Goal: Task Accomplishment & Management: Complete application form

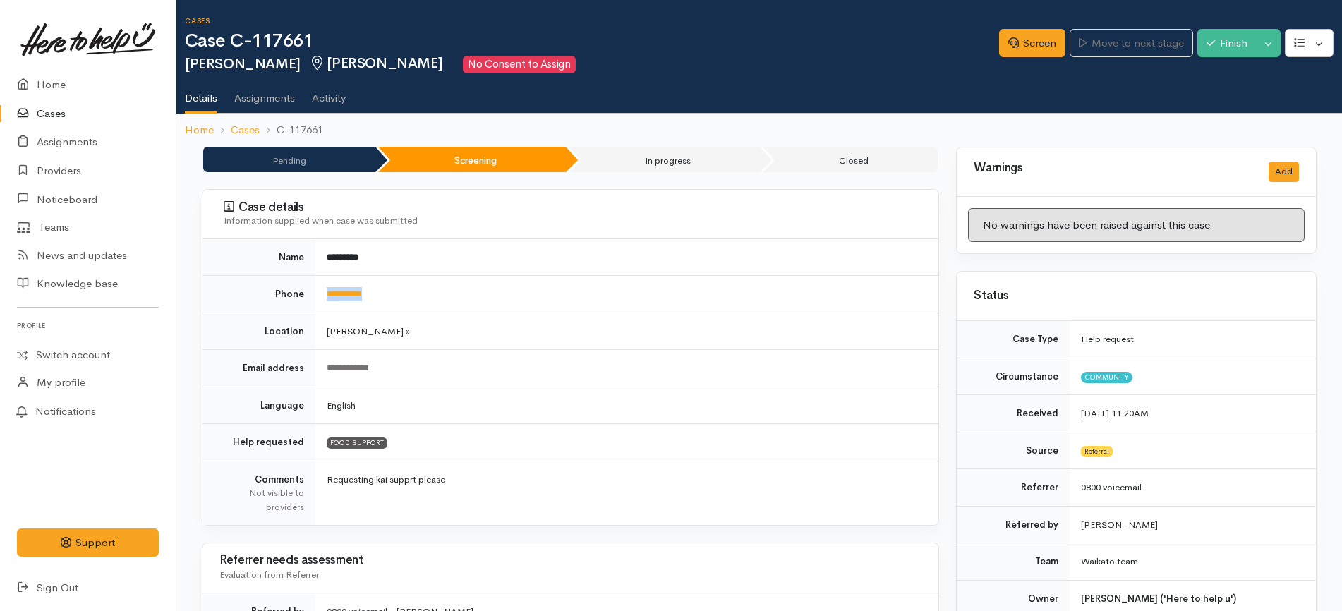
drag, startPoint x: 410, startPoint y: 296, endPoint x: 321, endPoint y: 298, distance: 88.9
click at [321, 298] on td "**********" at bounding box center [626, 294] width 623 height 37
copy link "**********"
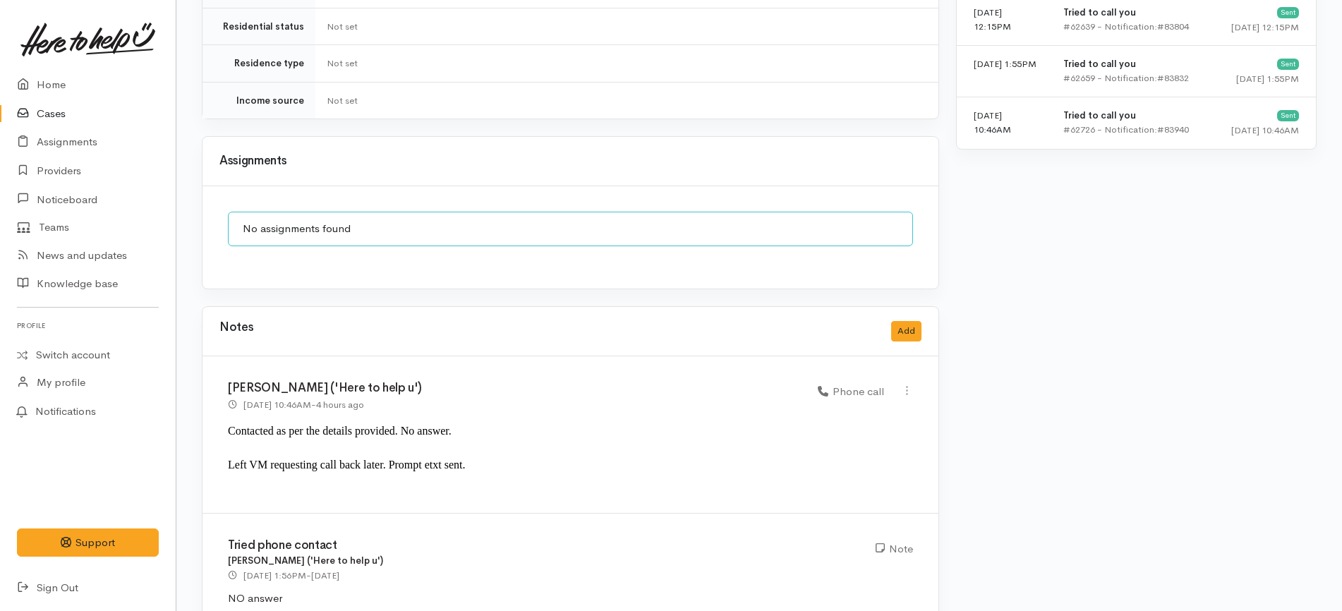
scroll to position [1360, 0]
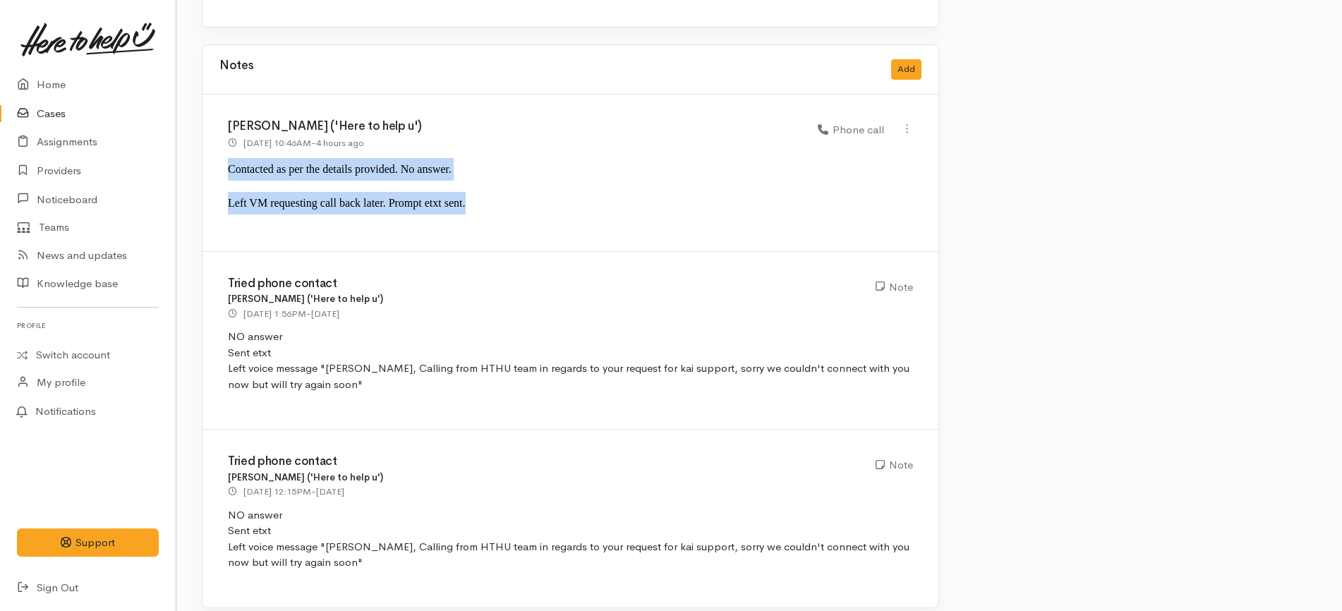
drag, startPoint x: 481, startPoint y: 185, endPoint x: 209, endPoint y: 149, distance: 274.7
click at [209, 149] on div "Katarina Daly ('Here to help u') 12 Sep 2025 10:46AM - 4 hours ago Phone call" at bounding box center [570, 173] width 736 height 157
copy div "Contacted as per the details provided. No answer. Left VM requesting call back …"
click at [907, 60] on button "Add" at bounding box center [906, 69] width 30 height 20
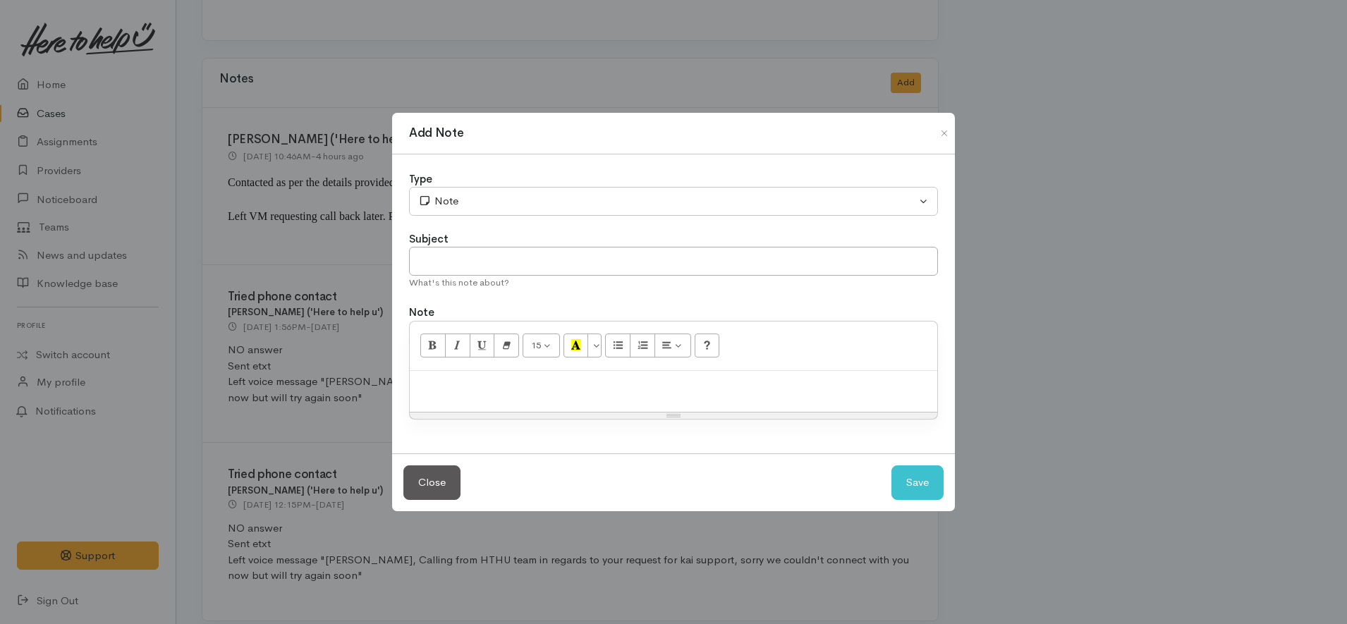
click at [583, 389] on p at bounding box center [674, 386] width 514 height 16
paste div
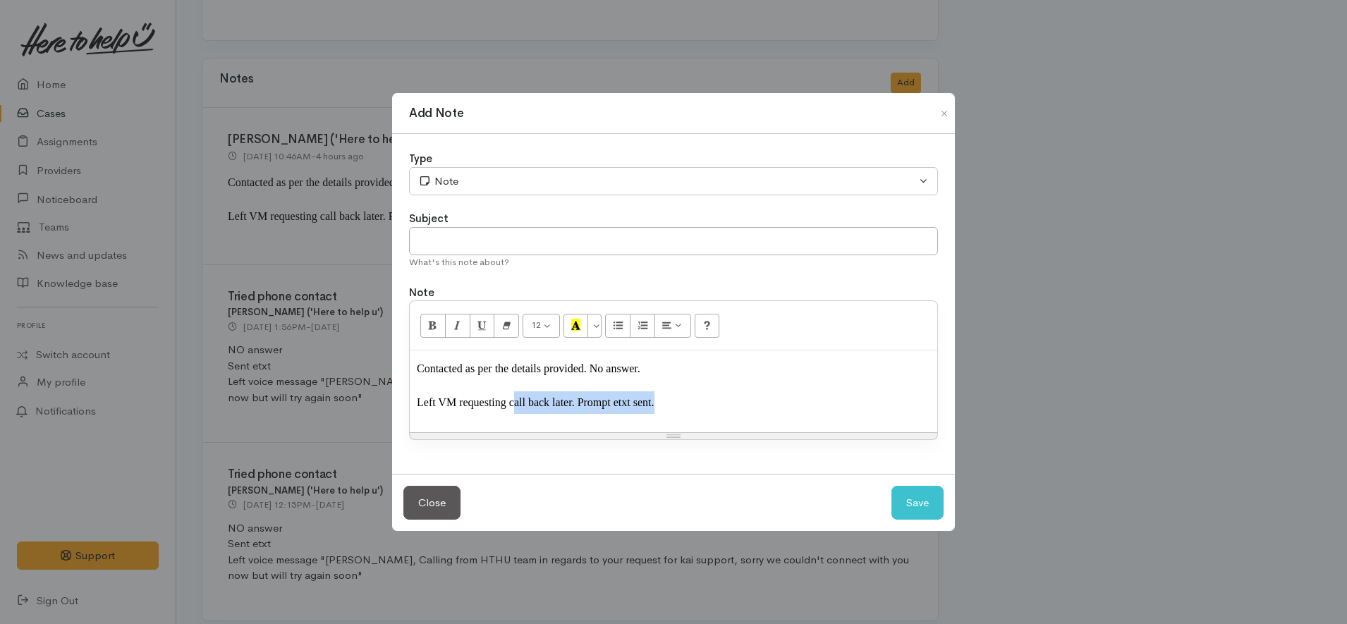
drag, startPoint x: 677, startPoint y: 399, endPoint x: 514, endPoint y: 408, distance: 163.2
click at [514, 408] on p "Left VM requesting call back later. Prompt etxt sent." at bounding box center [674, 409] width 514 height 34
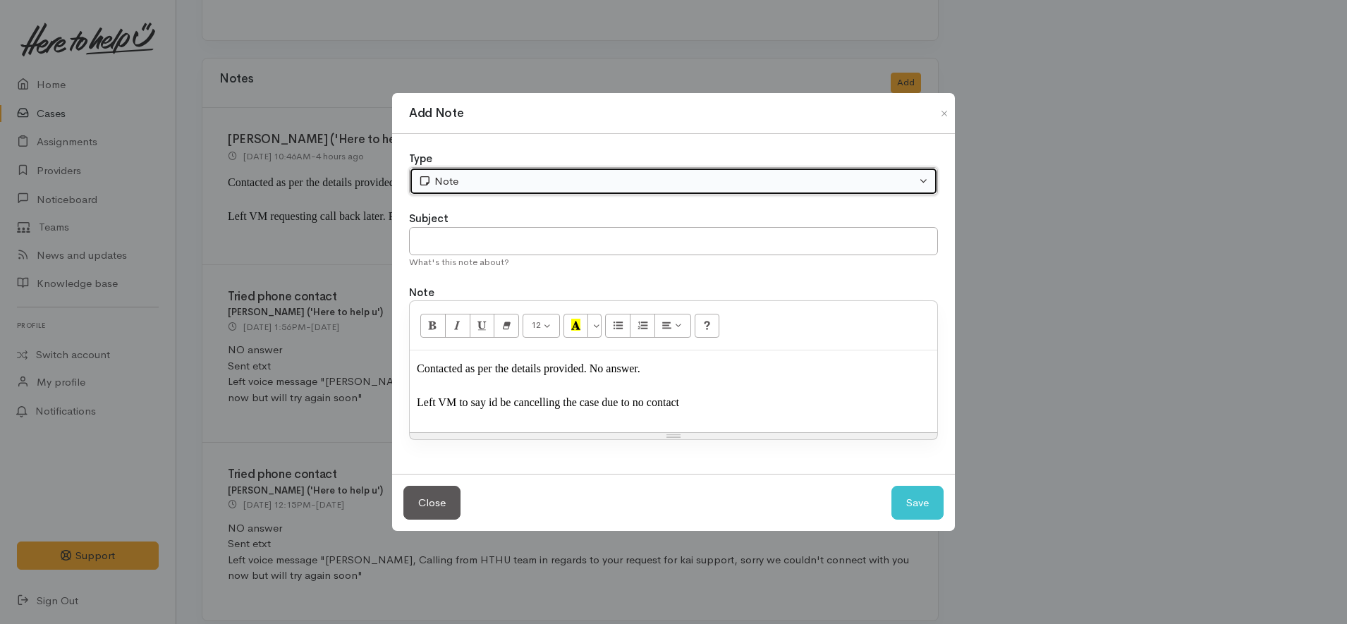
click at [674, 193] on button "Note" at bounding box center [673, 181] width 529 height 29
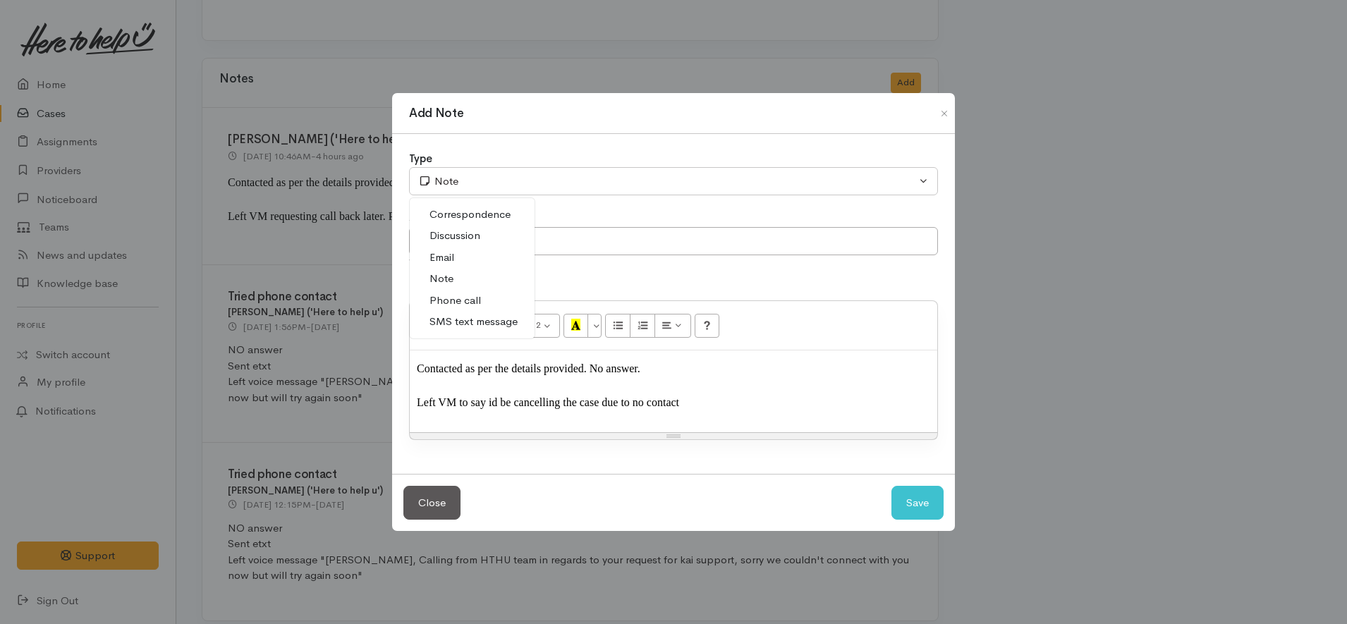
click at [486, 306] on link "Phone call" at bounding box center [472, 301] width 125 height 22
click at [914, 502] on button "Save" at bounding box center [918, 503] width 52 height 35
select select "1"
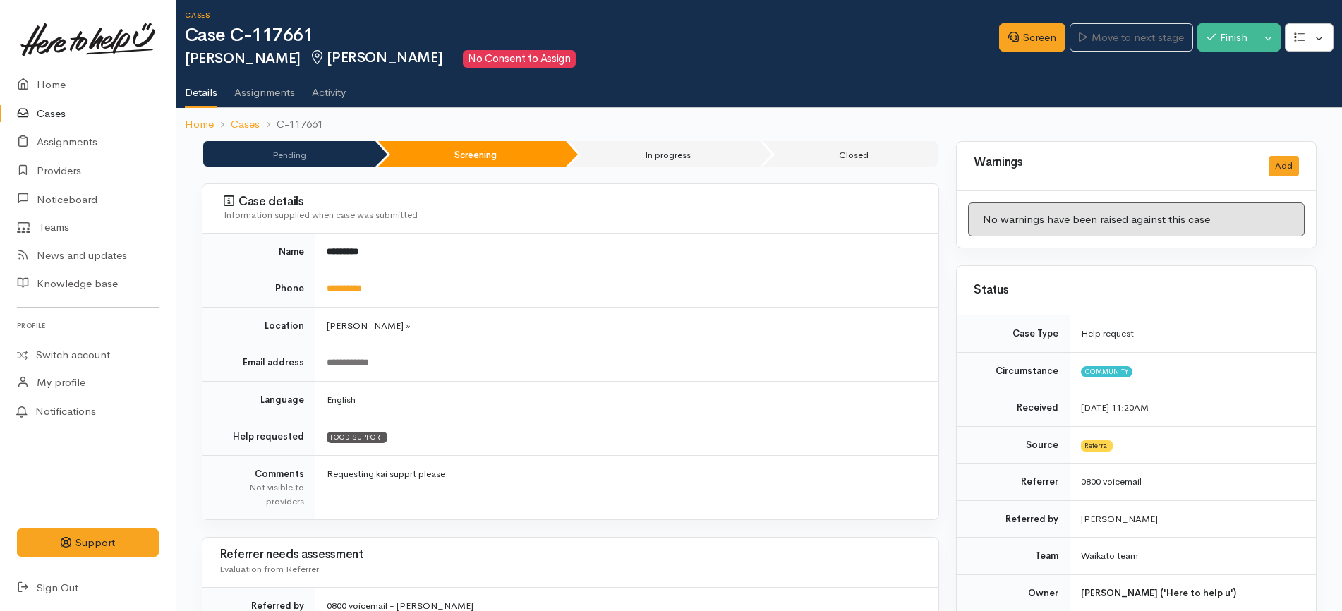
scroll to position [0, 0]
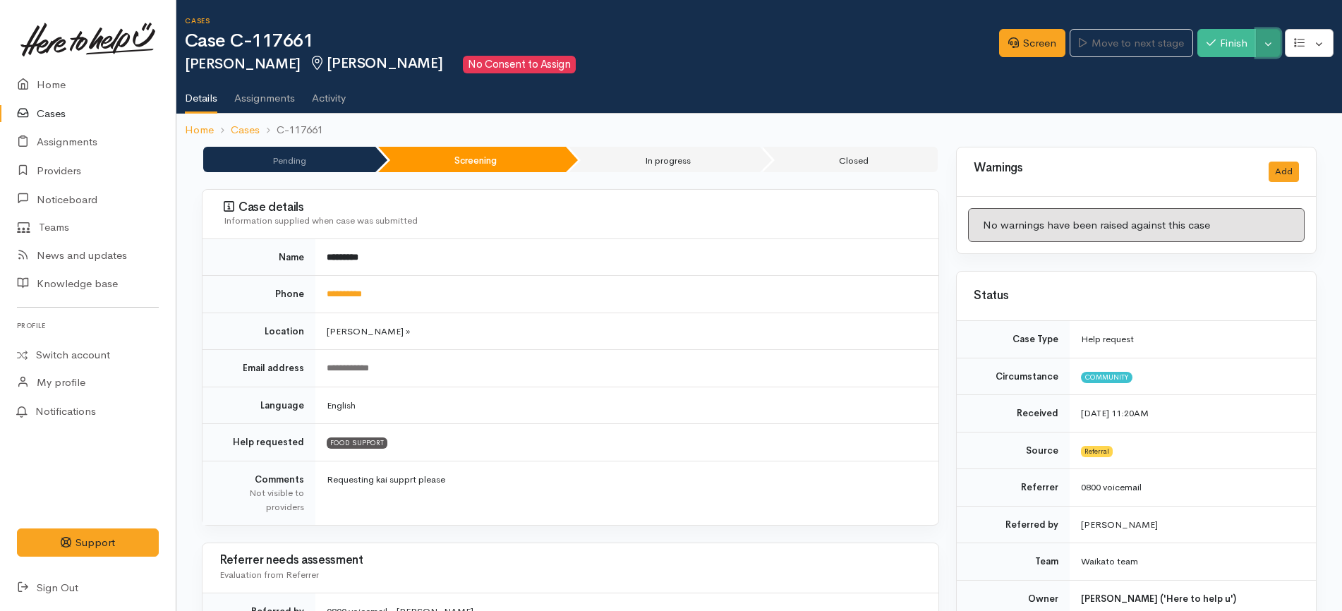
click at [1265, 44] on button "Toggle Dropdown" at bounding box center [1268, 43] width 25 height 29
click at [1220, 100] on link "Cancel" at bounding box center [1223, 98] width 111 height 22
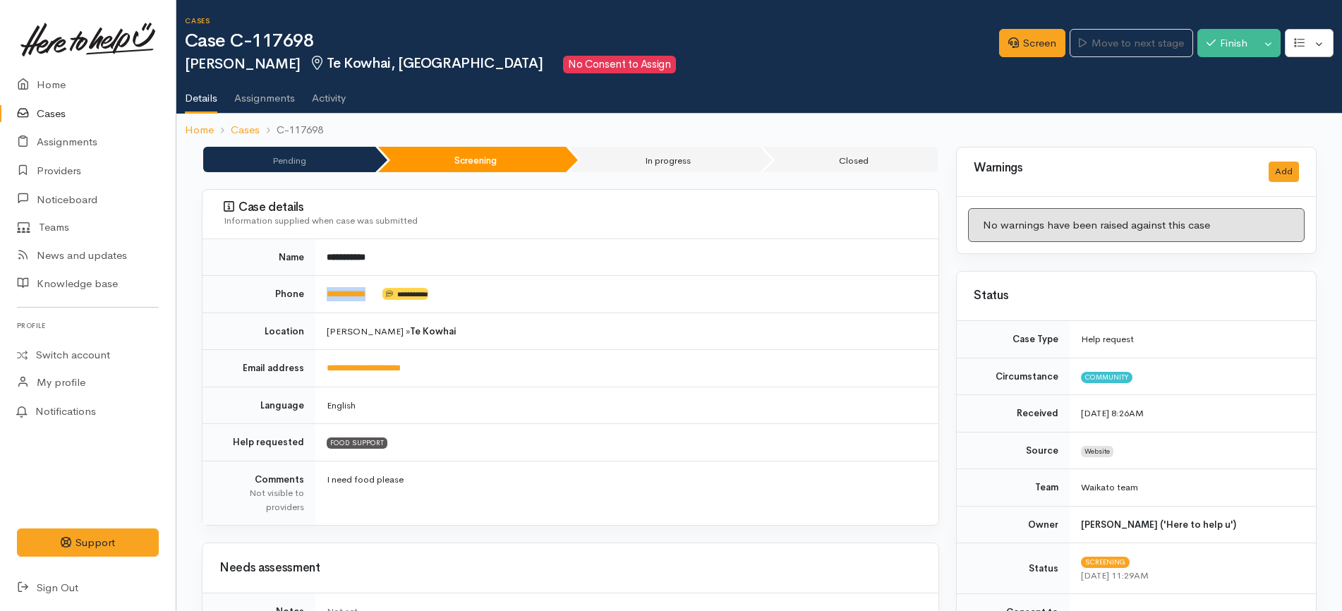
drag, startPoint x: 387, startPoint y: 293, endPoint x: 324, endPoint y: 308, distance: 65.4
click at [324, 308] on td "**********" at bounding box center [626, 294] width 623 height 37
copy td "**********"
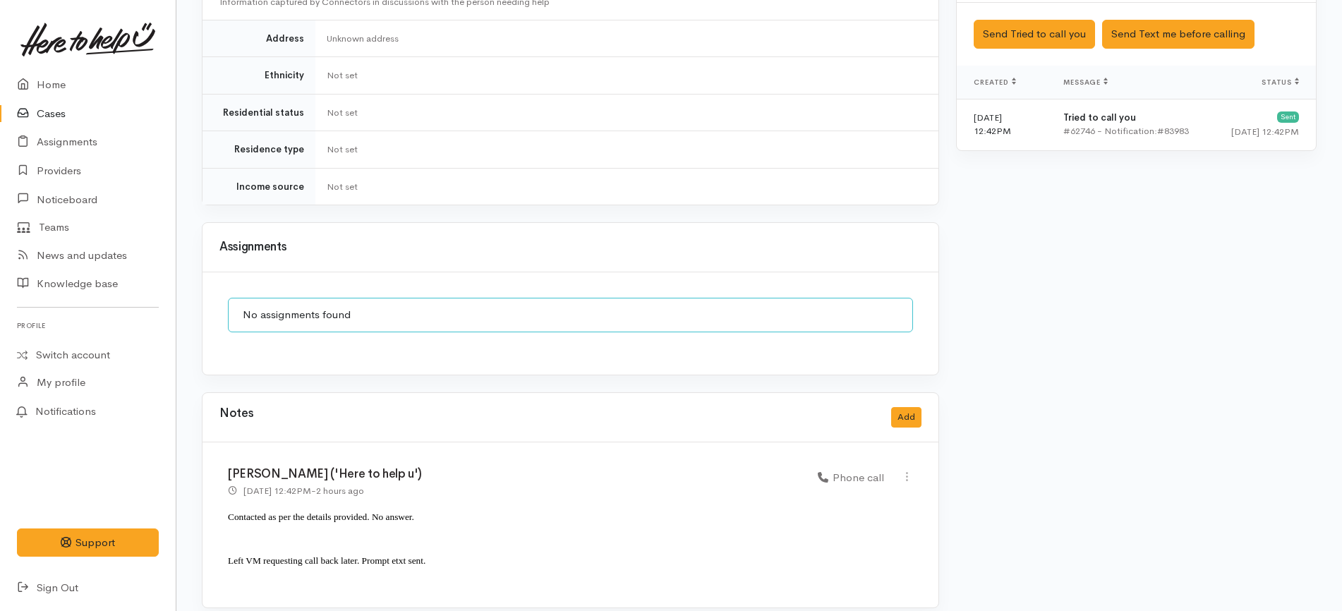
scroll to position [253, 0]
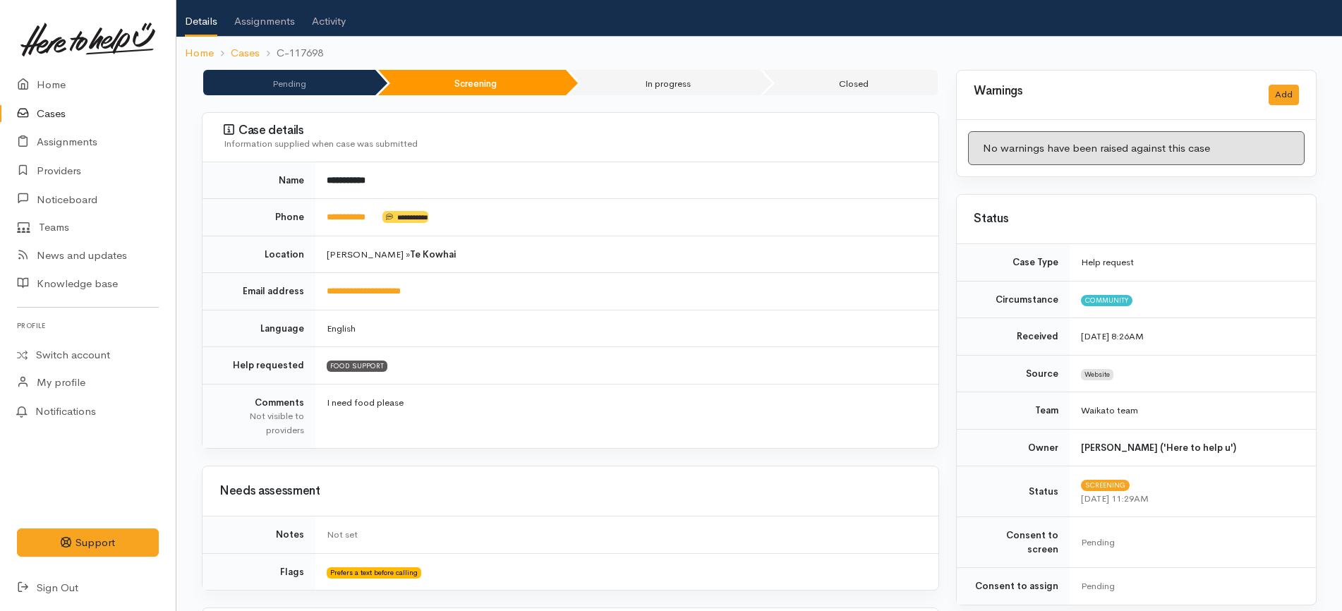
click at [640, 260] on td "Hamilton » Te Kowhai" at bounding box center [626, 254] width 623 height 37
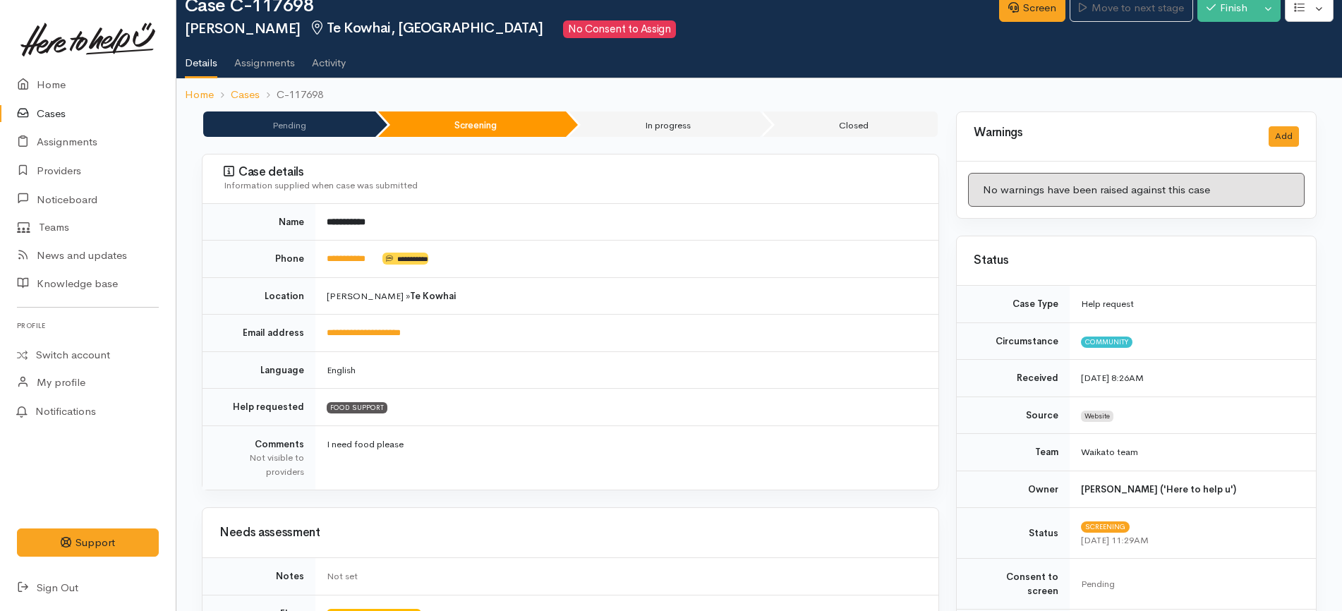
scroll to position [0, 0]
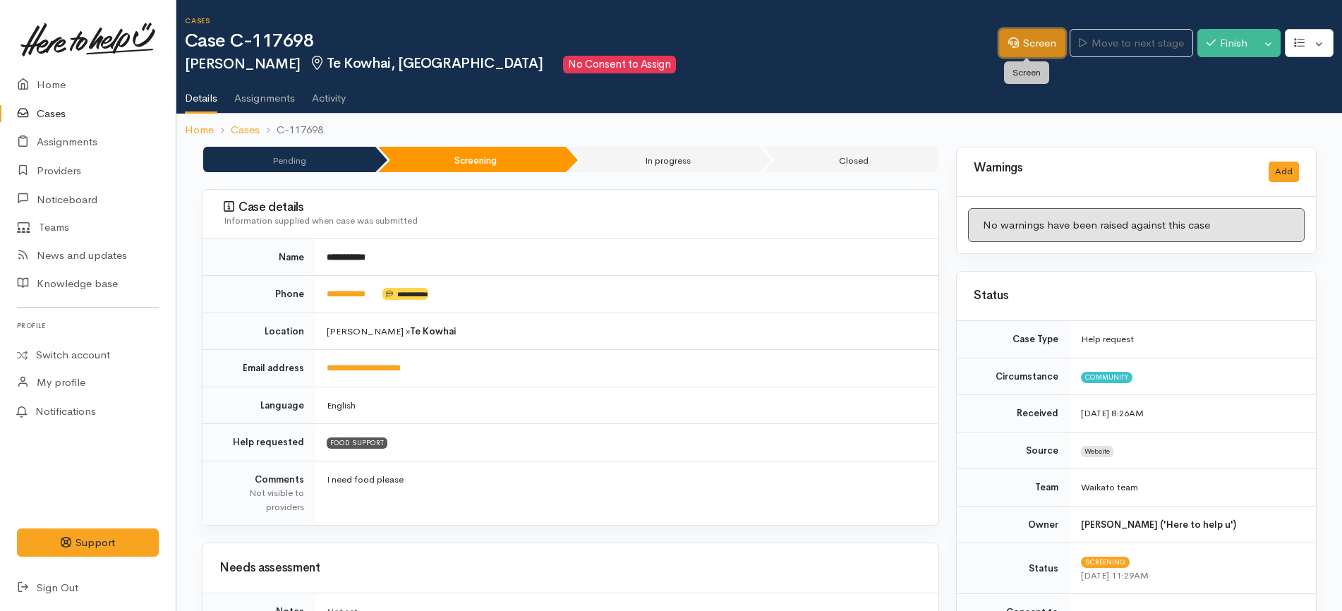
click at [1041, 42] on link "Screen" at bounding box center [1032, 43] width 66 height 29
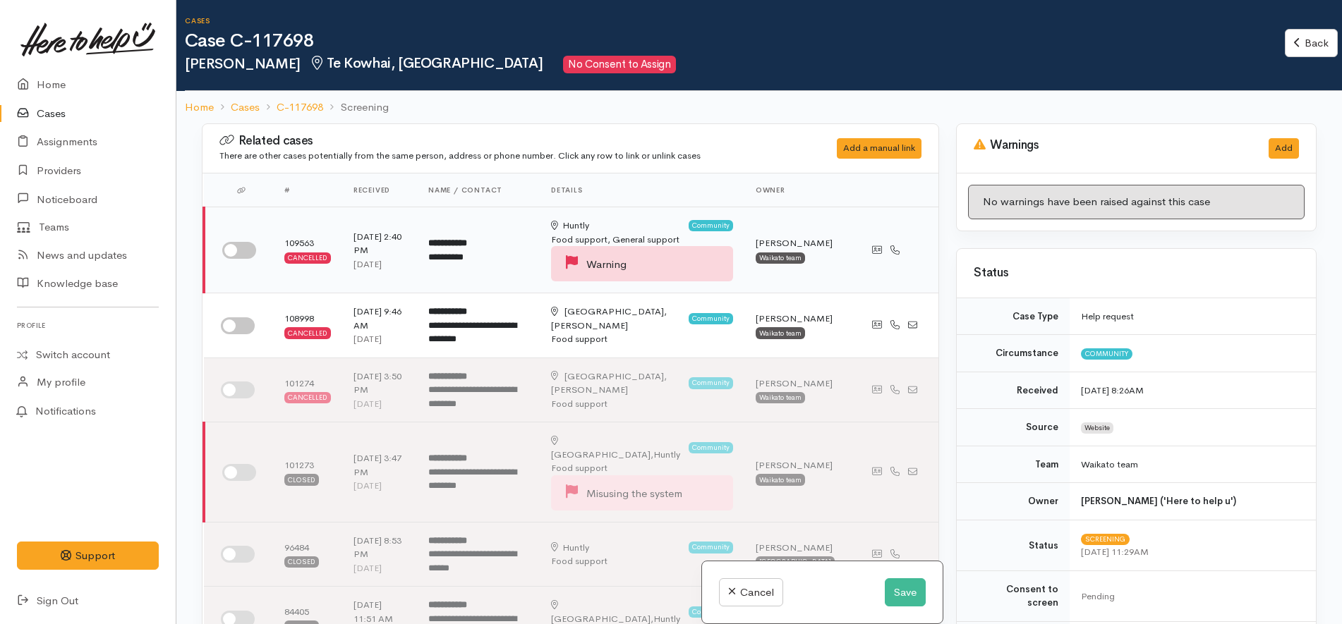
click at [225, 247] on input "checkbox" at bounding box center [239, 250] width 34 height 17
checkbox input "true"
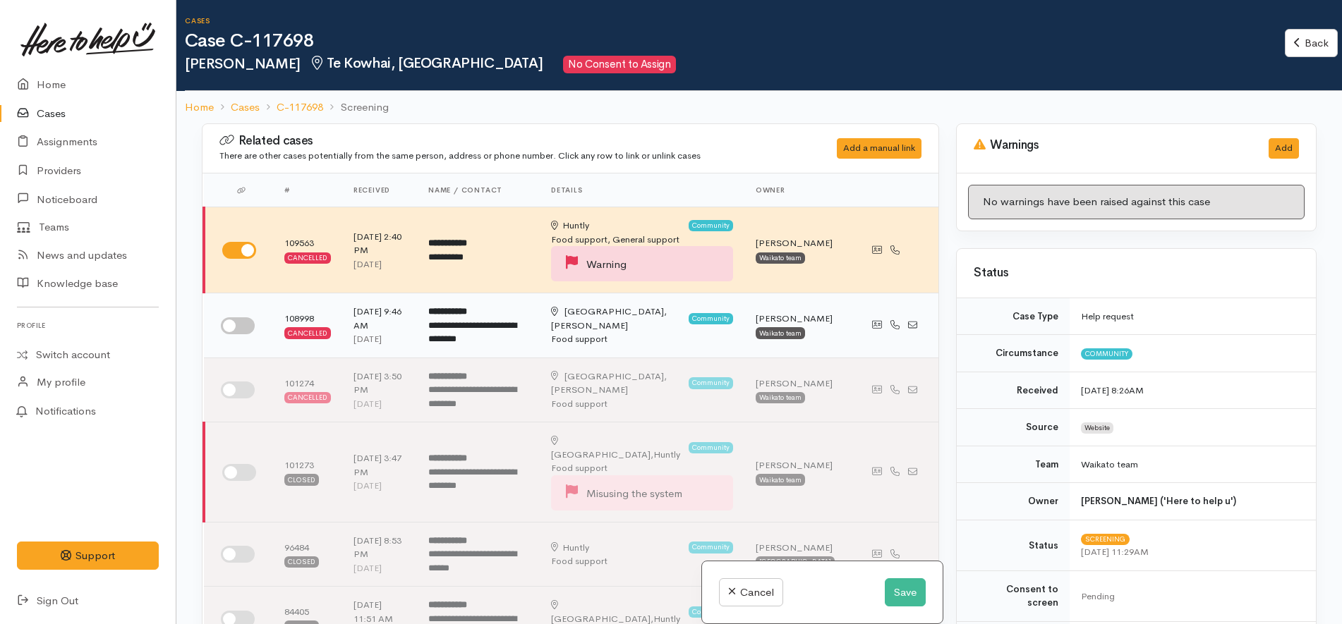
click at [234, 321] on input "checkbox" at bounding box center [238, 325] width 34 height 17
checkbox input "true"
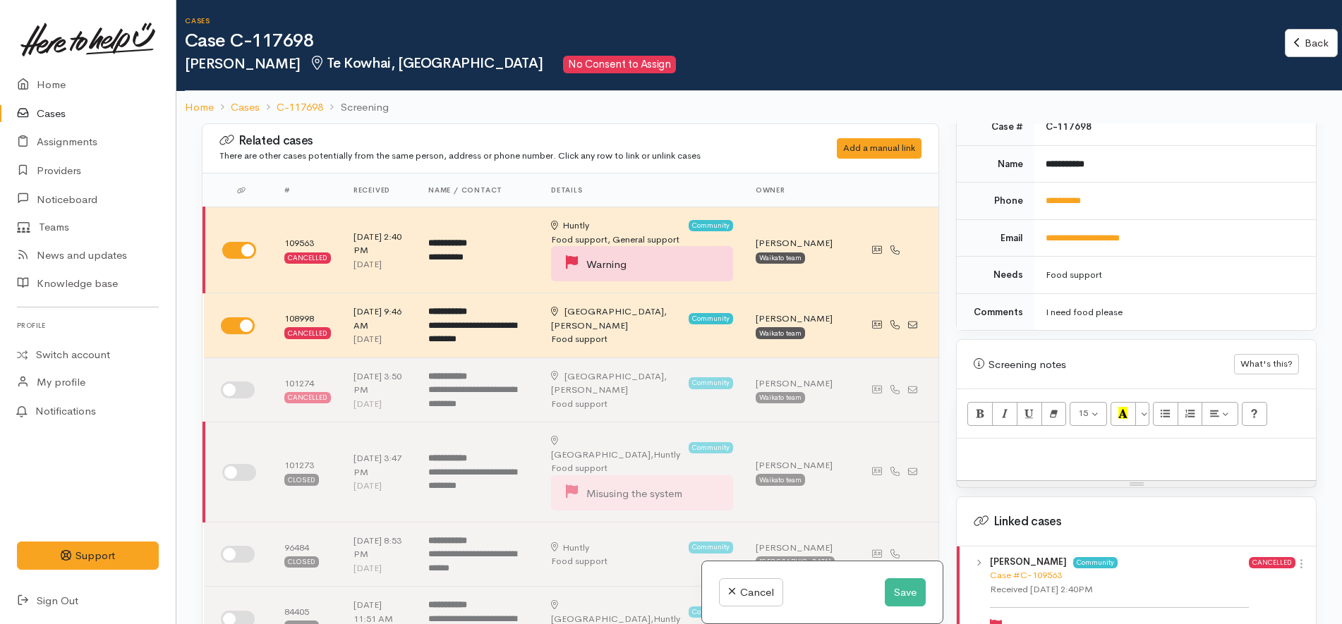
scroll to position [794, 0]
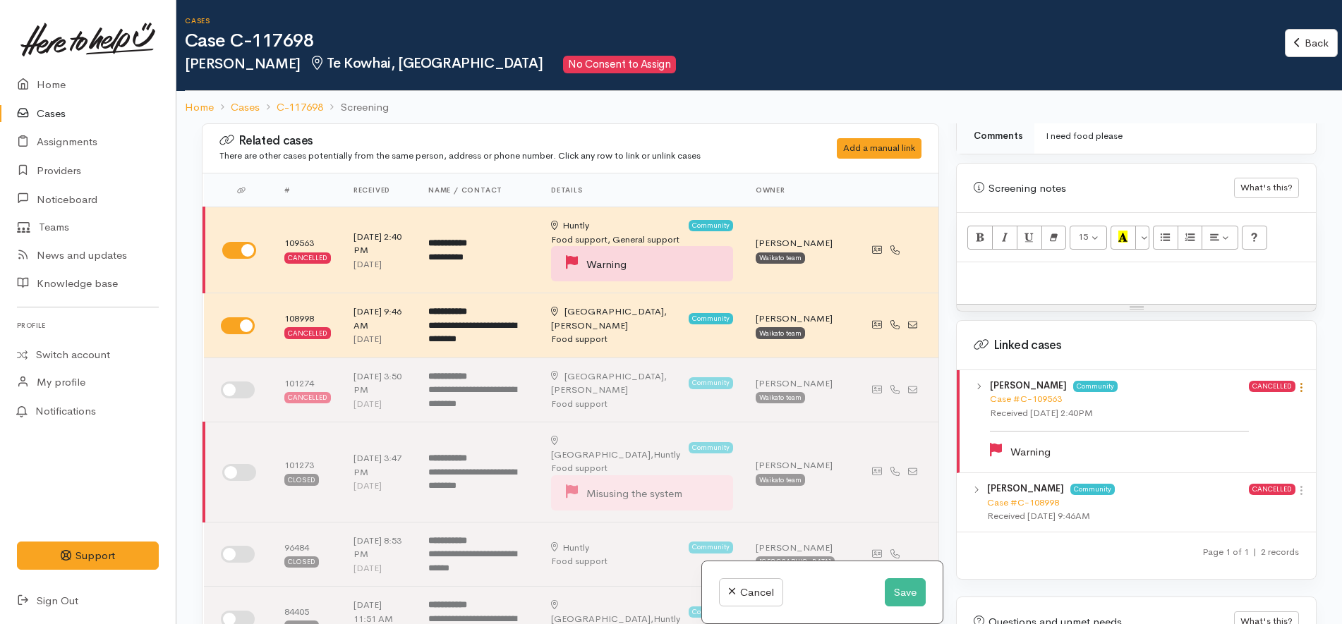
click at [1295, 382] on icon at bounding box center [1301, 388] width 12 height 12
click at [1273, 404] on link "View case" at bounding box center [1250, 415] width 111 height 22
click at [1094, 269] on p at bounding box center [1136, 277] width 345 height 16
paste div
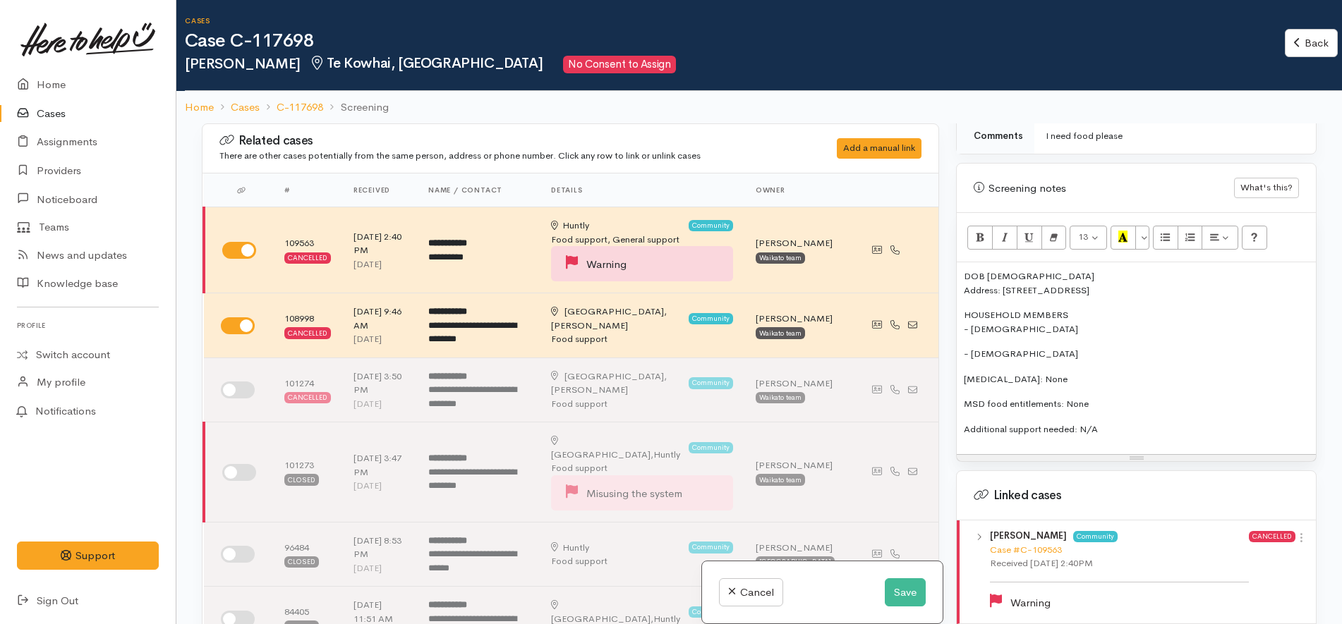
click at [988, 269] on p "DOB 04/03/1978 Address: 5 Fergusson Street, Huntly, New Zealand" at bounding box center [1136, 283] width 345 height 28
drag, startPoint x: 1192, startPoint y: 274, endPoint x: 1002, endPoint y: 279, distance: 189.8
click at [1002, 279] on p "DOB: 04/03/1978 Address: 5 Fergusson Street, Huntly, New Zealand" at bounding box center [1136, 283] width 345 height 28
click at [1189, 279] on p "DOB: 04/03/1978 Address: 5 Fergusson Street, Huntly, New Zealand" at bounding box center [1136, 283] width 345 height 28
click at [1019, 322] on p "HOUSEHOLD MEMBERS - 17 yrs old" at bounding box center [1136, 322] width 345 height 28
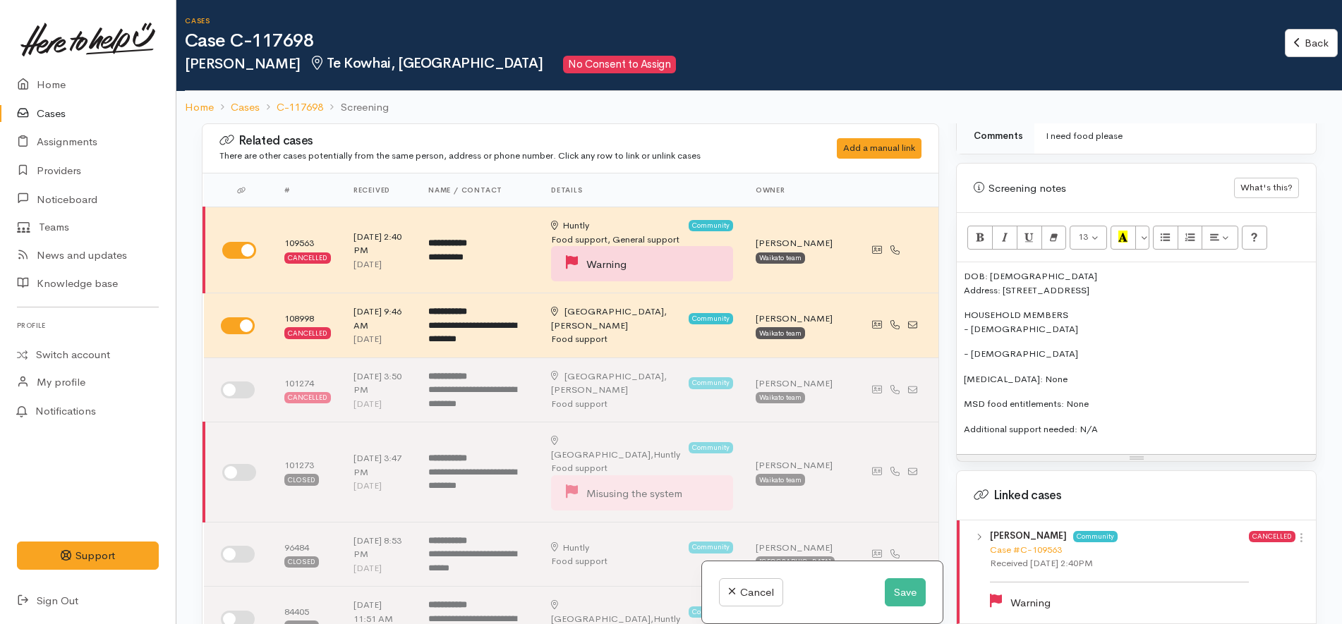
click at [971, 318] on p "HOUSEHOLD MEMBERS - 17 yrs old" at bounding box center [1136, 322] width 345 height 28
click at [1118, 423] on div "DOB: 04/03/1978 Address: 5 Fergusson Street, Huntly, New Zealand HOUSEHOLD MEMB…" at bounding box center [1136, 358] width 359 height 192
click at [970, 314] on p "HOUSEHOLD MEMBERS - 17 yrs old" at bounding box center [1136, 322] width 345 height 28
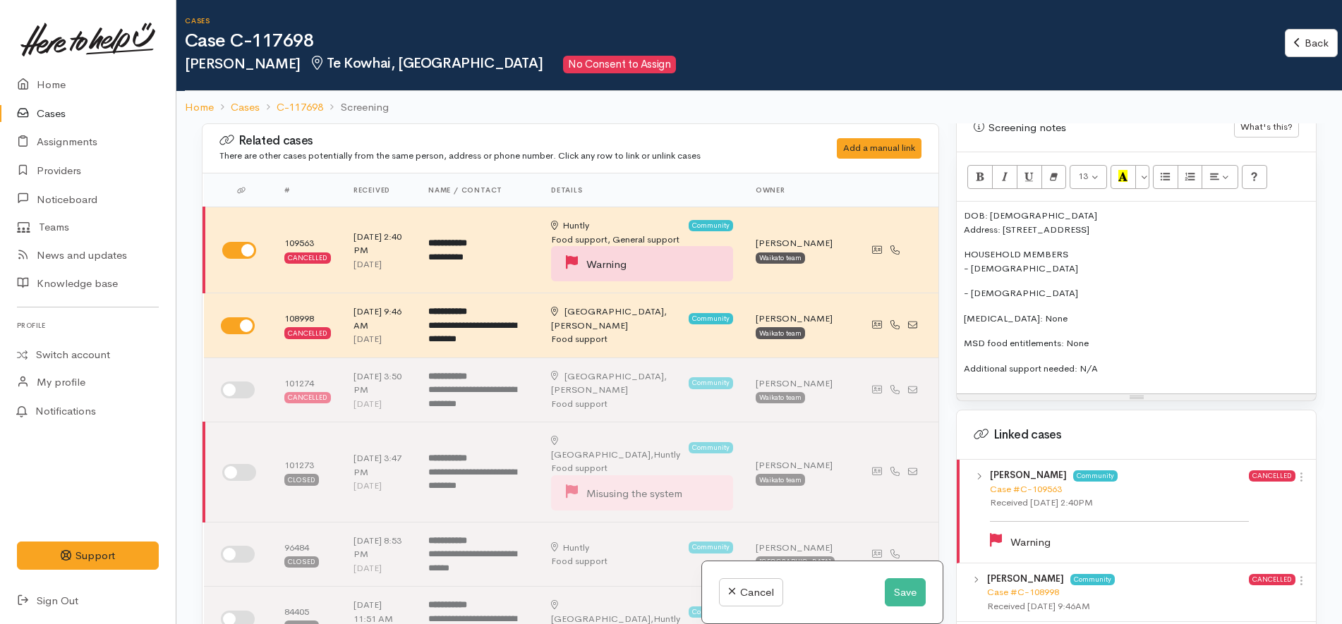
scroll to position [970, 0]
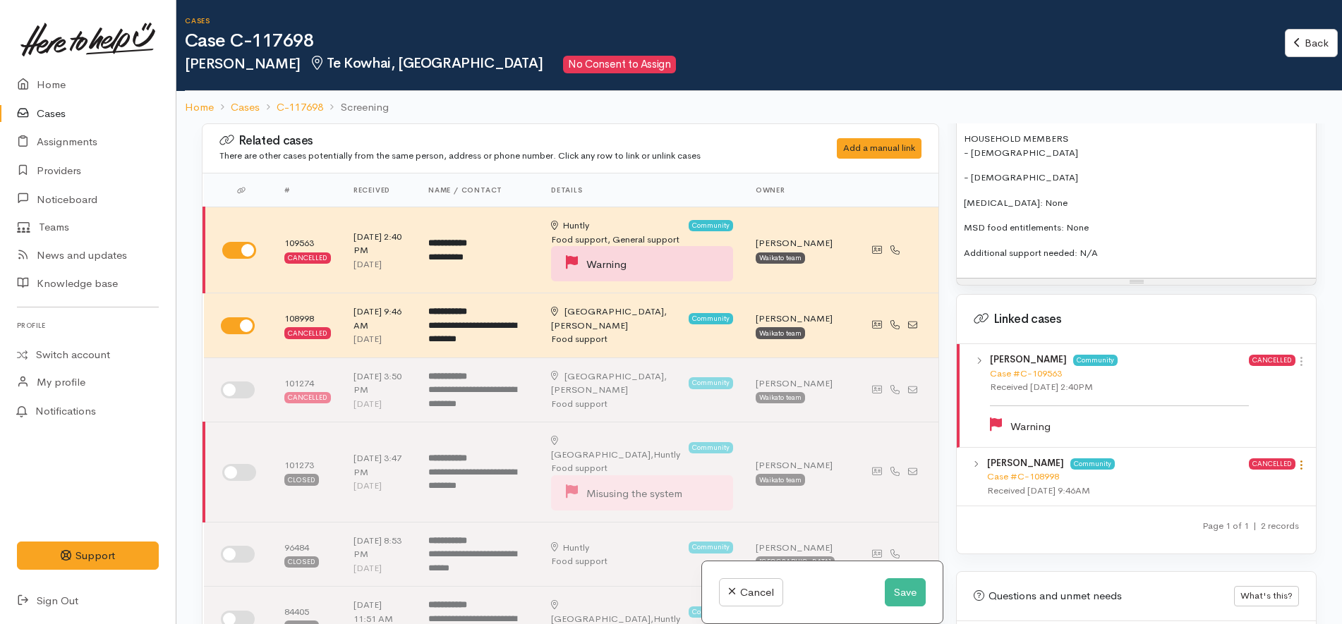
click at [1299, 459] on icon at bounding box center [1301, 465] width 12 height 12
click at [1254, 482] on link "View case" at bounding box center [1250, 493] width 111 height 22
click at [1295, 356] on icon at bounding box center [1301, 362] width 12 height 12
click at [1279, 378] on link "View case" at bounding box center [1250, 389] width 111 height 22
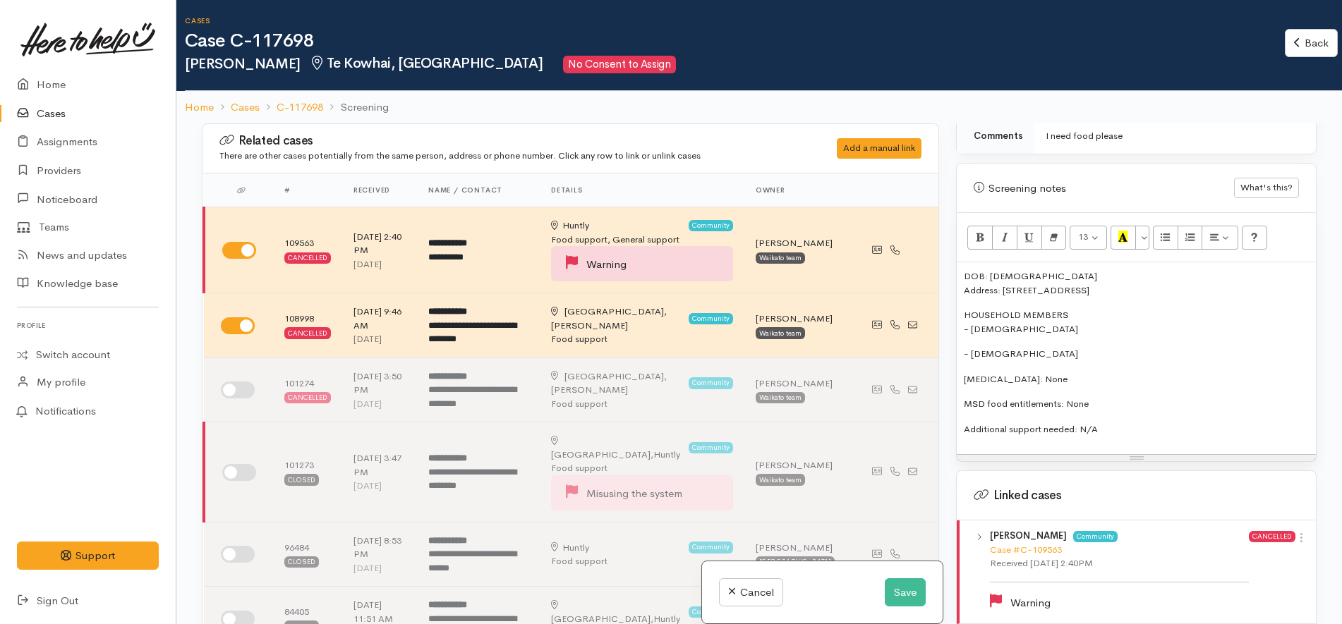
click at [974, 317] on p "HOUSEHOLD MEMBERS - 17 yrs old" at bounding box center [1136, 322] width 345 height 28
click at [1097, 313] on p "HOUSEHOLD MEMBERS - Onyx Ormsby, 17 yrs old" at bounding box center [1136, 322] width 345 height 28
click at [1122, 423] on p "Additional support needed: N/A" at bounding box center [1136, 430] width 345 height 14
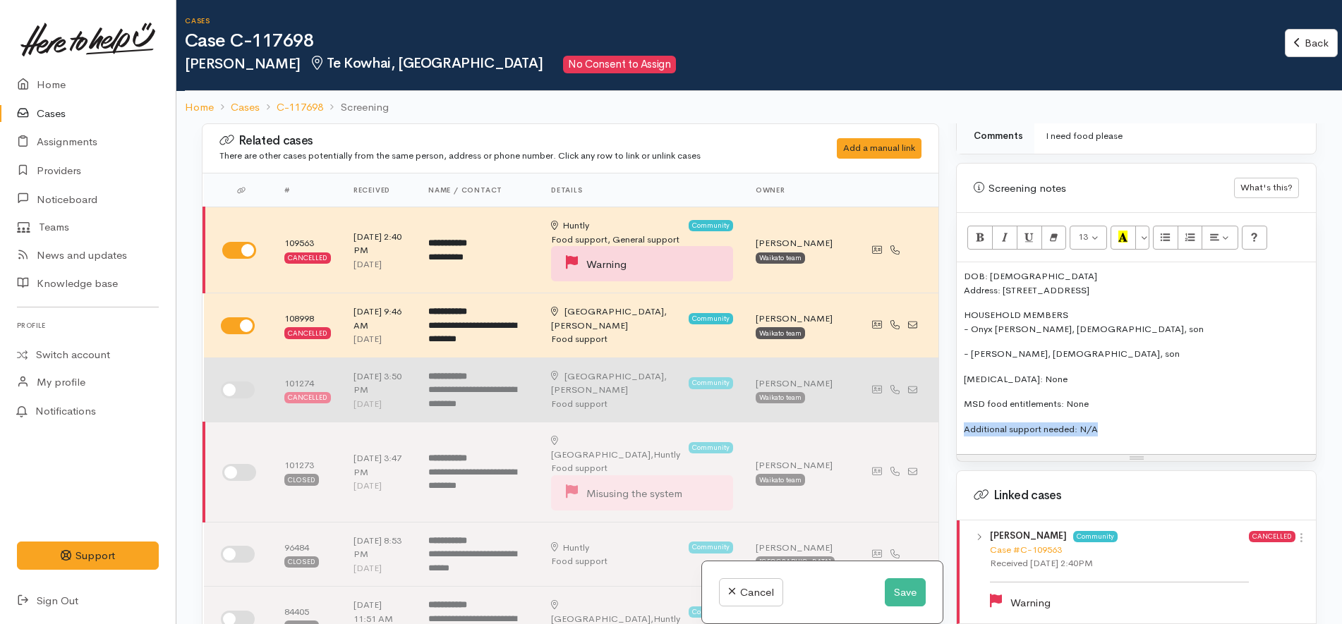
drag, startPoint x: 1151, startPoint y: 423, endPoint x: 914, endPoint y: 417, distance: 237.1
click at [914, 417] on div "Related cases There are other cases potentially from the same person, address o…" at bounding box center [759, 435] width 1132 height 624
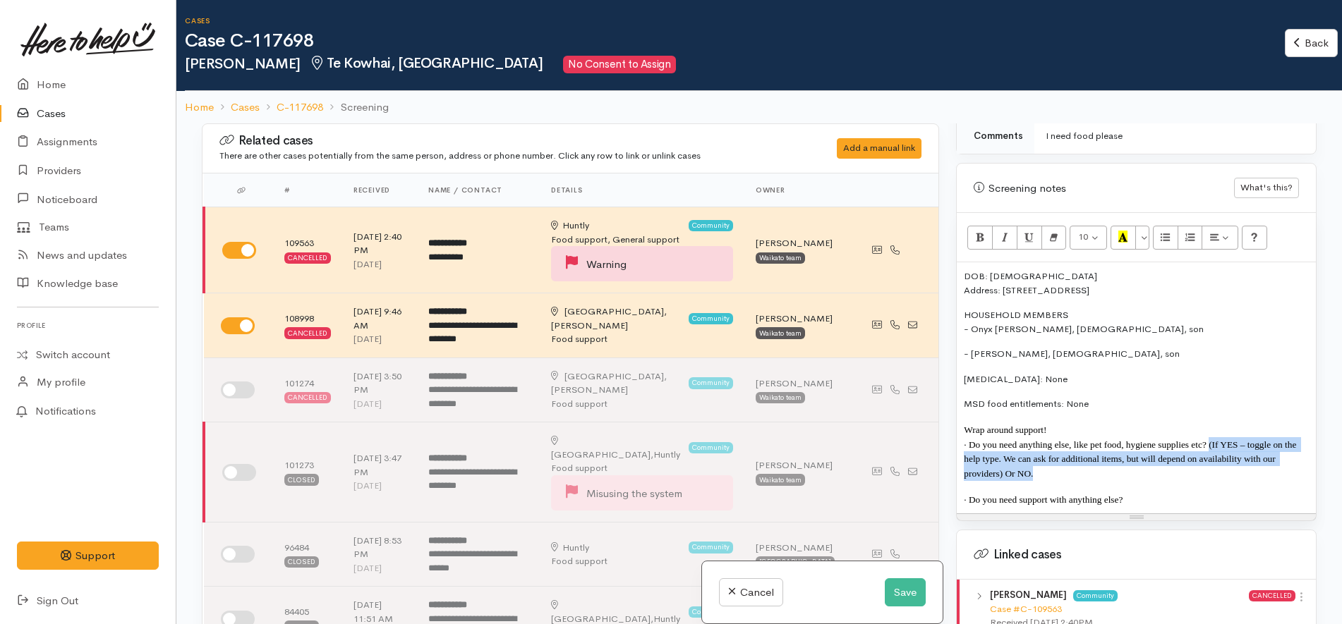
drag, startPoint x: 1048, startPoint y: 461, endPoint x: 1208, endPoint y: 430, distance: 163.3
click at [1208, 437] on p "· Do you need anything else, like pet food, hygiene supplies etc? (If YES – tog…" at bounding box center [1136, 459] width 345 height 44
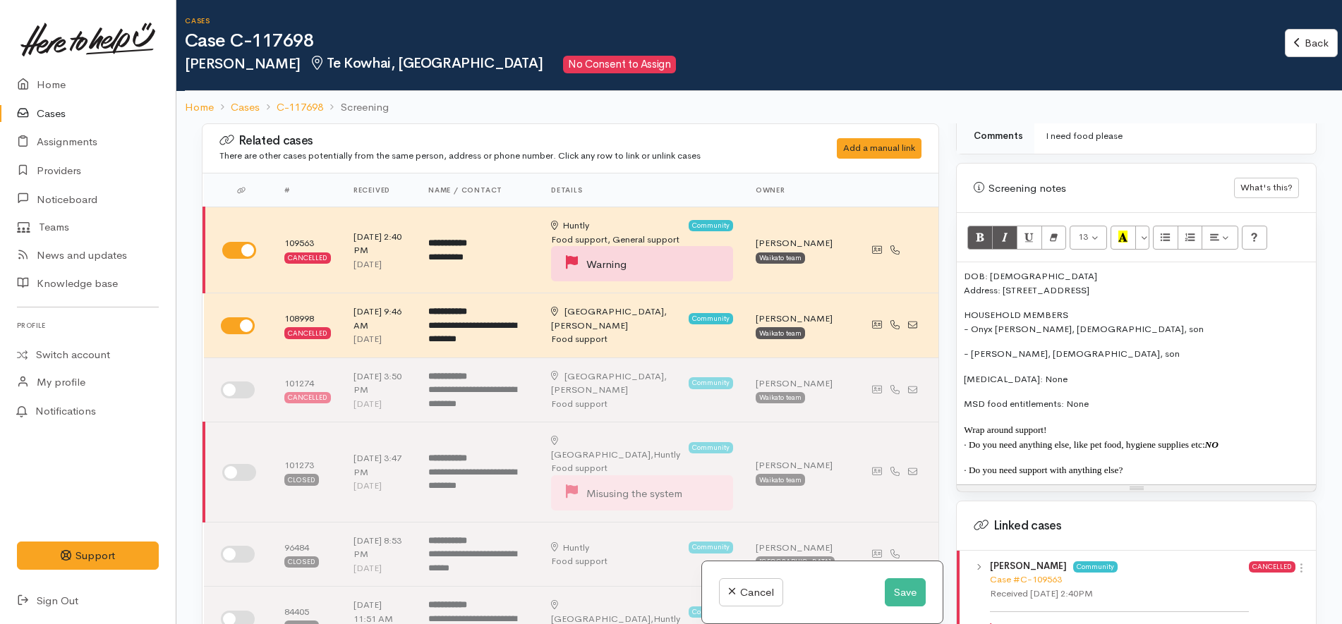
copy b "NO"
drag, startPoint x: 1171, startPoint y: 458, endPoint x: 935, endPoint y: 248, distance: 315.8
click at [935, 248] on div "Related cases There are other cases potentially from the same person, address o…" at bounding box center [759, 435] width 1132 height 624
copy div "DOB: 04/03/1978 Address: 5 Fergusson Street, Huntly, New Zealand HOUSEHOLD MEMB…"
click at [1106, 325] on div "DOB: 04/03/1978 Address: 5 Fergusson Street, Huntly, New Zealand HOUSEHOLD MEMB…" at bounding box center [1136, 373] width 359 height 222
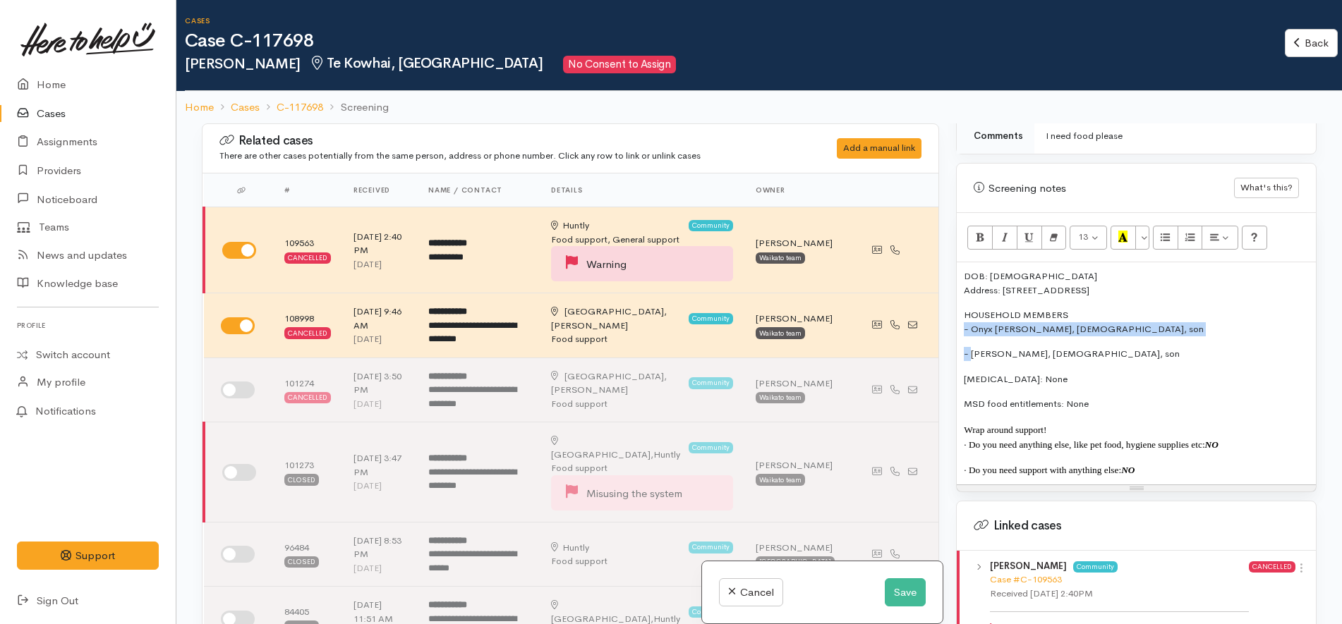
drag, startPoint x: 973, startPoint y: 339, endPoint x: 962, endPoint y: 313, distance: 28.4
click at [962, 313] on div "DOB: 04/03/1978 Address: 5 Fergusson Street, Huntly, New Zealand HOUSEHOLD MEMB…" at bounding box center [1136, 373] width 359 height 222
click at [1154, 226] on button "Unordered list (CTRL+SHIFT+NUM7)" at bounding box center [1165, 238] width 25 height 24
drag, startPoint x: 1158, startPoint y: 463, endPoint x: 949, endPoint y: 250, distance: 298.3
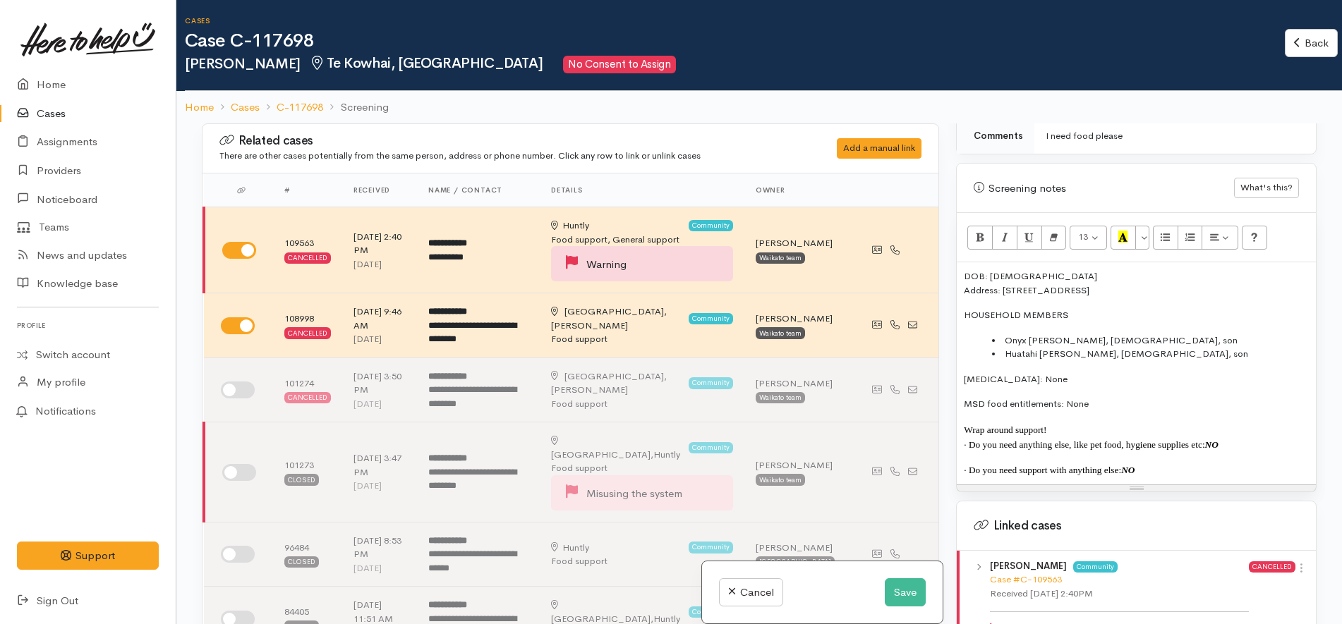
click at [949, 250] on div "Warnings Add No warnings have been raised against this case Add Warning Title ●…" at bounding box center [1135, 435] width 377 height 624
copy div "DOB: 04/03/1978 Address: 5 Fergusson Street, Huntly, New Zealand HOUSEHOLD MEMB…"
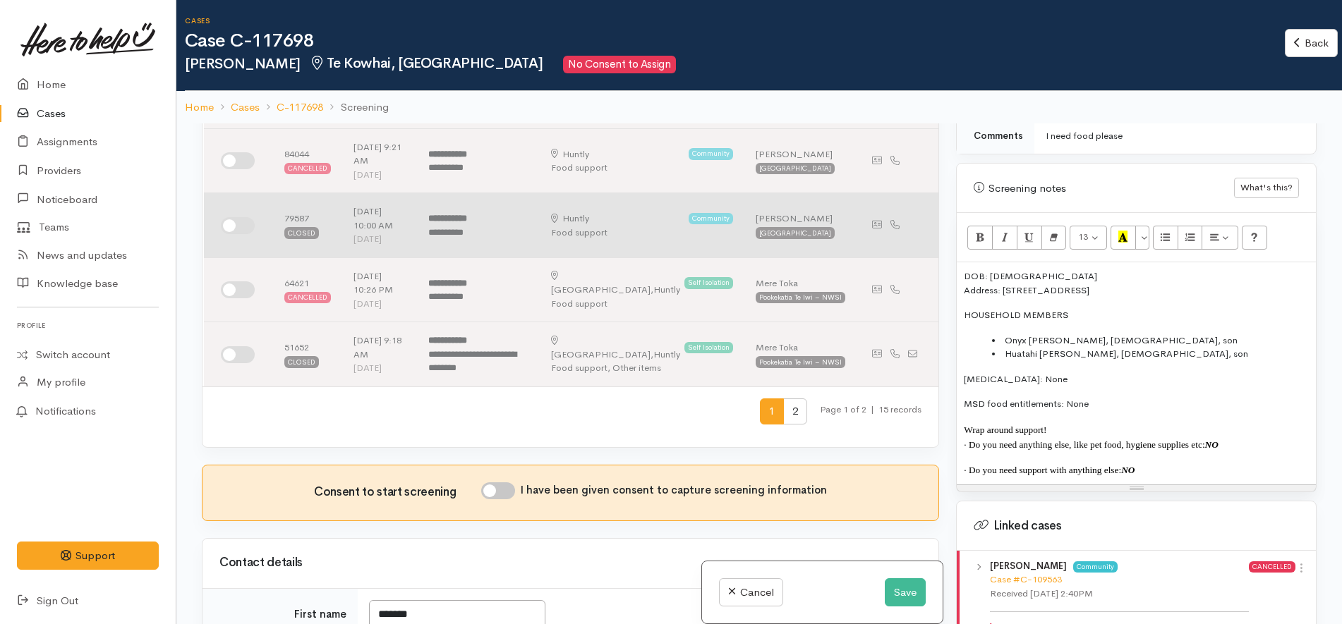
scroll to position [705, 0]
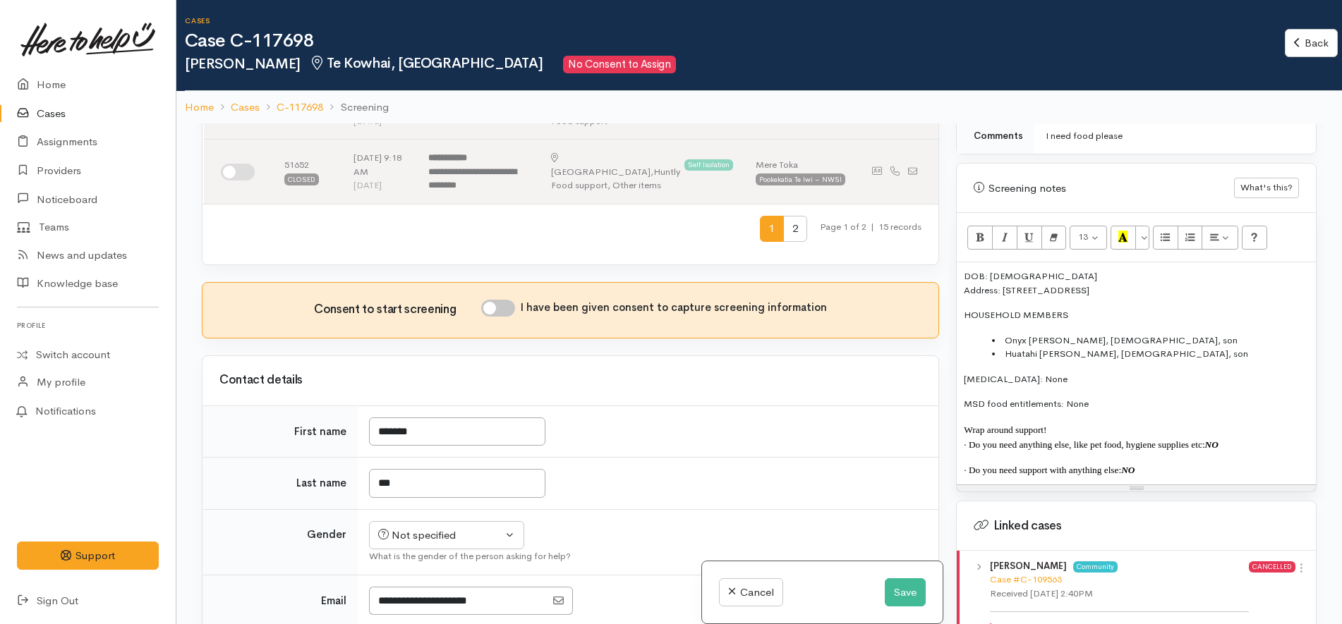
click at [499, 300] on input "I have been given consent to capture screening information" at bounding box center [498, 308] width 34 height 17
checkbox input "true"
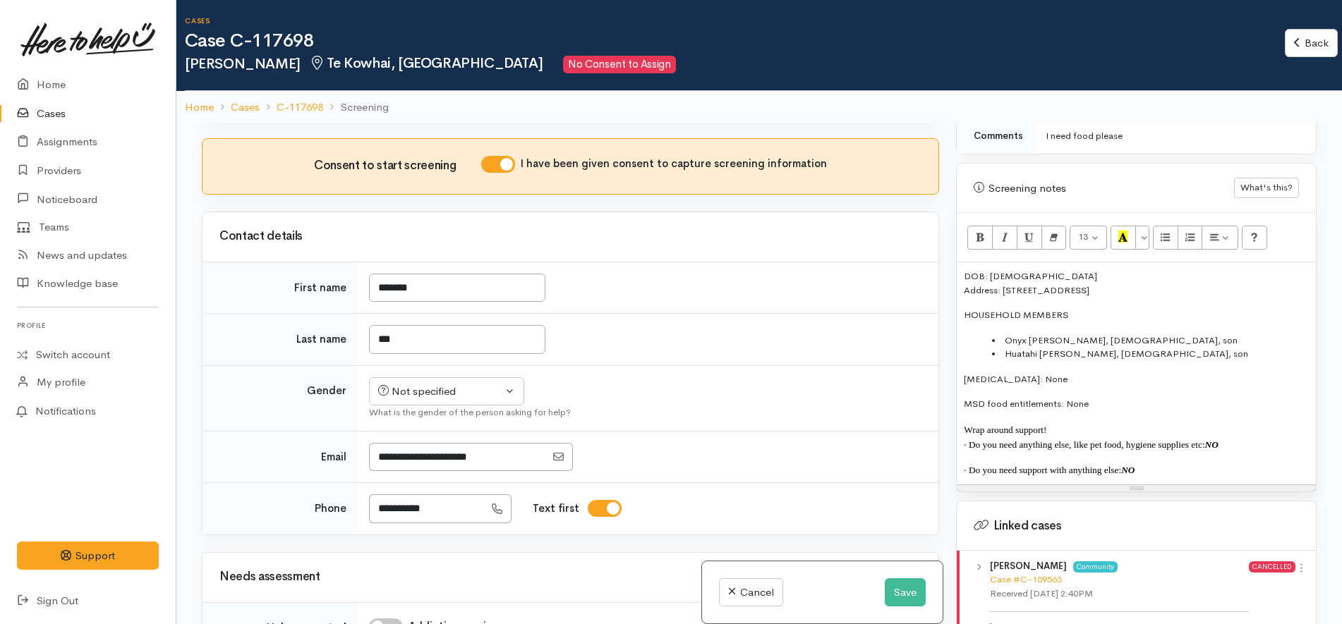
scroll to position [1058, 0]
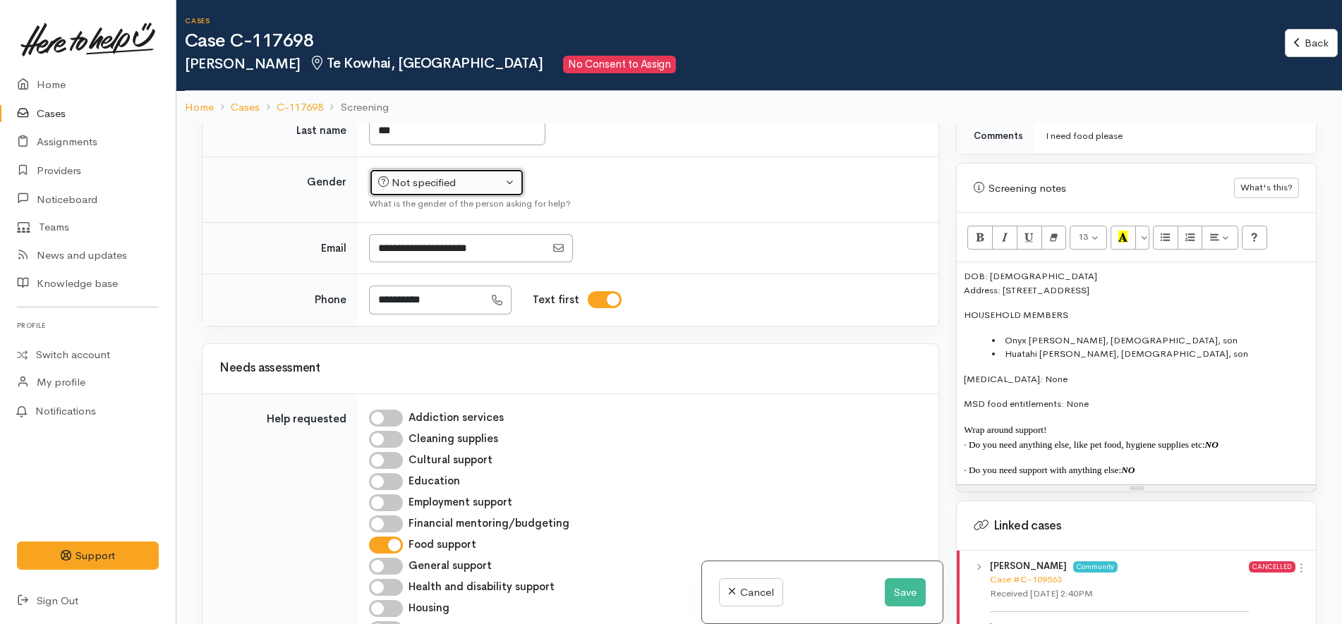
click at [477, 175] on div "Not specified" at bounding box center [440, 183] width 124 height 16
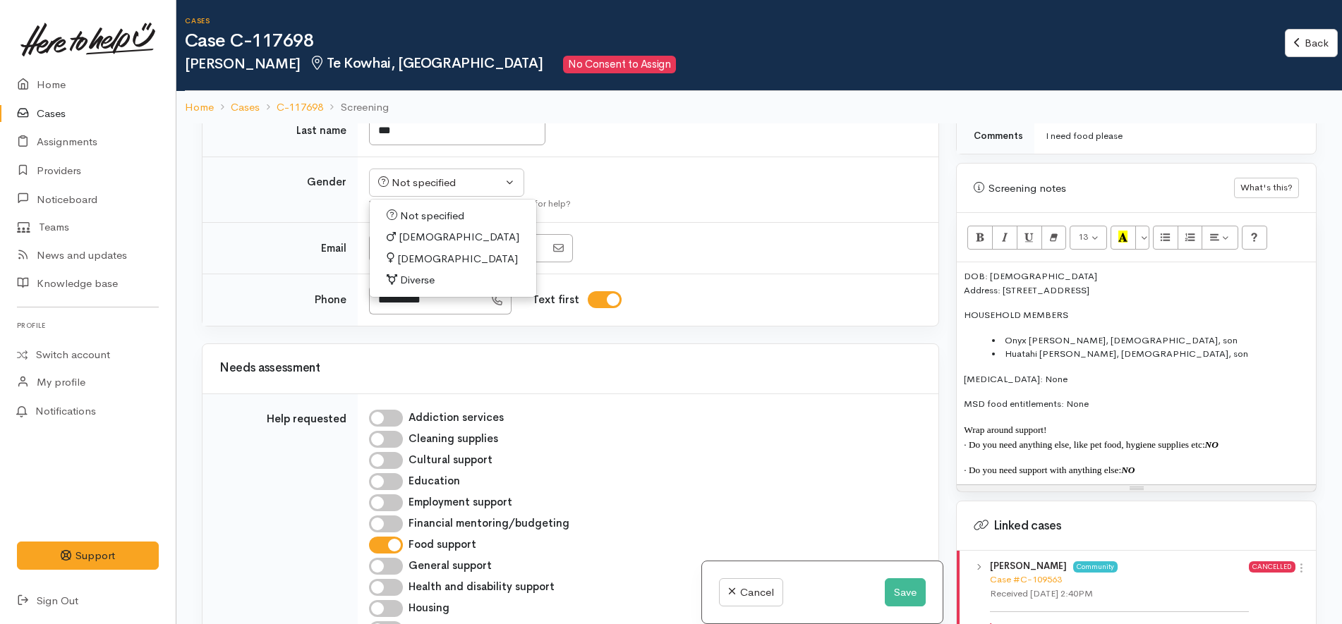
click at [438, 248] on link "Female" at bounding box center [453, 259] width 166 height 22
select select "Female"
drag, startPoint x: 601, startPoint y: 212, endPoint x: 607, endPoint y: 207, distance: 8.0
click at [602, 222] on td at bounding box center [648, 248] width 581 height 52
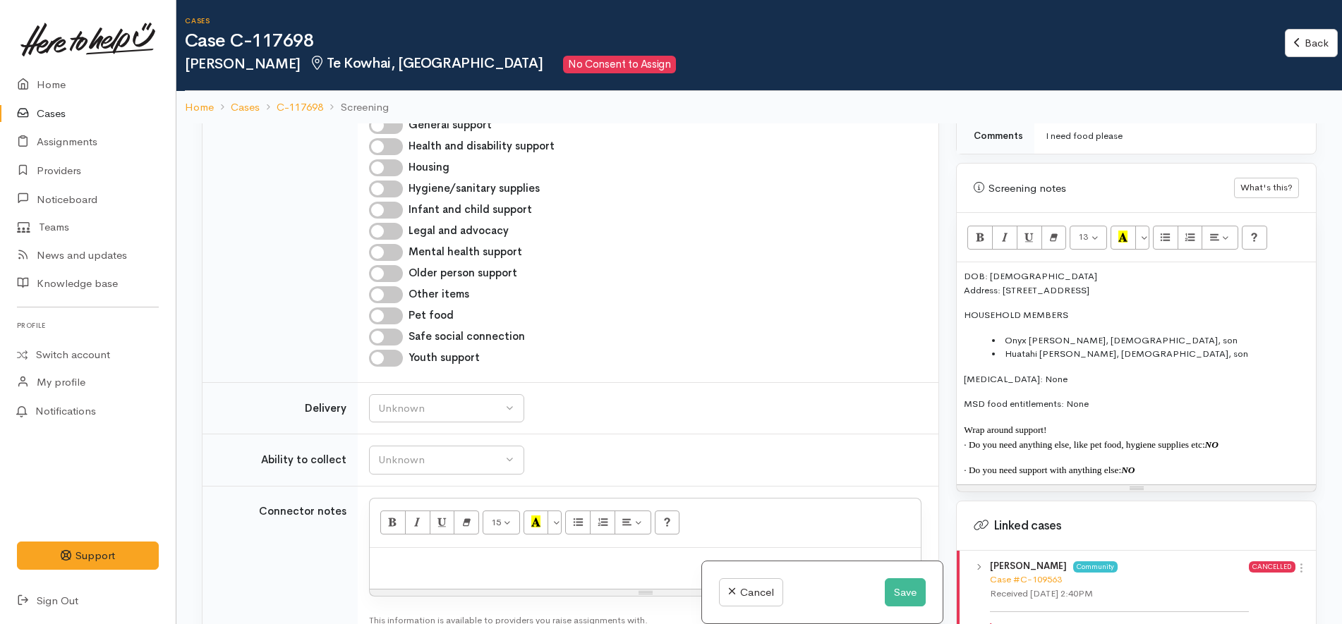
scroll to position [1764, 0]
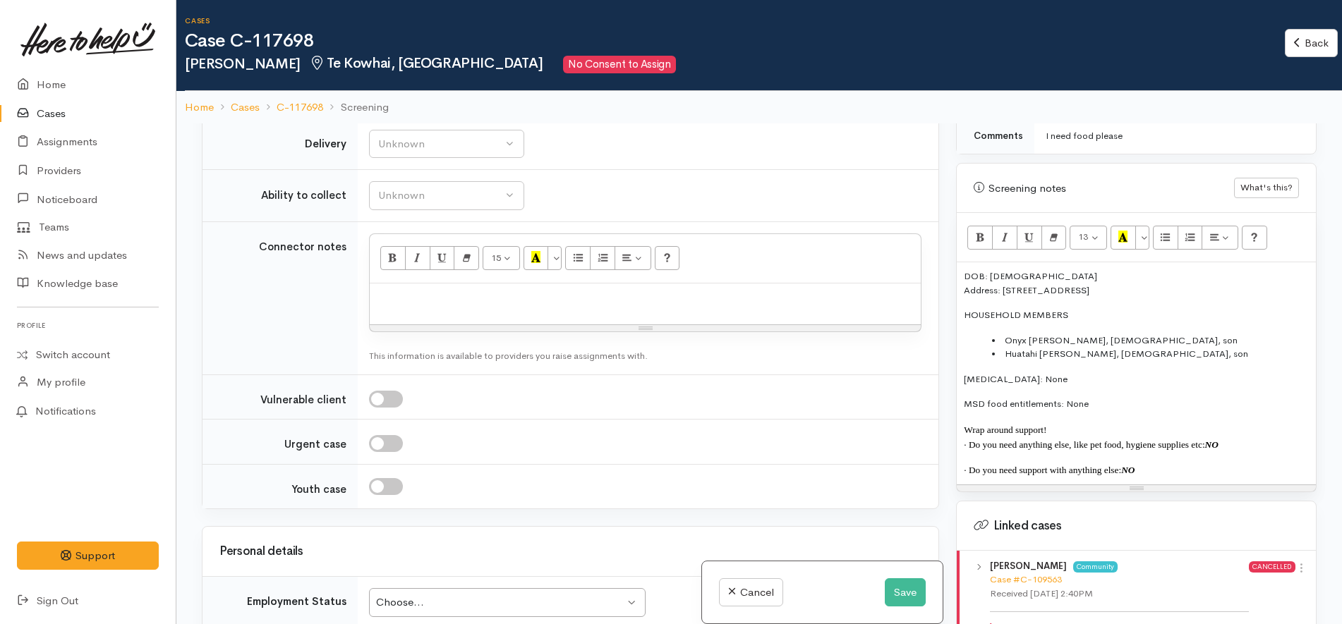
click at [571, 291] on p at bounding box center [645, 299] width 537 height 16
paste div
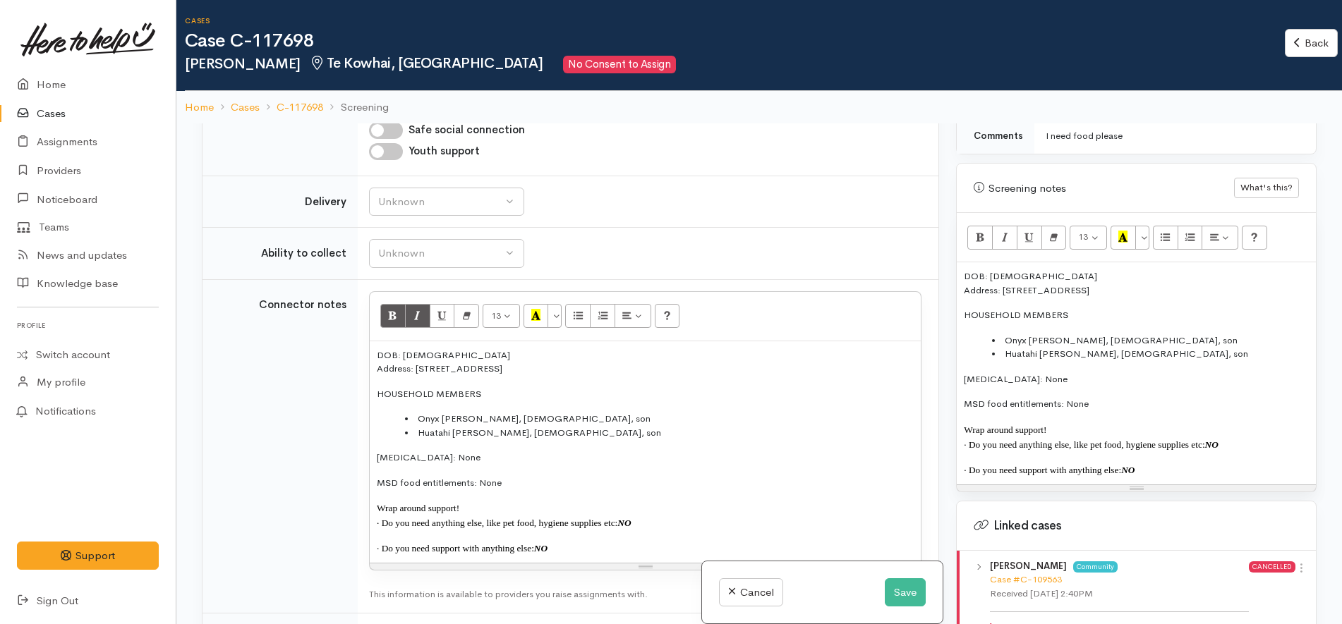
scroll to position [1675, 0]
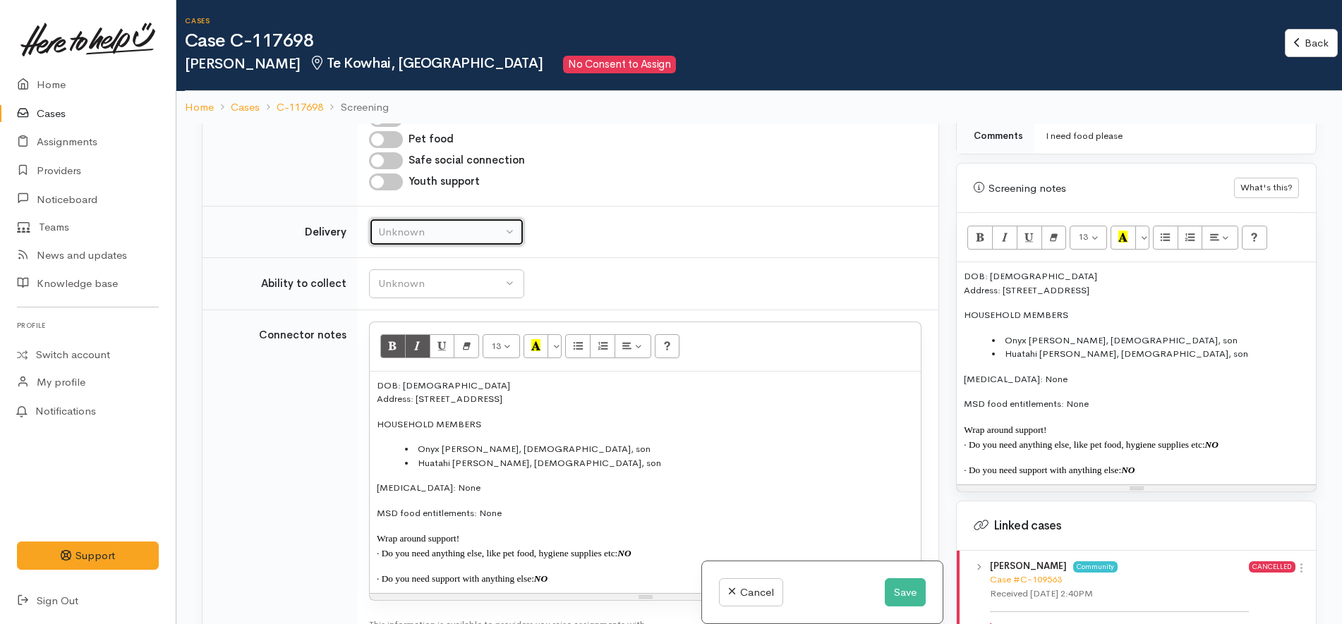
click at [454, 224] on div "Unknown" at bounding box center [440, 232] width 124 height 16
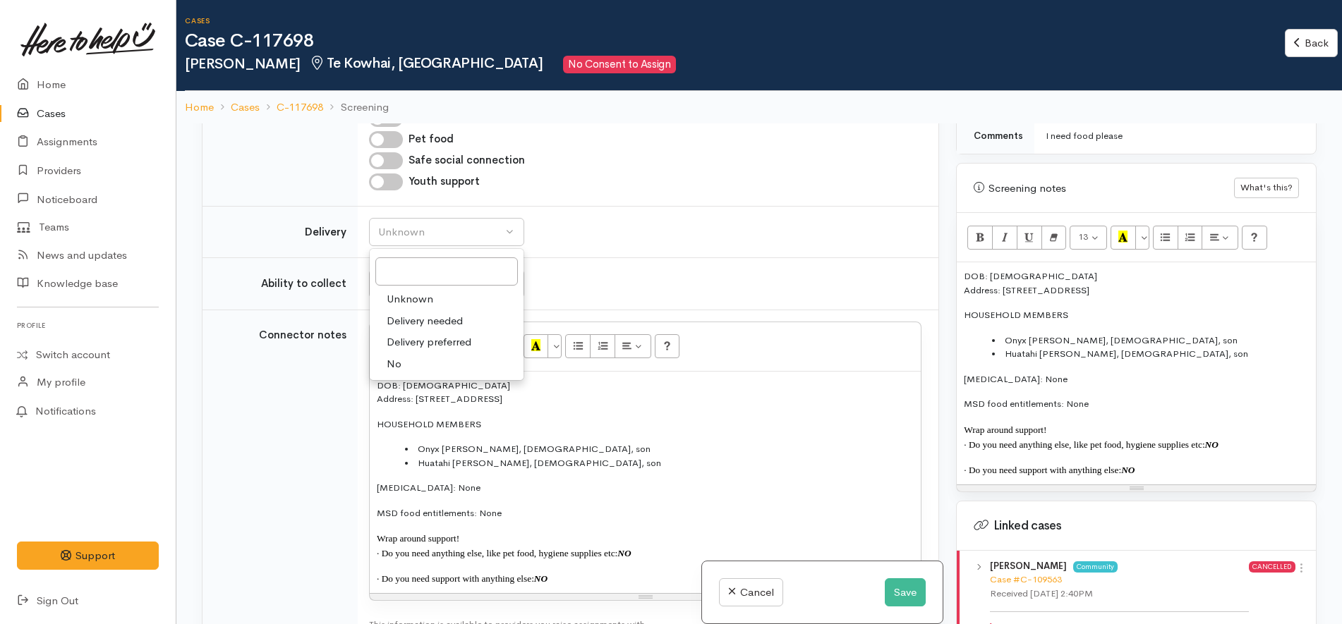
click at [404, 358] on link "No" at bounding box center [447, 364] width 154 height 22
select select "1"
click at [437, 276] on div "Unknown" at bounding box center [440, 284] width 124 height 16
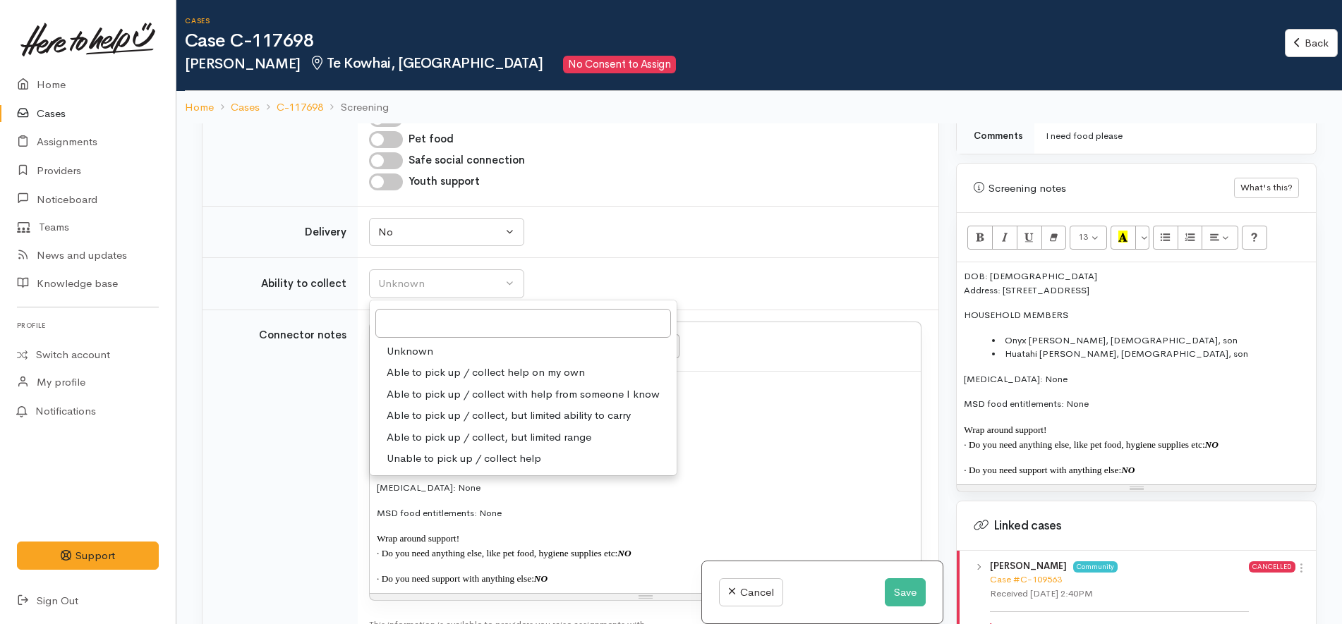
click at [454, 365] on span "Able to pick up / collect help on my own" at bounding box center [486, 373] width 198 height 16
select select "2"
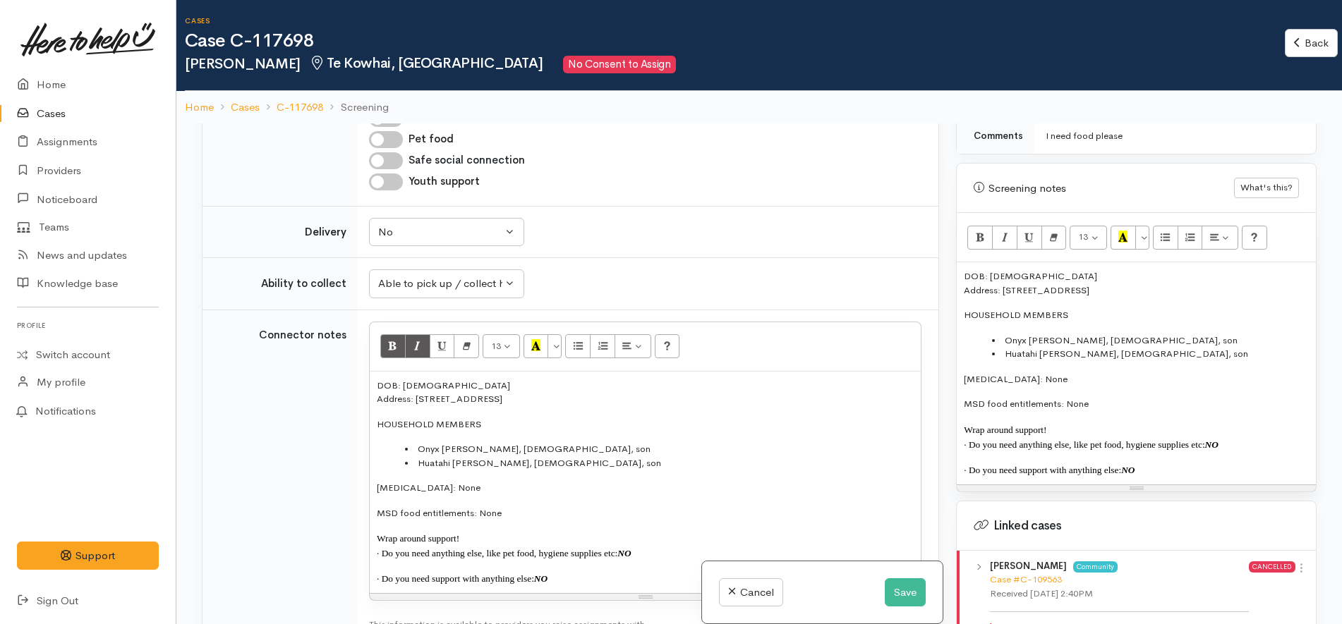
click at [634, 206] on td "Unknown Delivery needed Delivery preferred No No Unknown Delivery needed Delive…" at bounding box center [648, 232] width 581 height 52
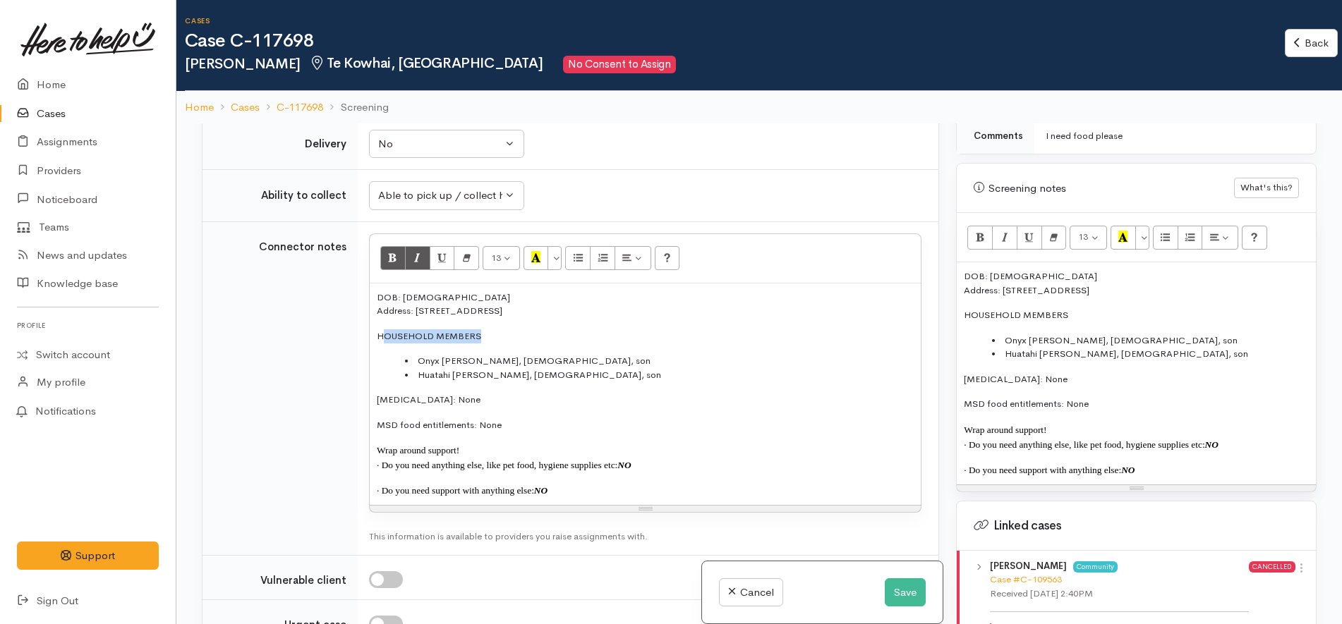
drag, startPoint x: 487, startPoint y: 317, endPoint x: 384, endPoint y: 323, distance: 103.2
click at [384, 329] on p "HOUSEHOLD MEMBERS" at bounding box center [645, 336] width 537 height 14
copy div "DOB: 04/03/1978 Address: 5 Fergusson Street, Huntly, New Zealand Household memb…"
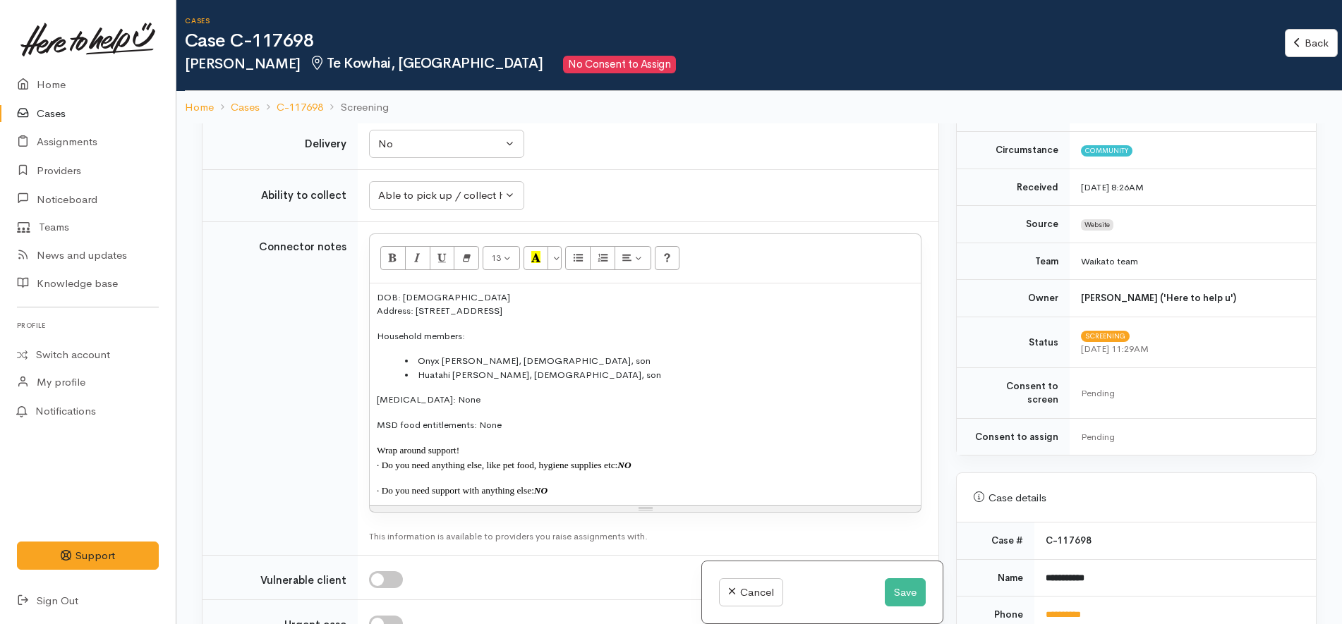
scroll to position [689, 0]
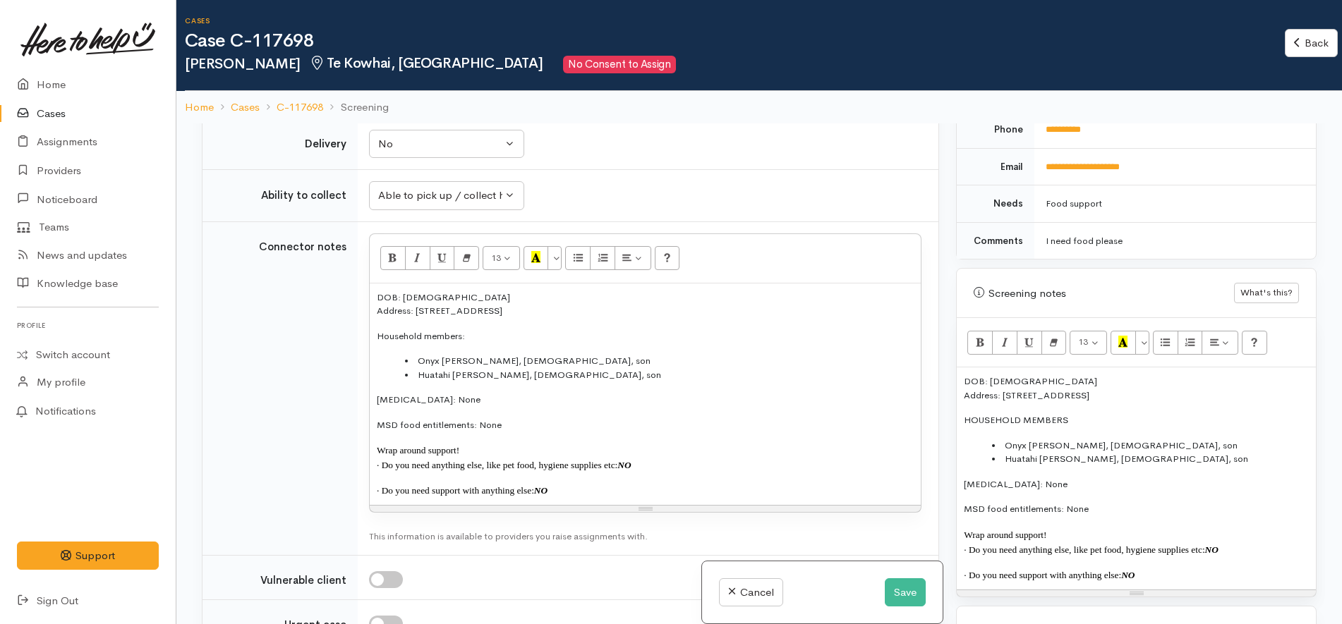
click at [1144, 439] on li "Onyx Ormsby, 17 yrs old, son" at bounding box center [1150, 446] width 317 height 14
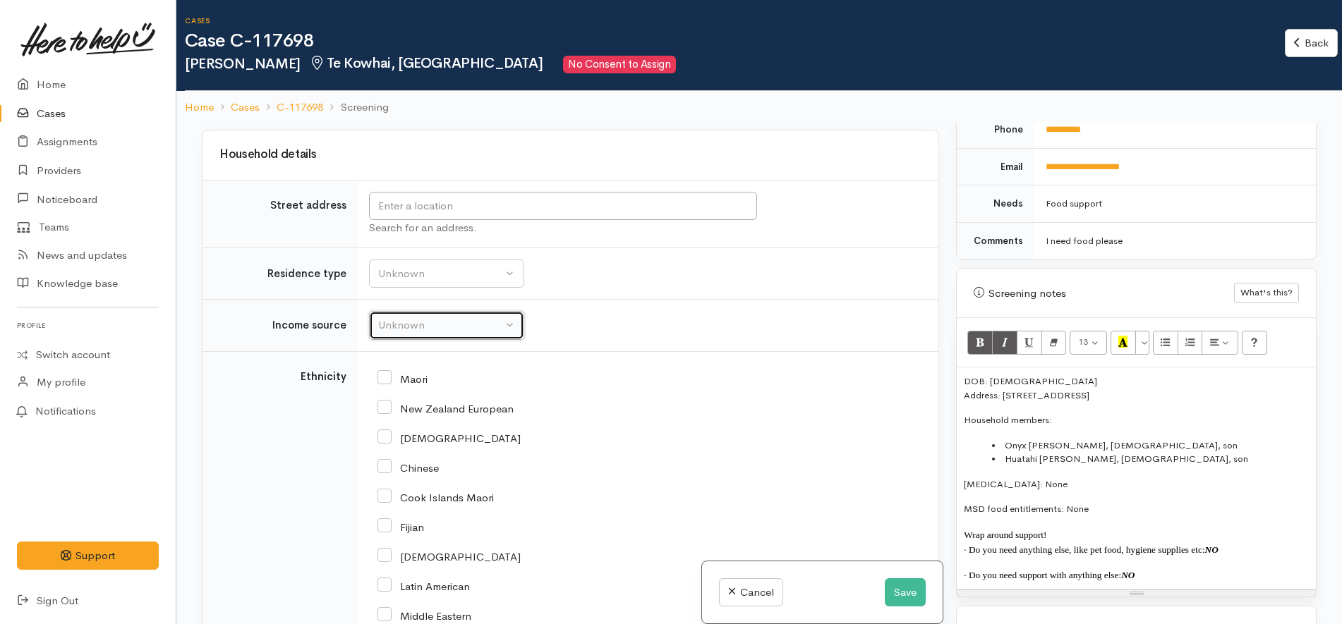
click at [431, 319] on div "Unknown" at bounding box center [440, 325] width 124 height 16
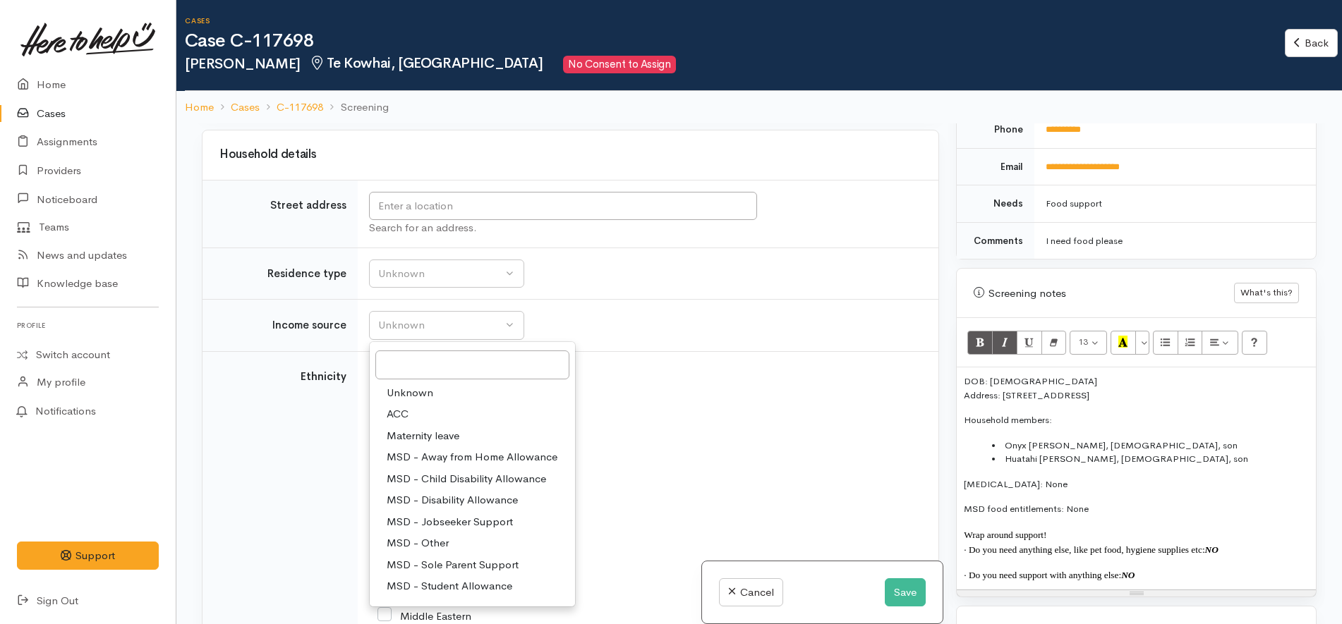
click at [448, 557] on span "MSD - Sole Parent Support" at bounding box center [453, 565] width 132 height 16
select select "7"
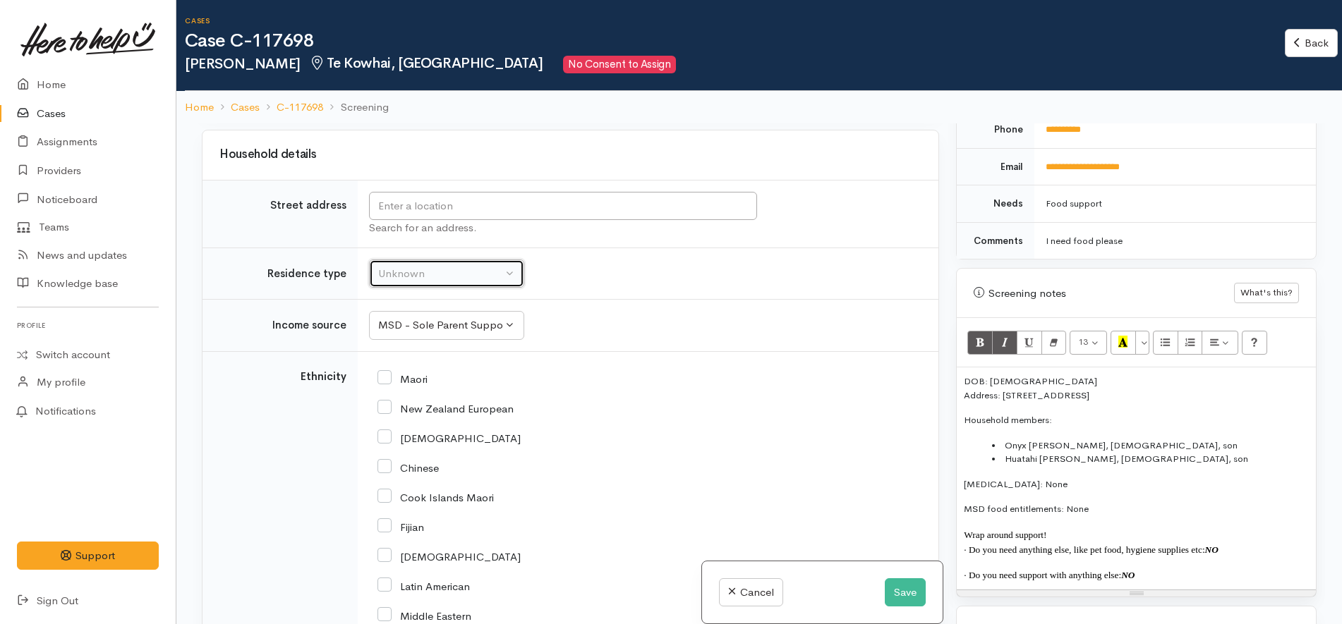
click at [442, 266] on div "Unknown" at bounding box center [440, 274] width 124 height 16
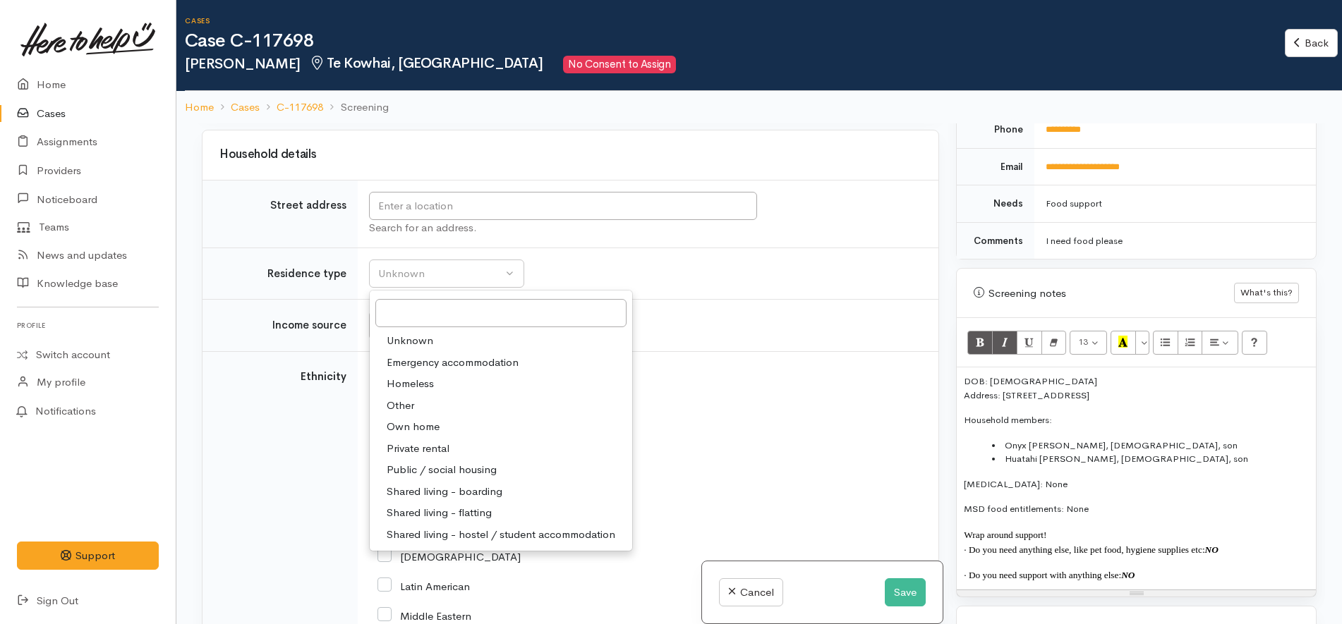
click at [447, 441] on span "Private rental" at bounding box center [418, 449] width 63 height 16
select select "2"
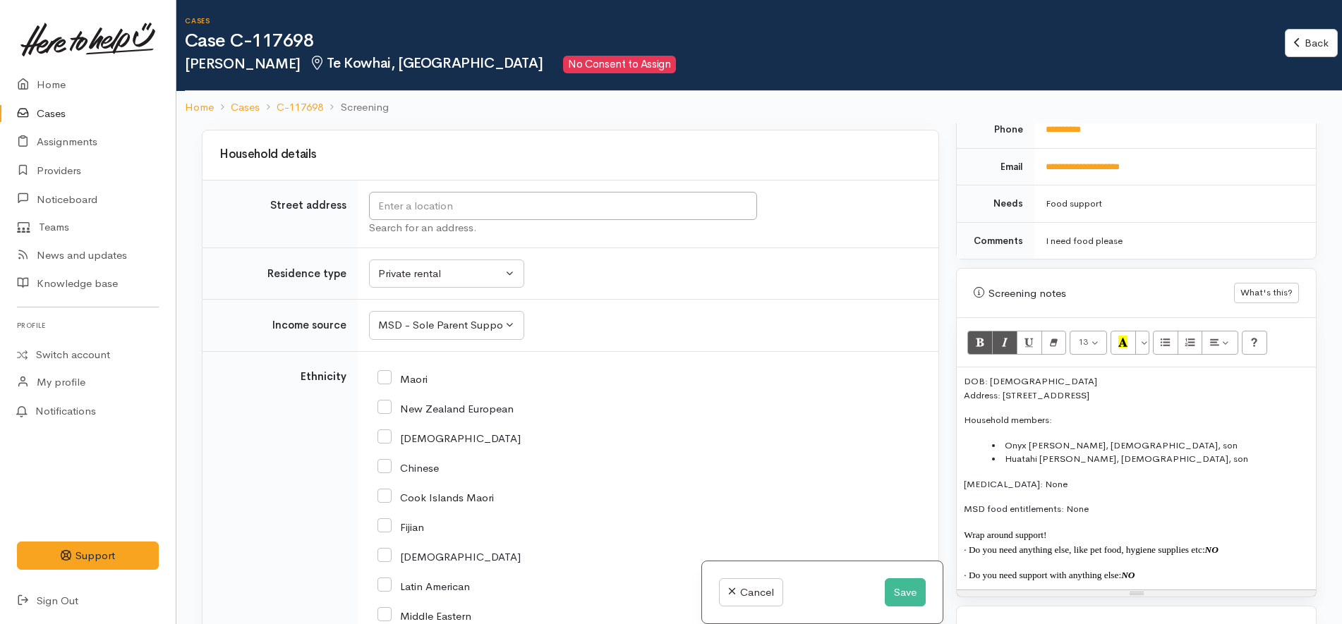
click at [574, 305] on td "Unknown ACC Maternity leave MSD - Away from Home Allowance MSD - Child Disabili…" at bounding box center [648, 326] width 581 height 52
drag, startPoint x: 418, startPoint y: 366, endPoint x: 434, endPoint y: 365, distance: 16.3
click at [418, 372] on input "Maori" at bounding box center [402, 378] width 50 height 13
checkbox input "true"
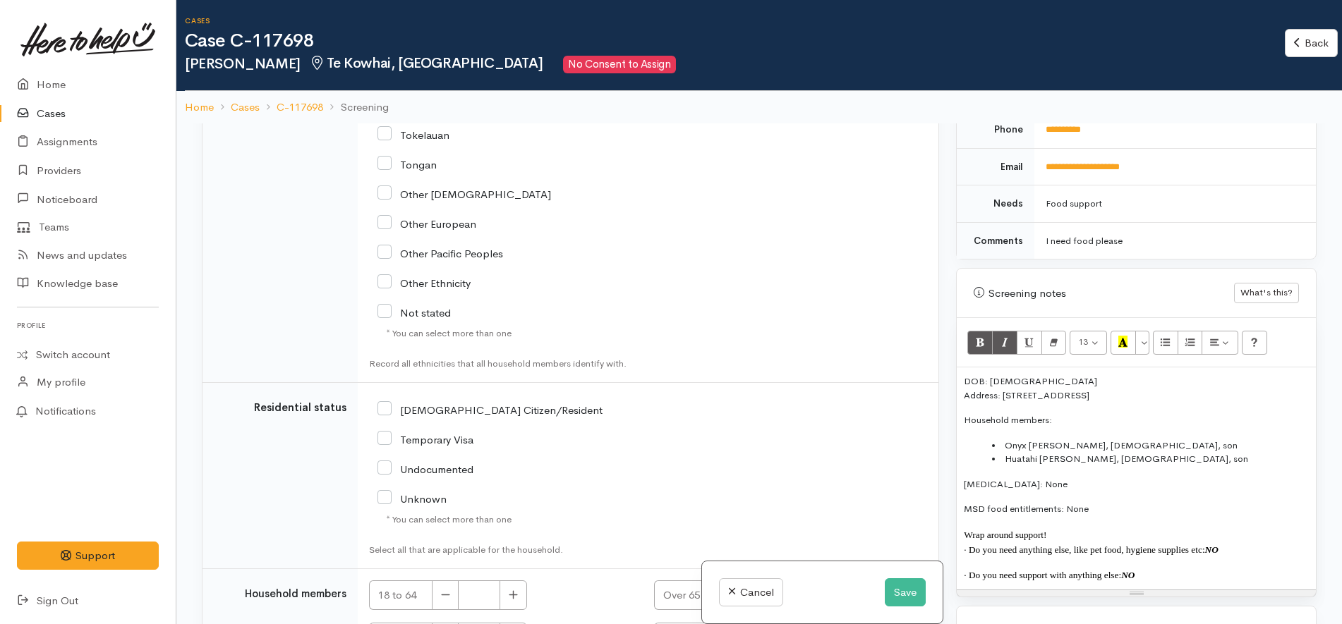
scroll to position [3189, 0]
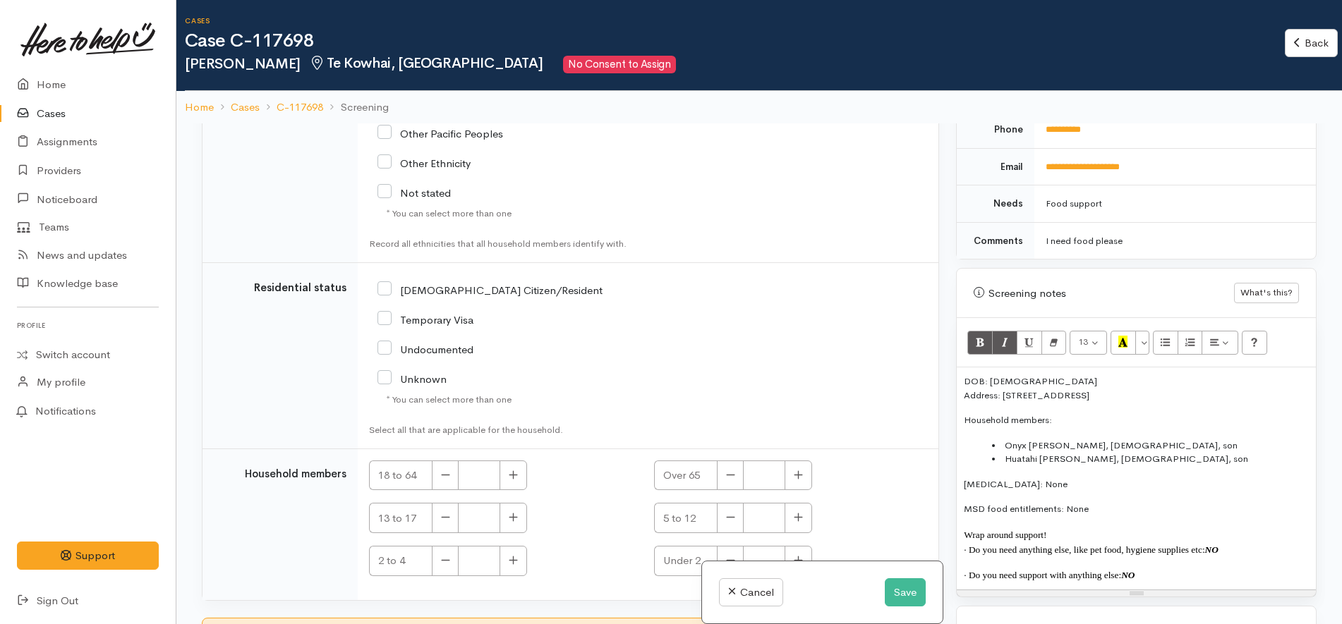
click at [490, 283] on input "NZ Citizen/Resident" at bounding box center [489, 289] width 225 height 13
checkbox input "true"
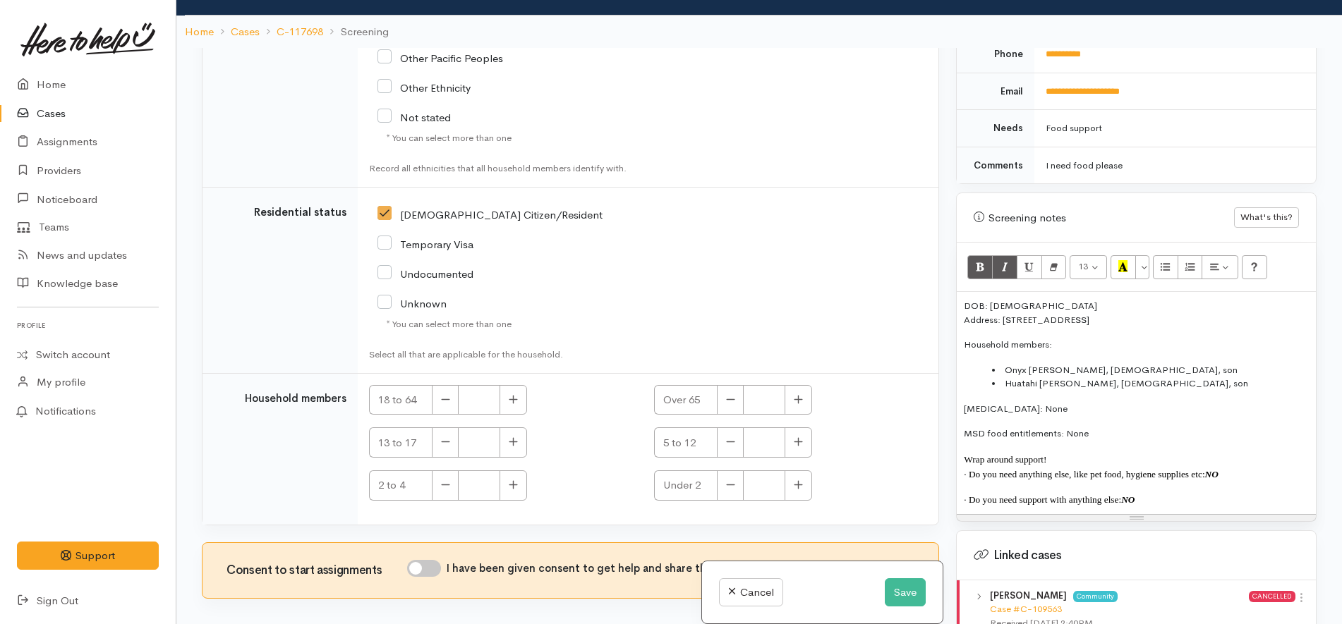
scroll to position [123, 0]
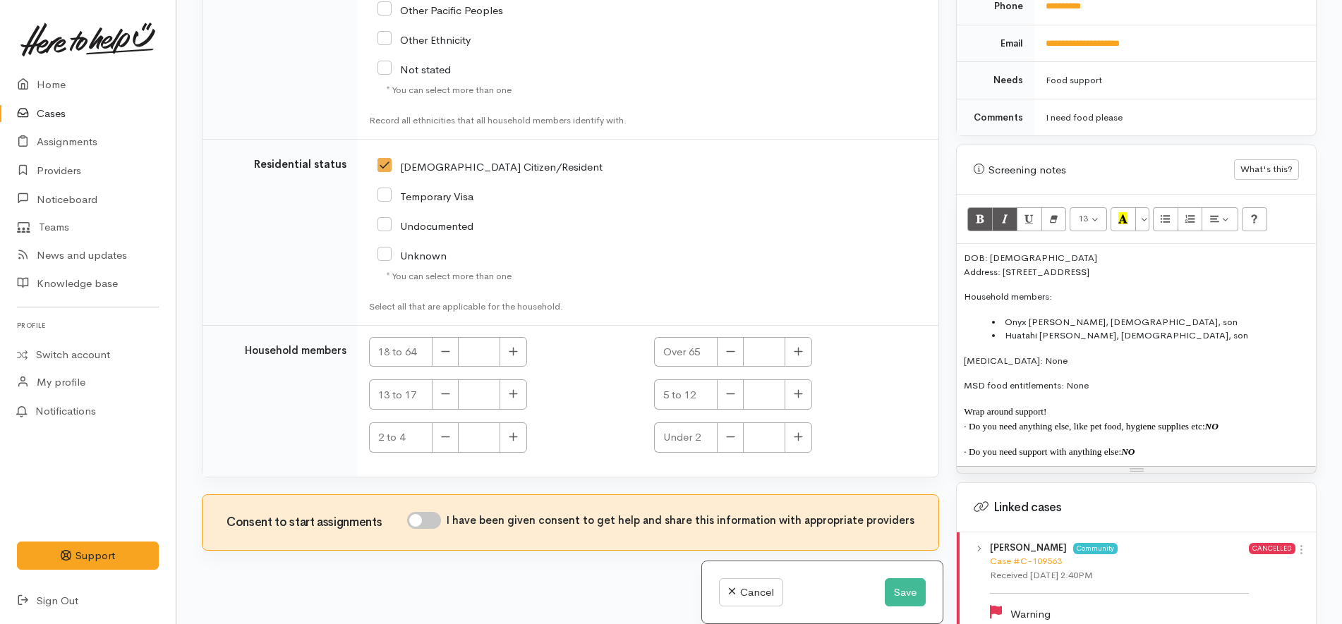
click at [429, 512] on input "I have been given consent to get help and share this information with appropria…" at bounding box center [424, 520] width 34 height 17
checkbox input "true"
click at [518, 346] on icon "button" at bounding box center [513, 351] width 9 height 11
type input "1"
click at [510, 390] on icon "button" at bounding box center [513, 394] width 8 height 8
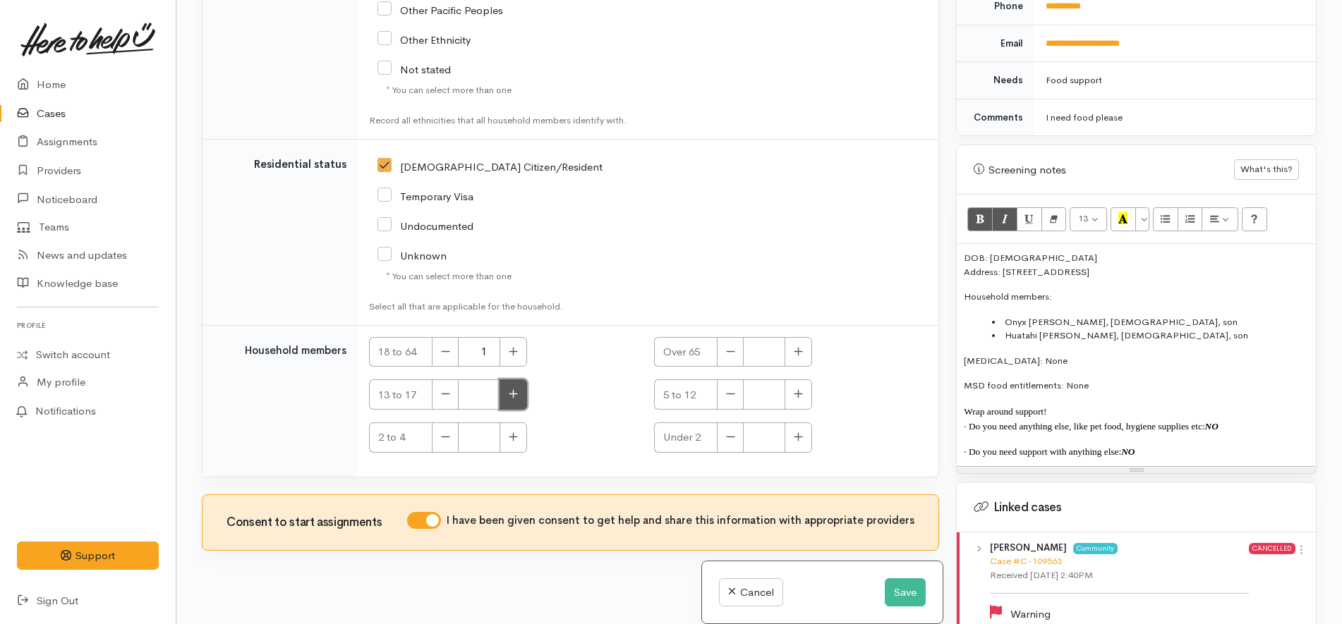
type input "1"
click at [509, 432] on icon "button" at bounding box center [513, 437] width 9 height 11
type input "1"
click at [570, 358] on div "18 to 64 1" at bounding box center [502, 356] width 285 height 39
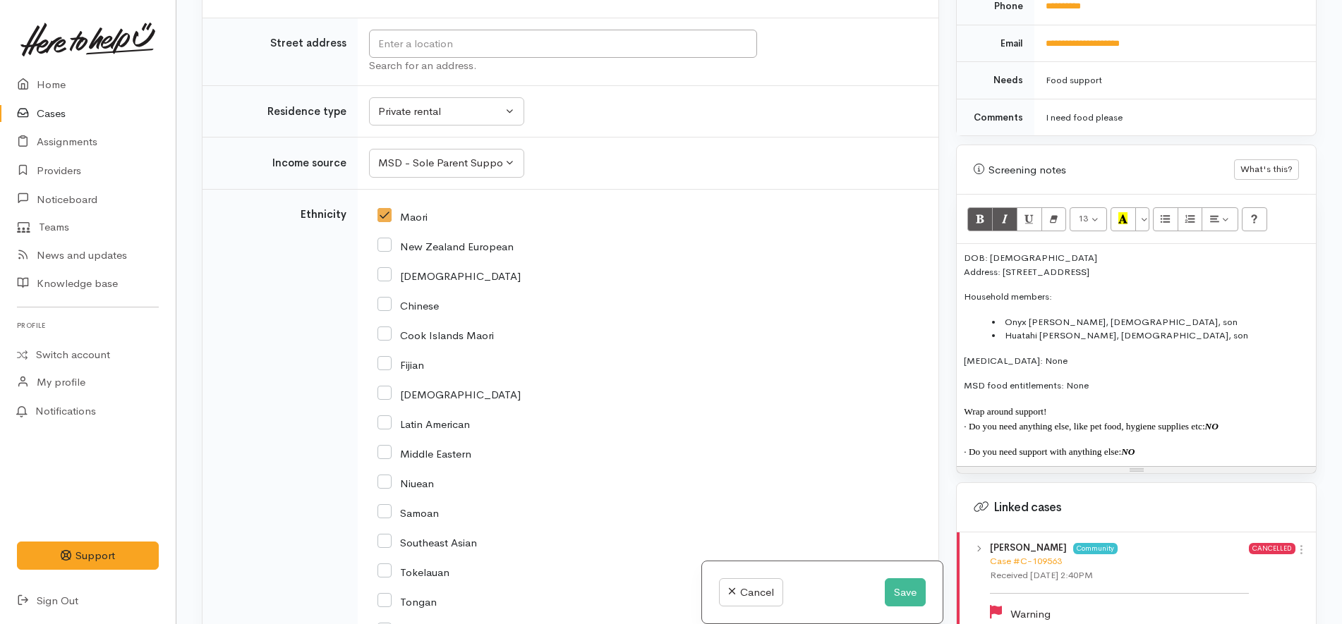
scroll to position [2219, 0]
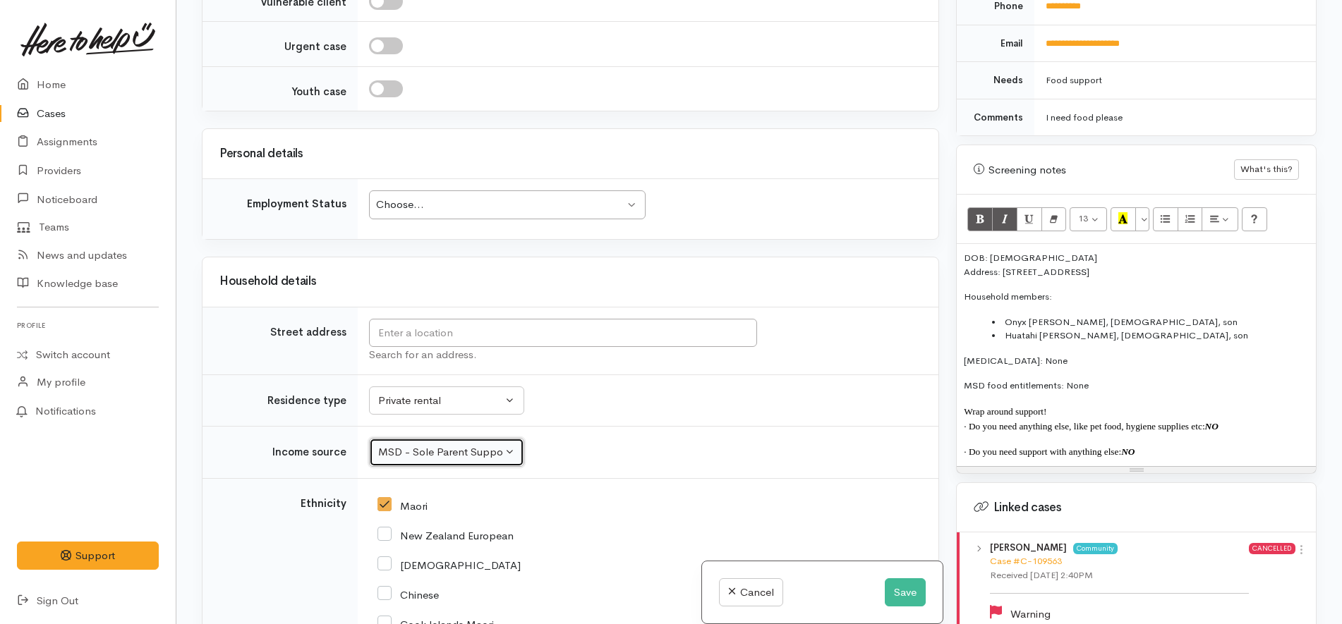
click at [449, 438] on button "MSD - Sole Parent Support" at bounding box center [446, 452] width 155 height 29
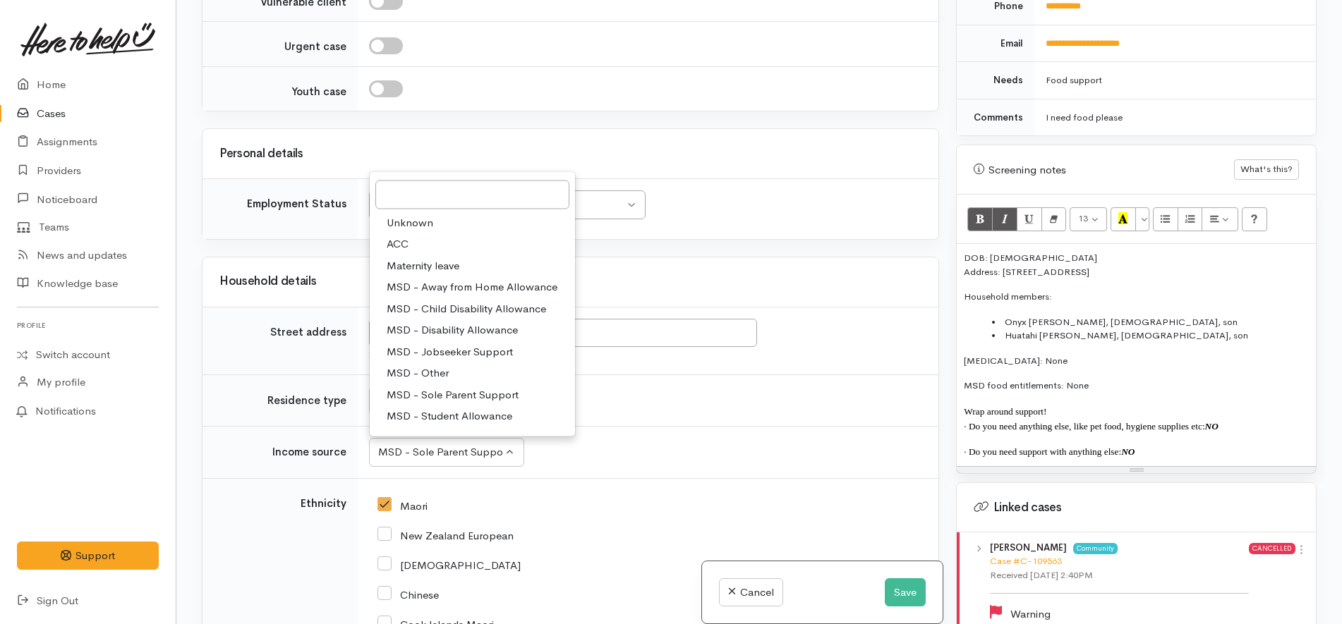
click at [471, 344] on span "MSD - Jobseeker Support" at bounding box center [450, 352] width 126 height 16
select select "4"
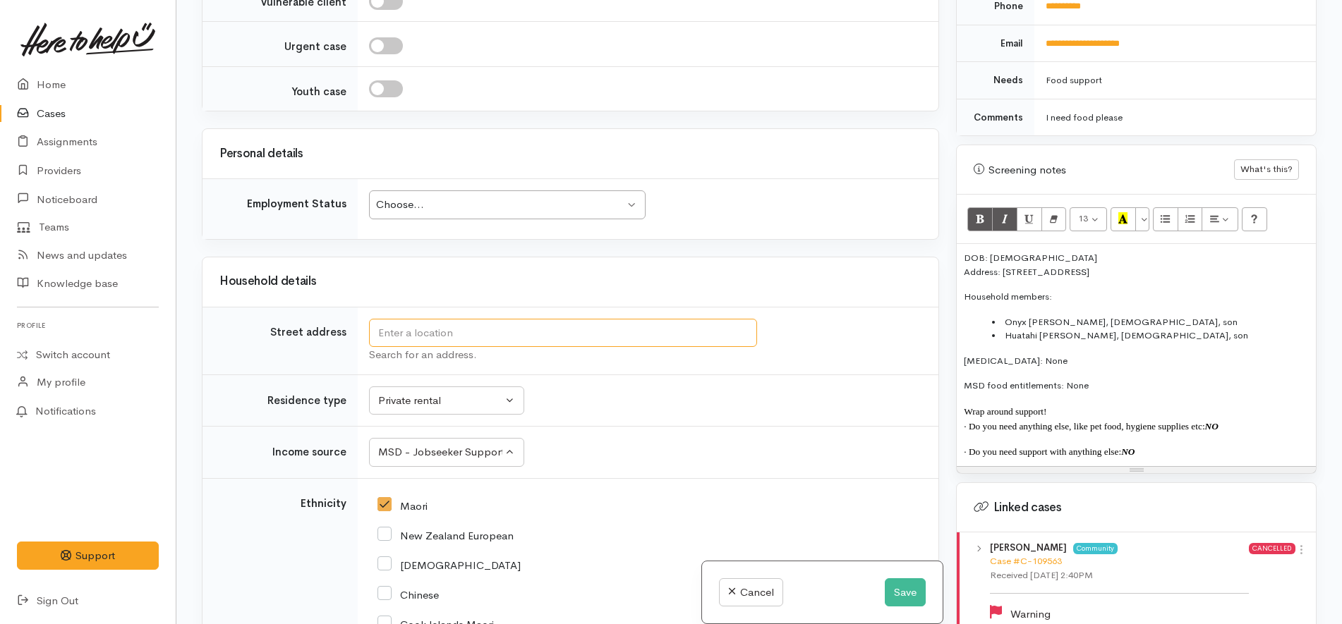
click at [480, 319] on input "text" at bounding box center [563, 333] width 388 height 29
drag, startPoint x: 1172, startPoint y: 257, endPoint x: 1002, endPoint y: 260, distance: 169.3
click at [1002, 260] on p "DOB: 04/03/1978 Address: 5 Fergusson Street, Huntly, New Zealand" at bounding box center [1136, 265] width 345 height 28
copy p "5 Fergusson Street, Huntly, New Zealand"
click at [531, 327] on input "text" at bounding box center [563, 333] width 388 height 29
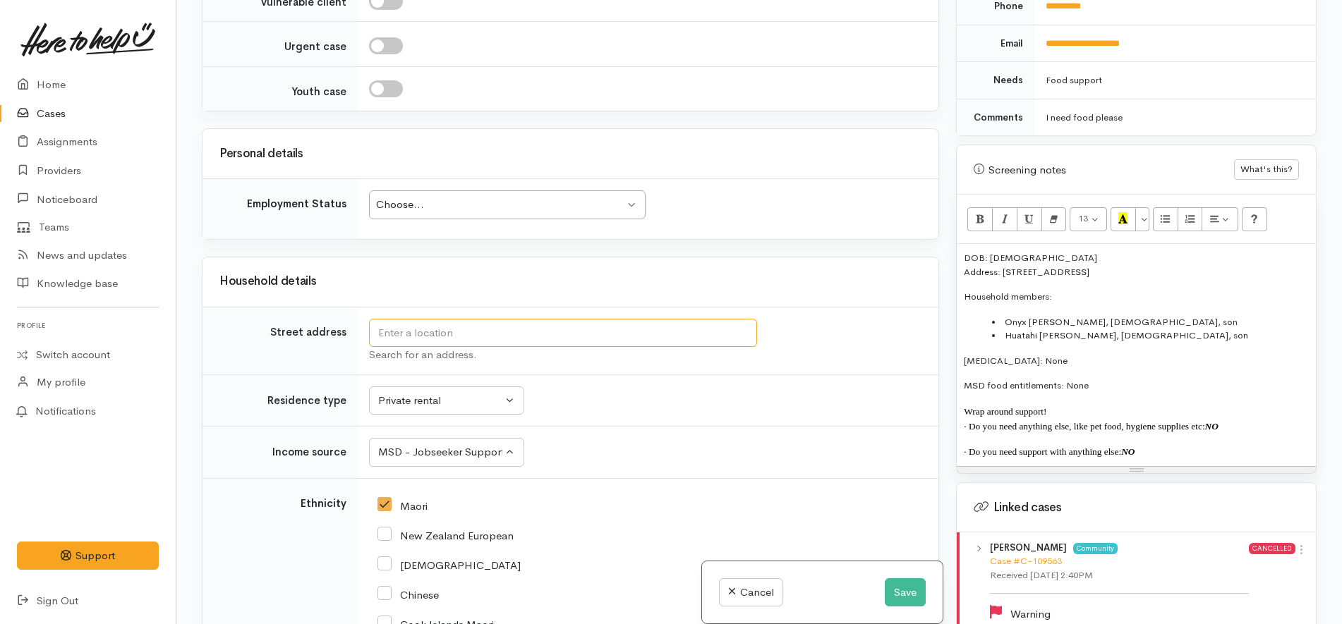
paste input "5 Fergusson Street, Huntly, New Zealand"
type input "5 Fergusson Street, Huntly, New Zealand"
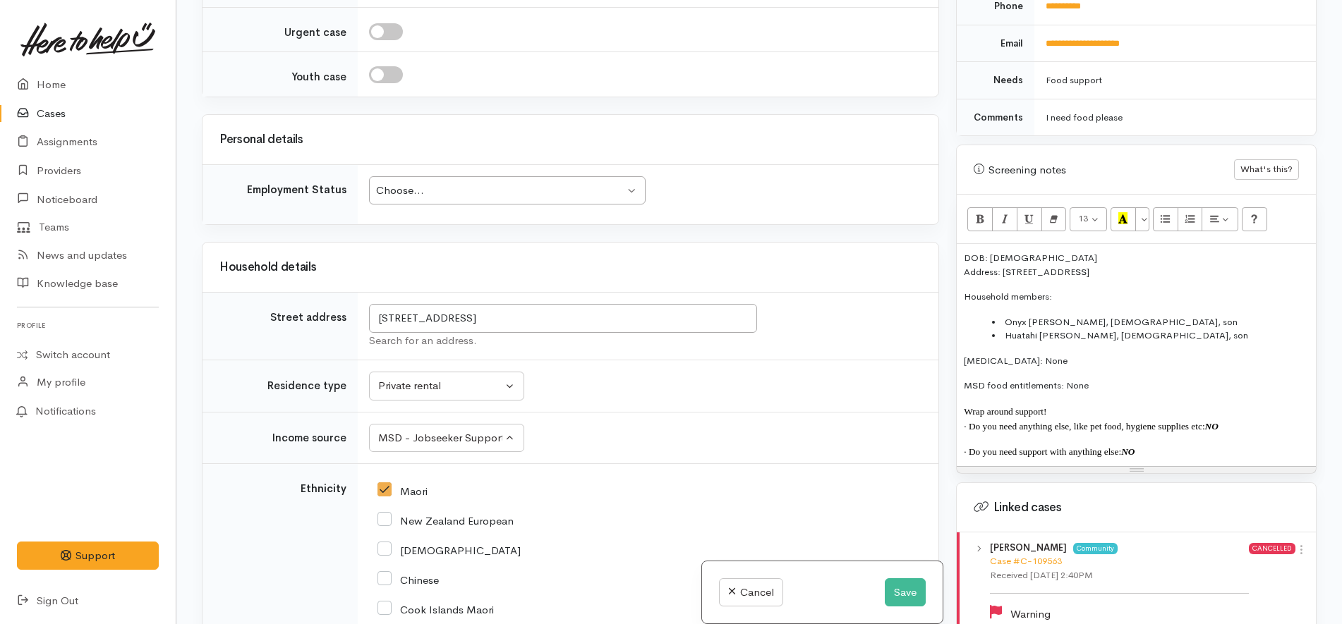
click at [461, 193] on div "Choose..." at bounding box center [500, 191] width 249 height 16
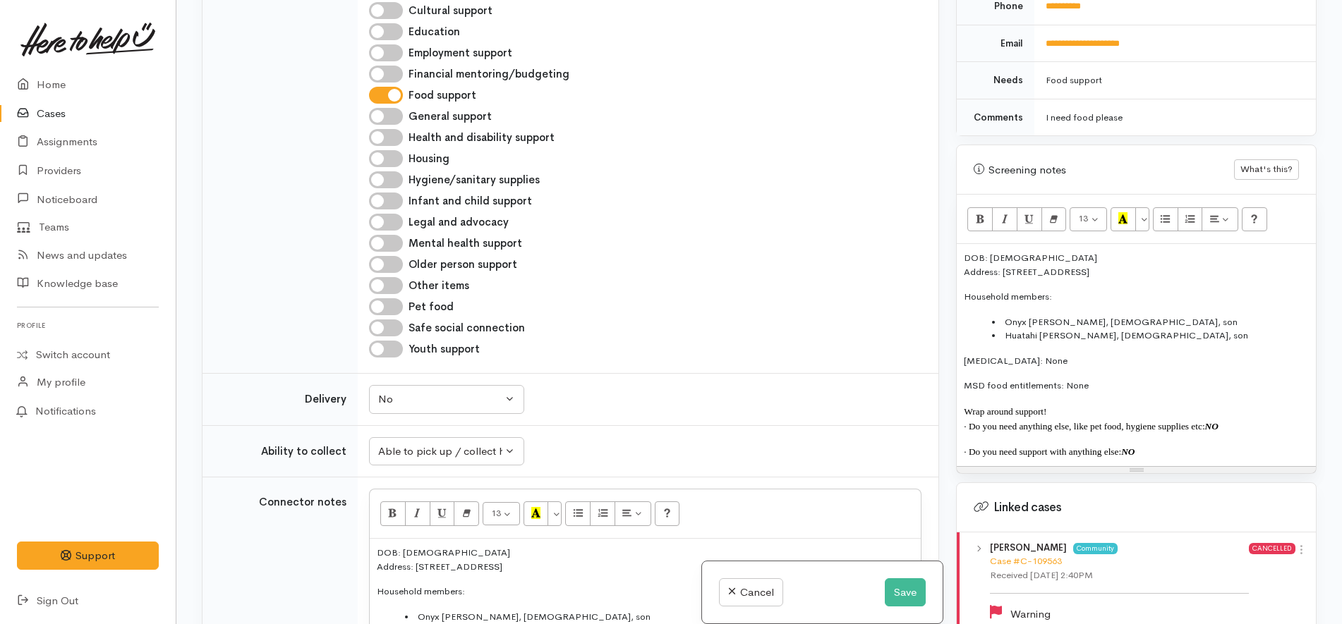
scroll to position [2301, 0]
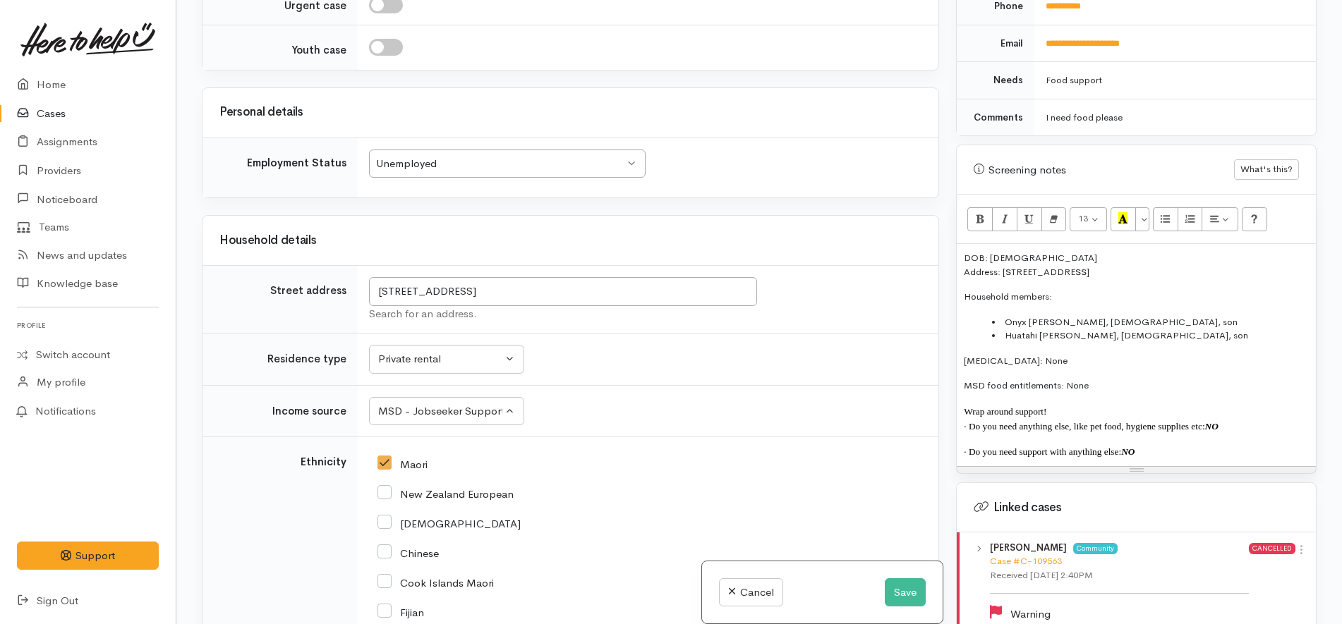
click at [687, 238] on div "Related cases There are other cases potentially from the same person, address o…" at bounding box center [570, 312] width 754 height 624
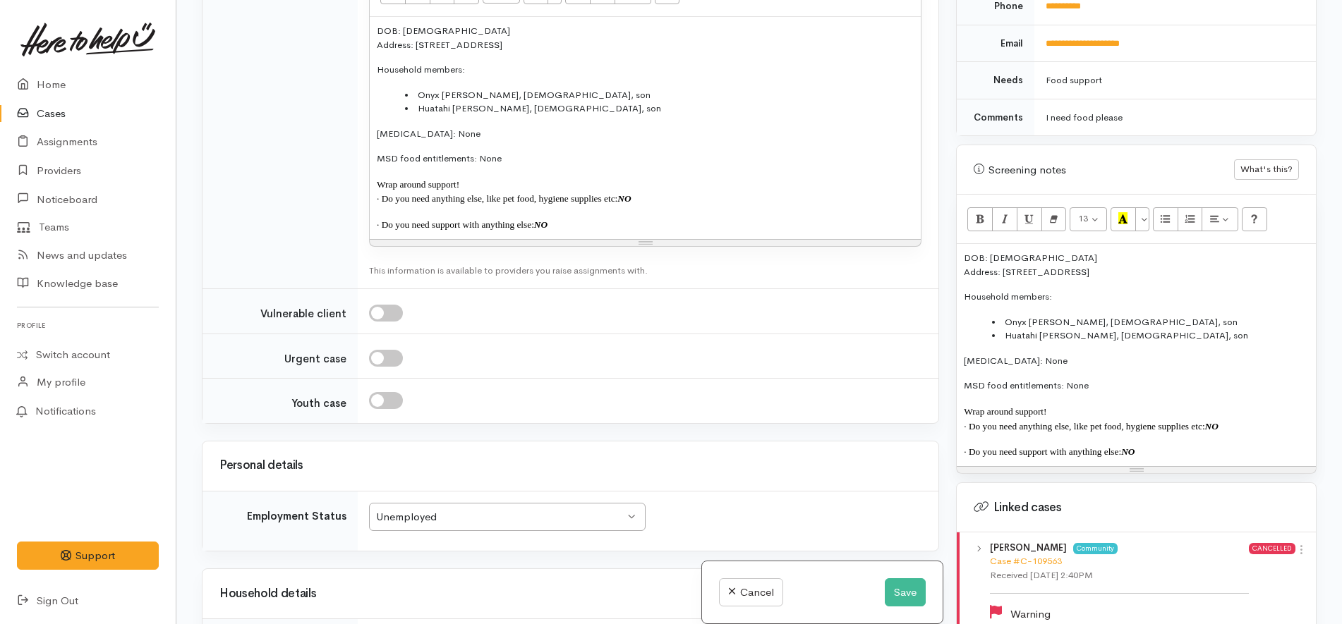
scroll to position [1860, 0]
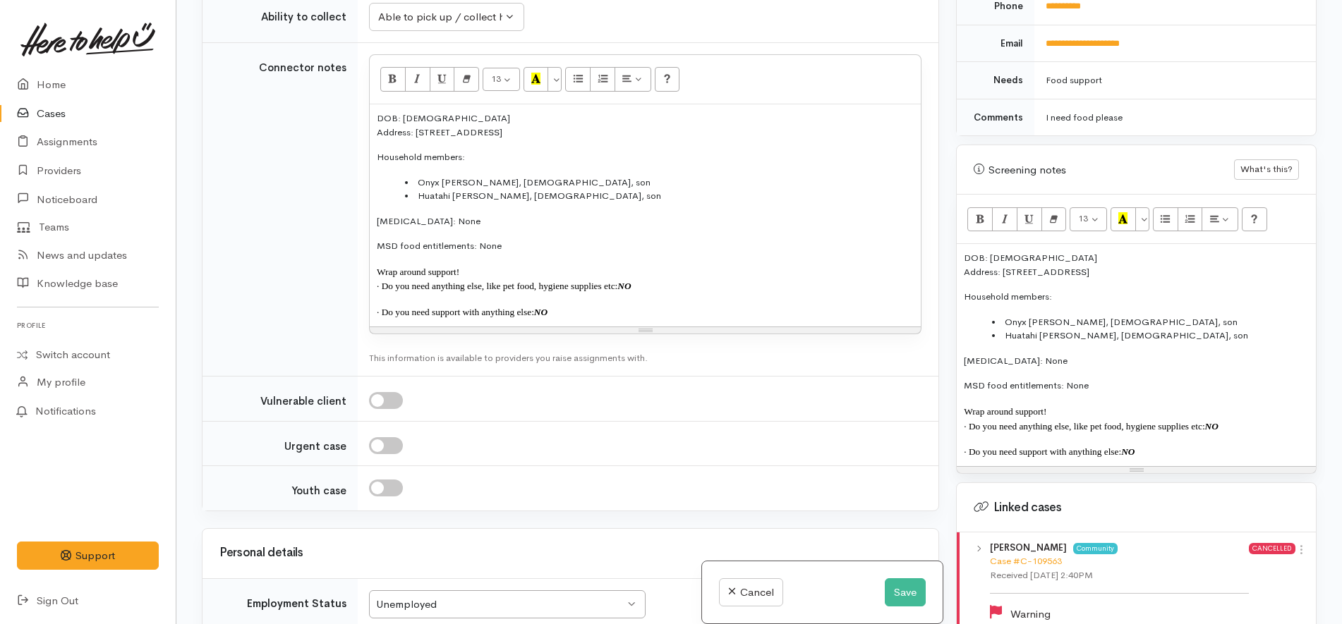
drag, startPoint x: 583, startPoint y: 340, endPoint x: 344, endPoint y: 99, distance: 339.7
click at [344, 99] on tr "Connector notes 13 8 9 10 11 12 14 18 24 36 Background Color Transparent Select…" at bounding box center [570, 210] width 736 height 334
copy div "DOB: 04/03/1978 Address: 5 Fergusson Street, Huntly, New Zealand Household memb…"
click at [1134, 315] on li "Onyx Ormsby, 17 yrs old, son" at bounding box center [1150, 322] width 317 height 14
click at [901, 592] on button "Save" at bounding box center [905, 592] width 41 height 29
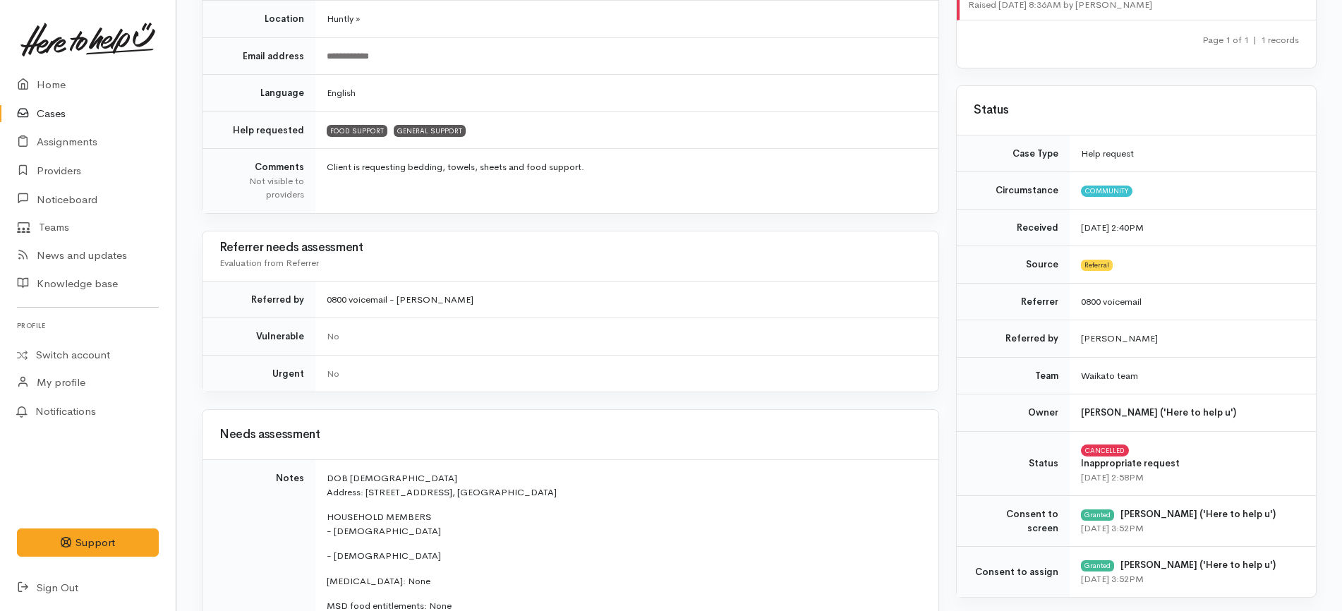
scroll to position [529, 0]
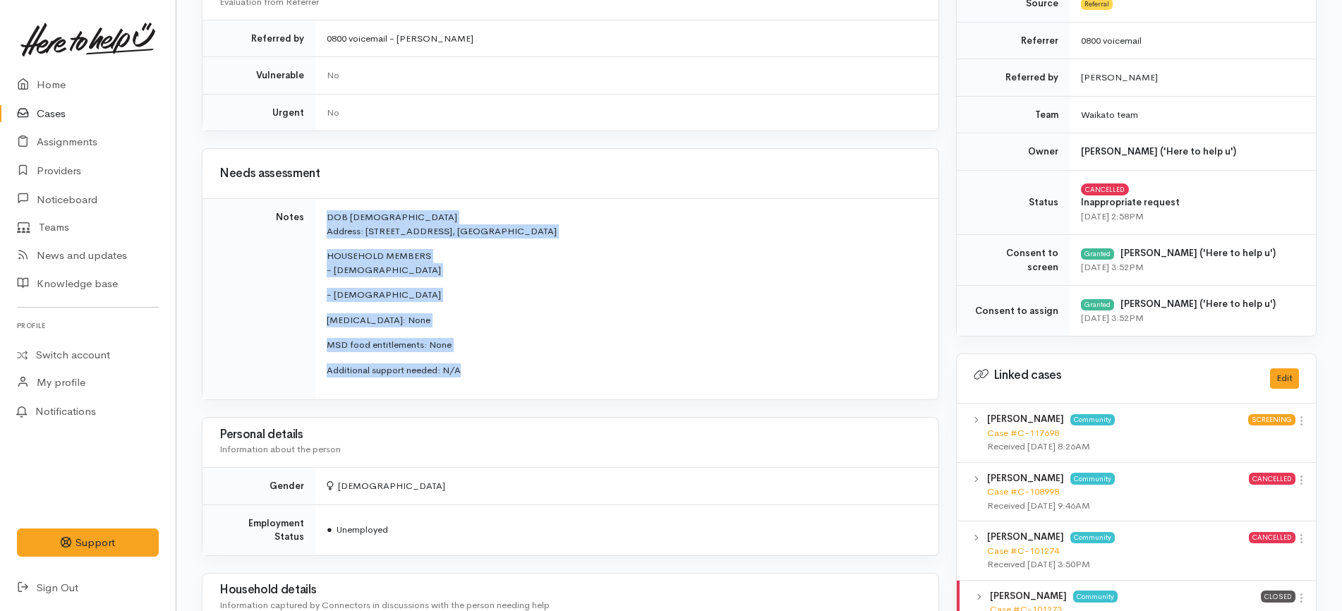
drag, startPoint x: 482, startPoint y: 372, endPoint x: 328, endPoint y: 220, distance: 216.0
click at [328, 220] on td "DOB [DEMOGRAPHIC_DATA] Address: [STREET_ADDRESS] HOUSEHOLD MEMBERS - [DEMOGRAPH…" at bounding box center [626, 299] width 623 height 201
copy td "DOB [DEMOGRAPHIC_DATA] Address: [STREET_ADDRESS] HOUSEHOLD MEMBERS - [DEMOGRAPH…"
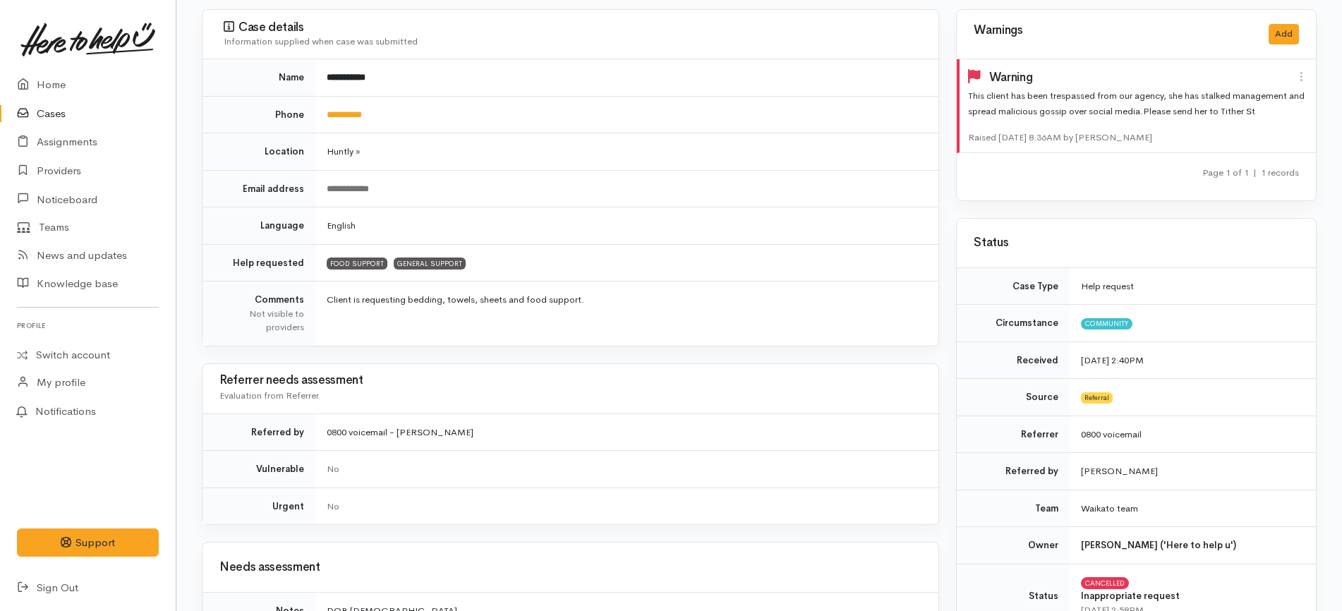
scroll to position [133, 0]
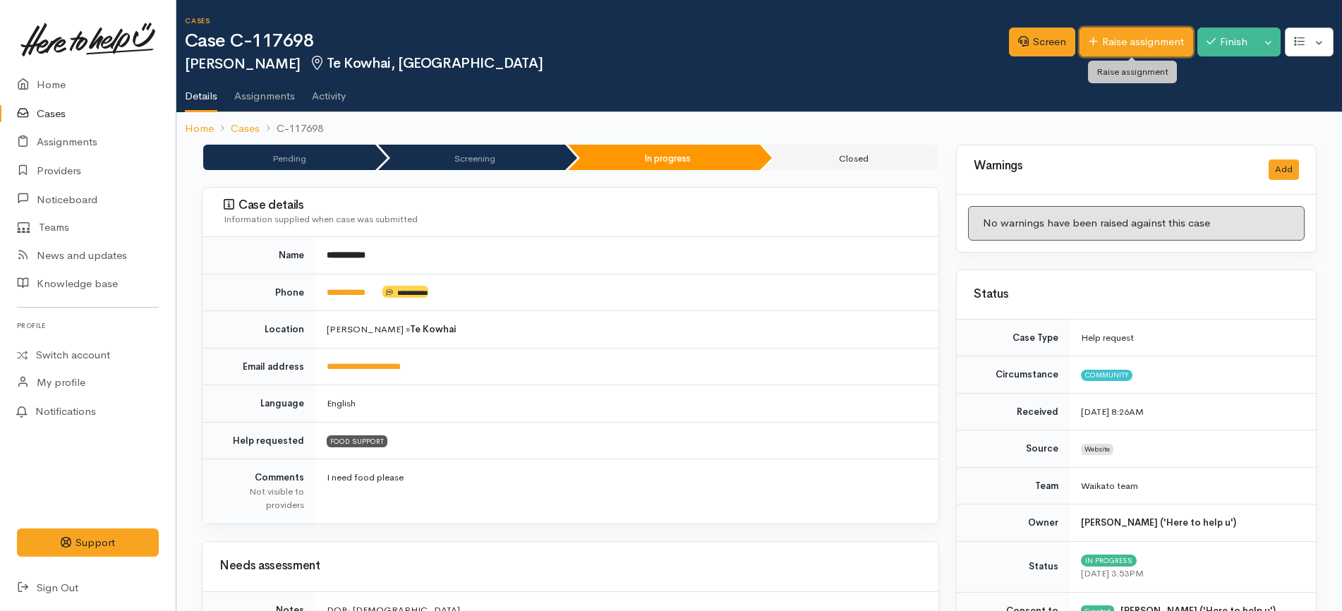
click at [1102, 40] on link "Raise assignment" at bounding box center [1136, 42] width 114 height 29
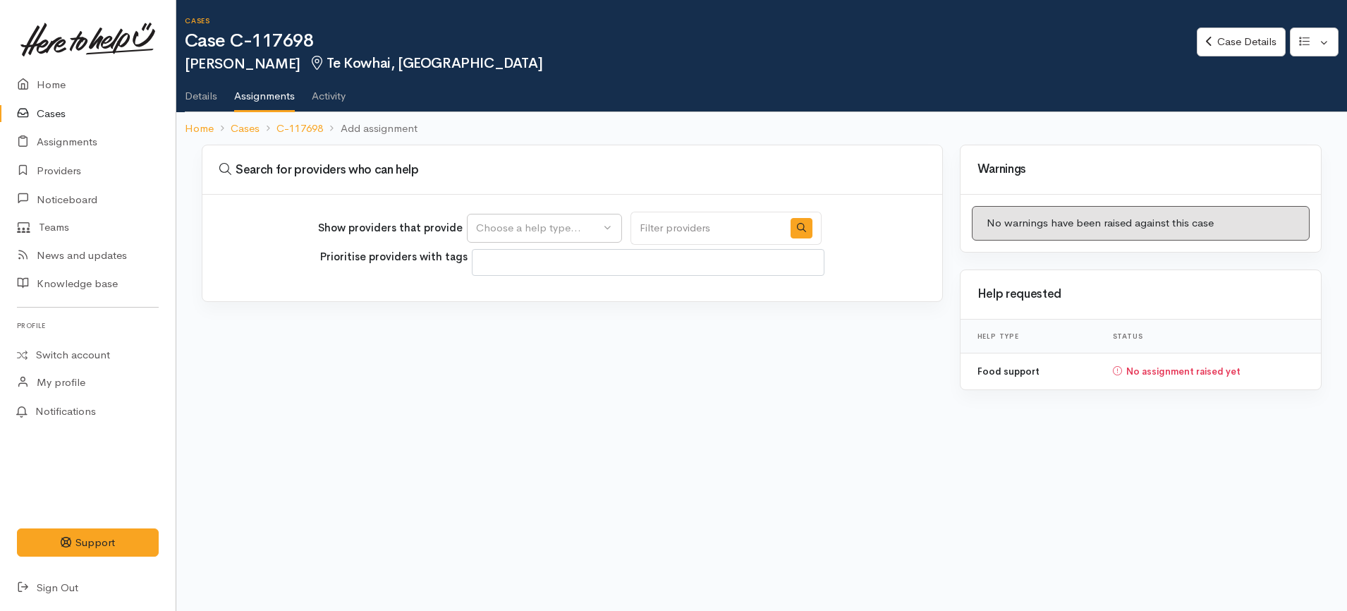
select select
click at [574, 221] on div "Choose a help type..." at bounding box center [538, 228] width 124 height 16
click at [556, 297] on link "Food support" at bounding box center [545, 296] width 154 height 22
select select "3"
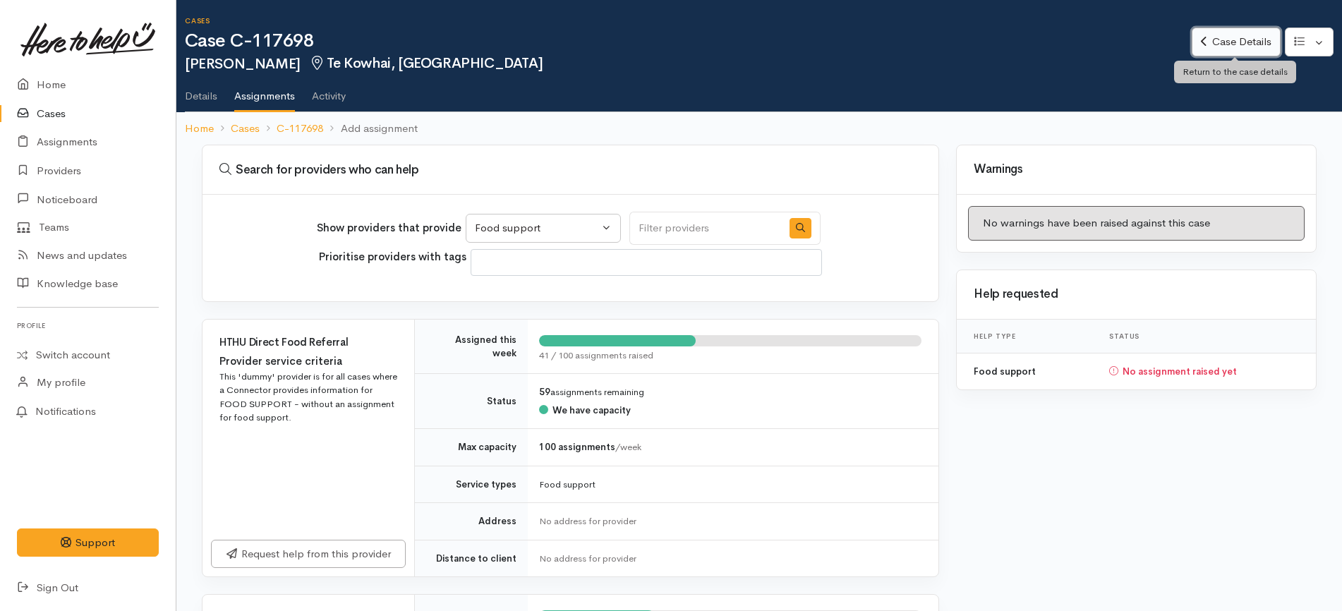
click at [1235, 40] on link "Case Details" at bounding box center [1236, 42] width 88 height 29
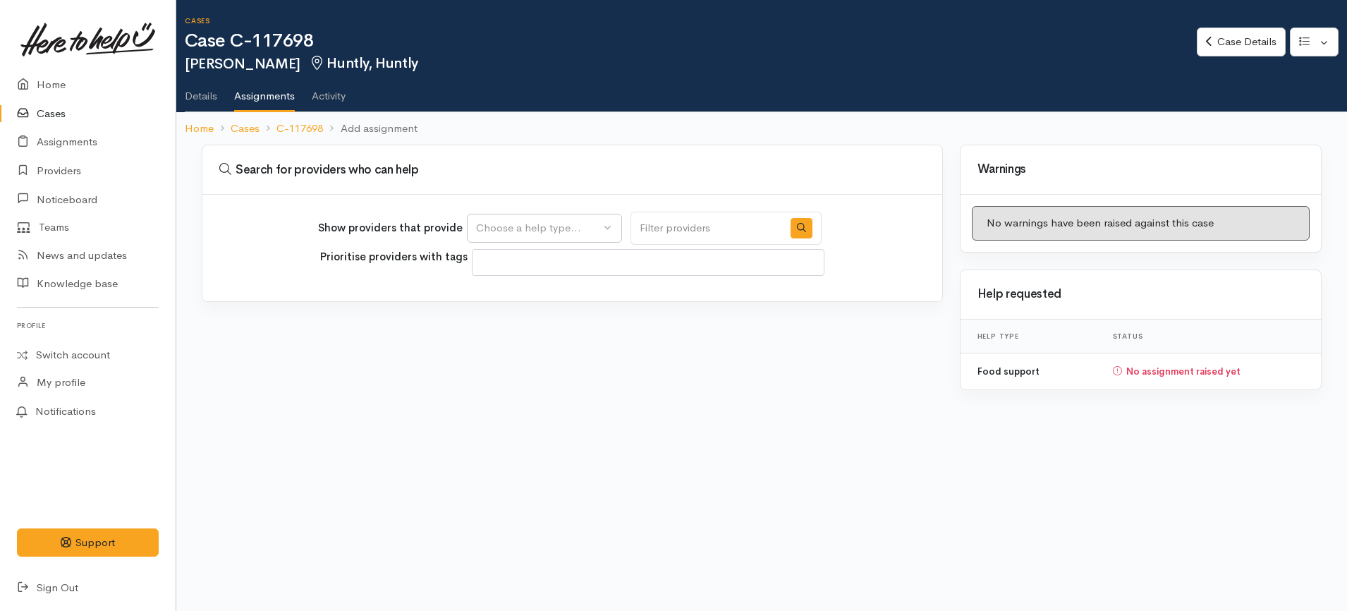
select select
click at [574, 226] on div "Choose a help type..." at bounding box center [538, 228] width 124 height 16
click at [569, 296] on link "Food support" at bounding box center [545, 296] width 154 height 22
select select "3"
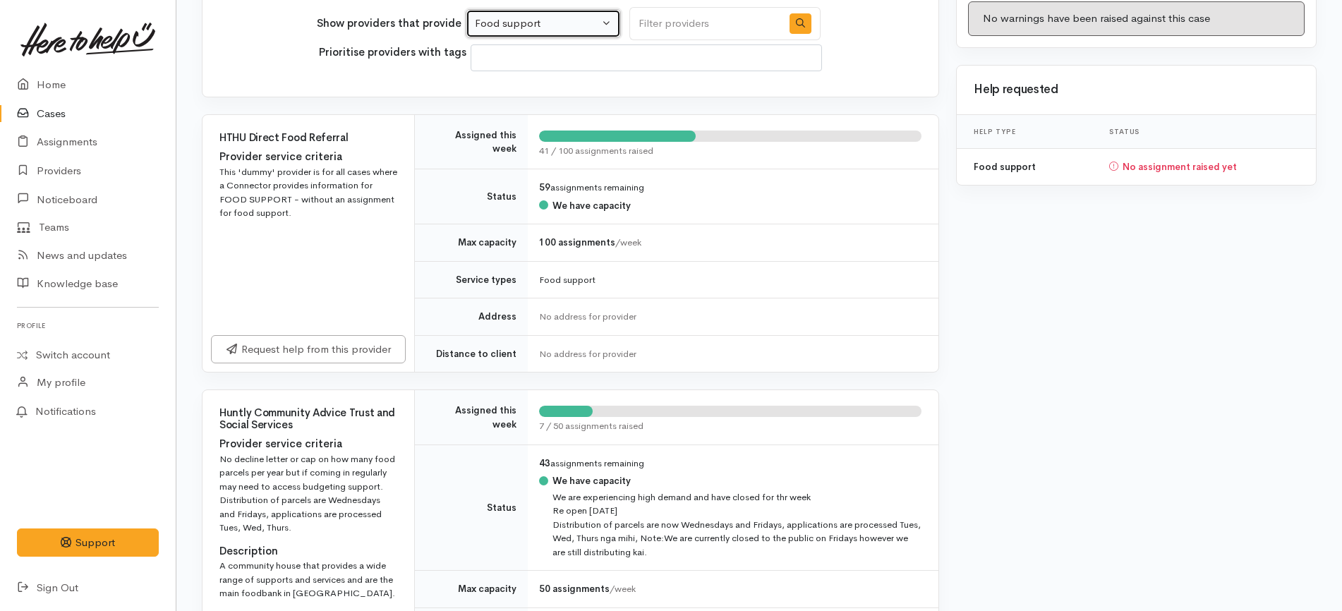
scroll to position [368, 0]
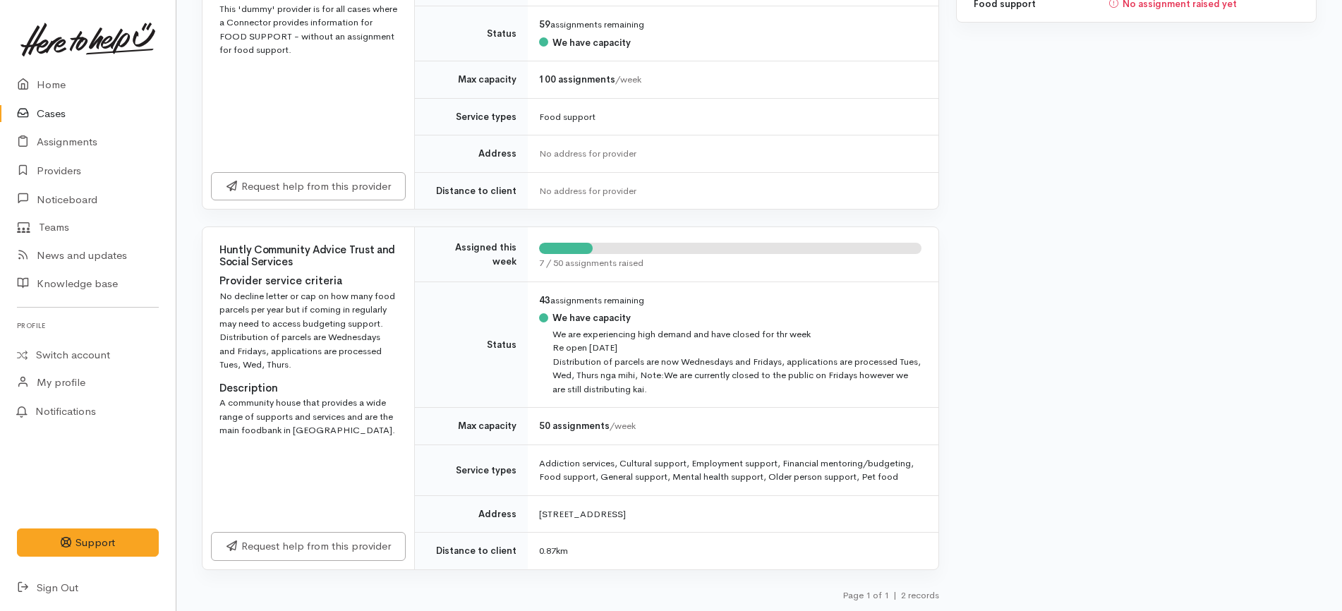
click at [981, 322] on div "Warnings No warnings have been raised against this case Help requested Help typ…" at bounding box center [1135, 194] width 377 height 834
click at [451, 323] on td "Status" at bounding box center [471, 344] width 113 height 126
click at [979, 286] on div "Warnings No warnings have been raised against this case Help requested Help typ…" at bounding box center [1135, 194] width 377 height 834
click at [1000, 180] on div "Warnings No warnings have been raised against this case Help requested Help typ…" at bounding box center [1135, 194] width 377 height 834
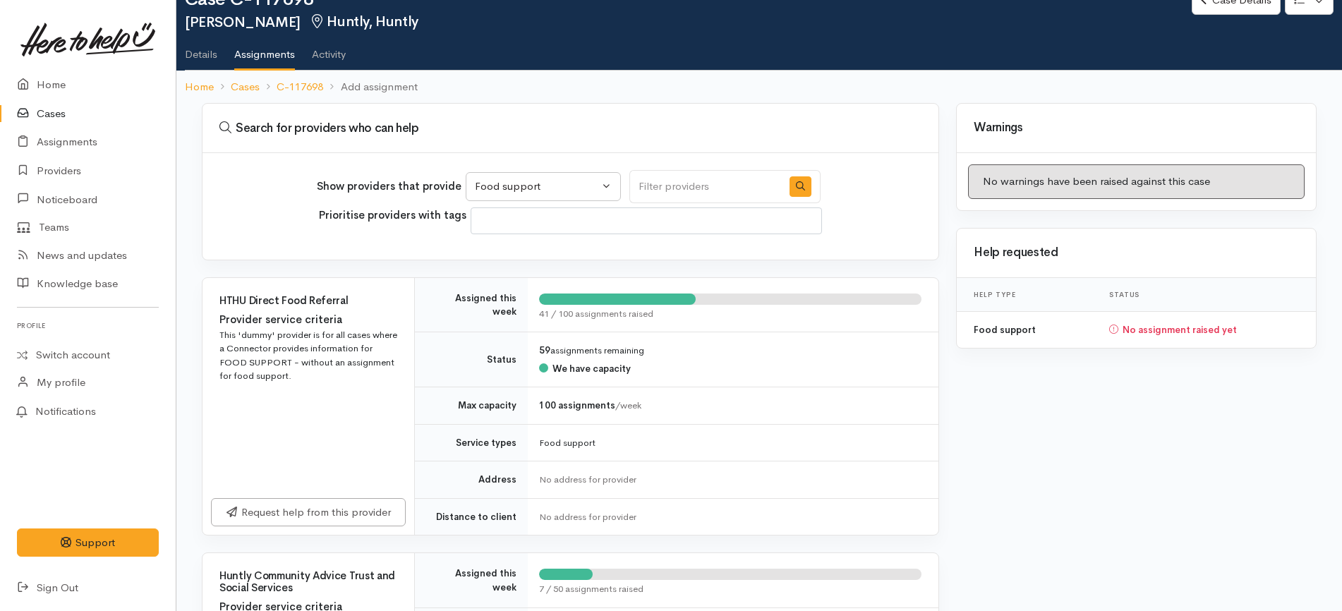
scroll to position [0, 0]
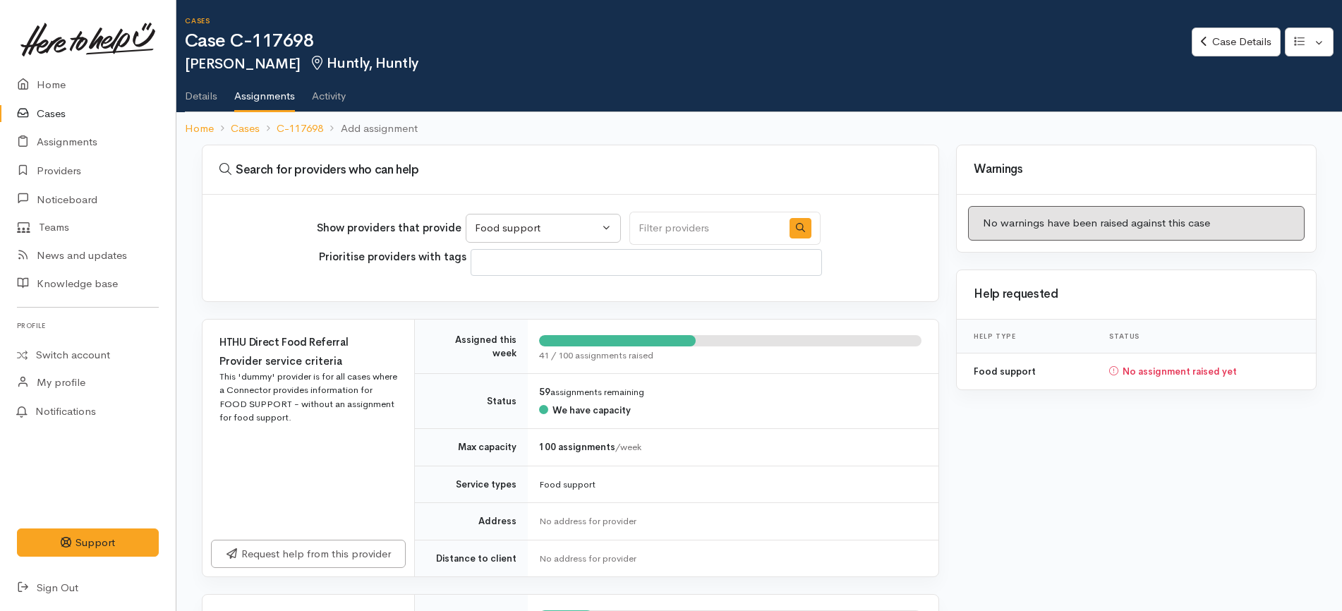
click at [187, 85] on link "Details" at bounding box center [201, 91] width 32 height 40
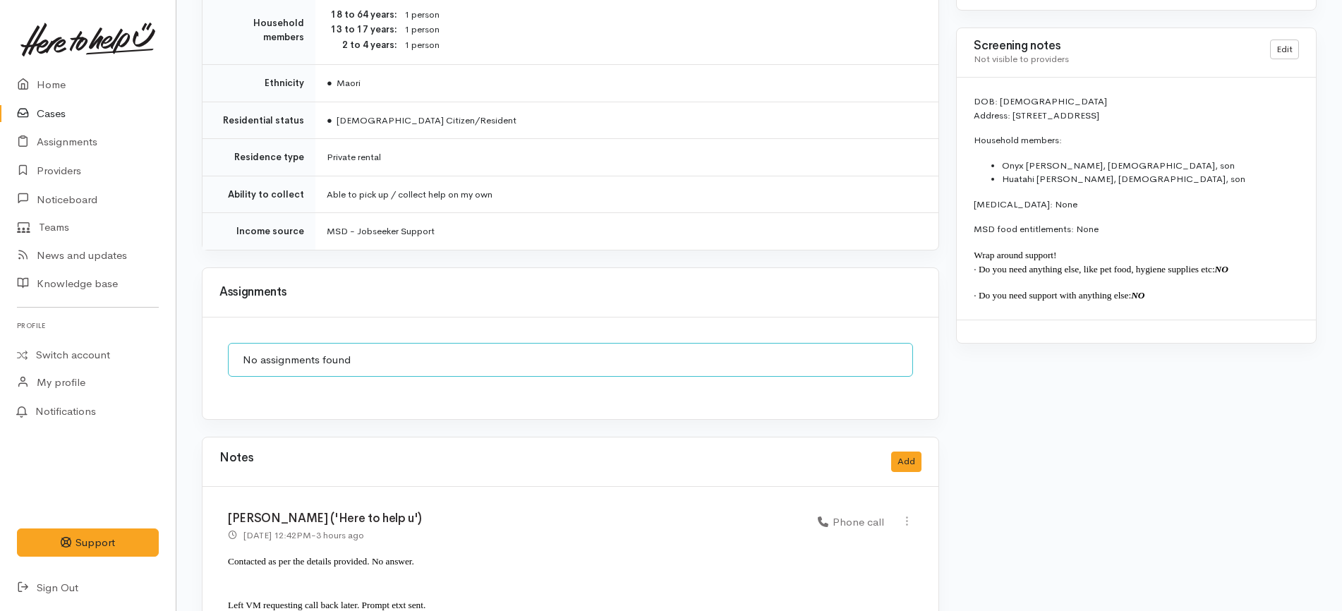
scroll to position [1191, 0]
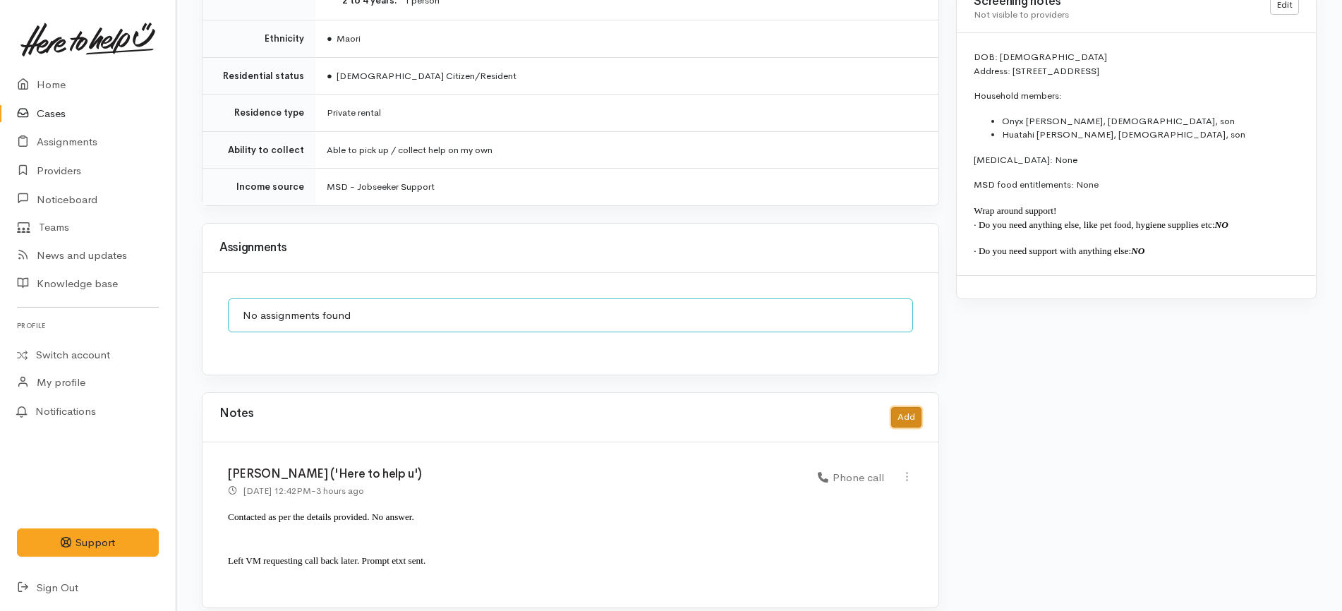
click at [907, 409] on button "Add" at bounding box center [906, 417] width 30 height 20
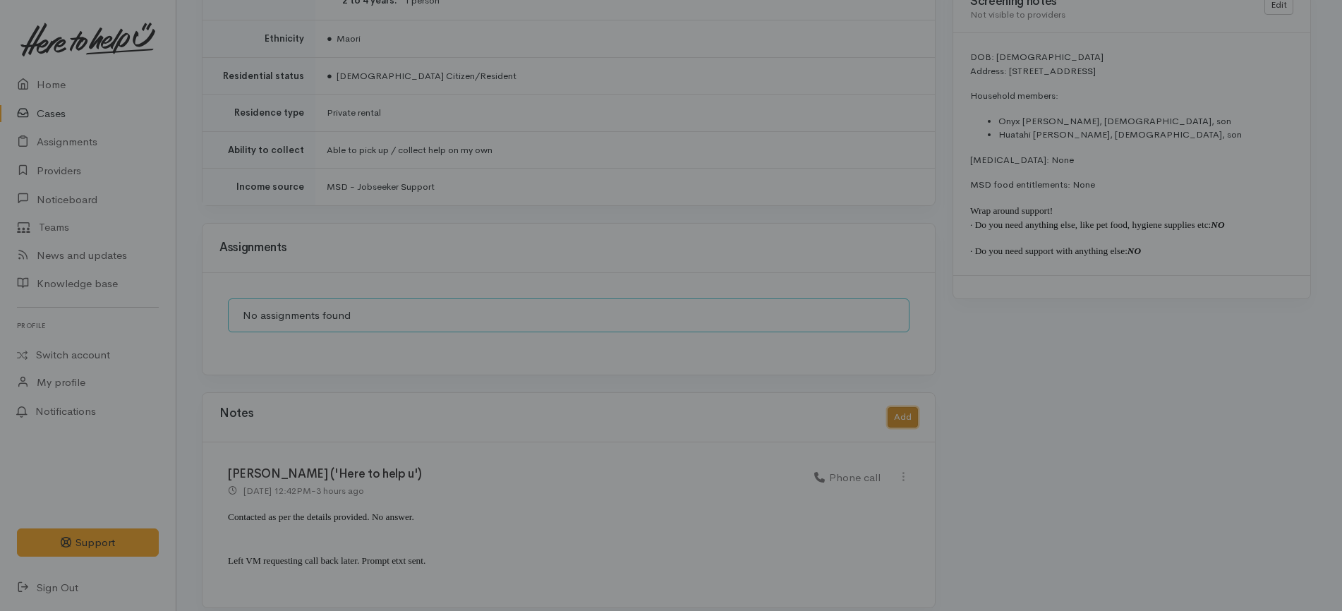
scroll to position [1177, 0]
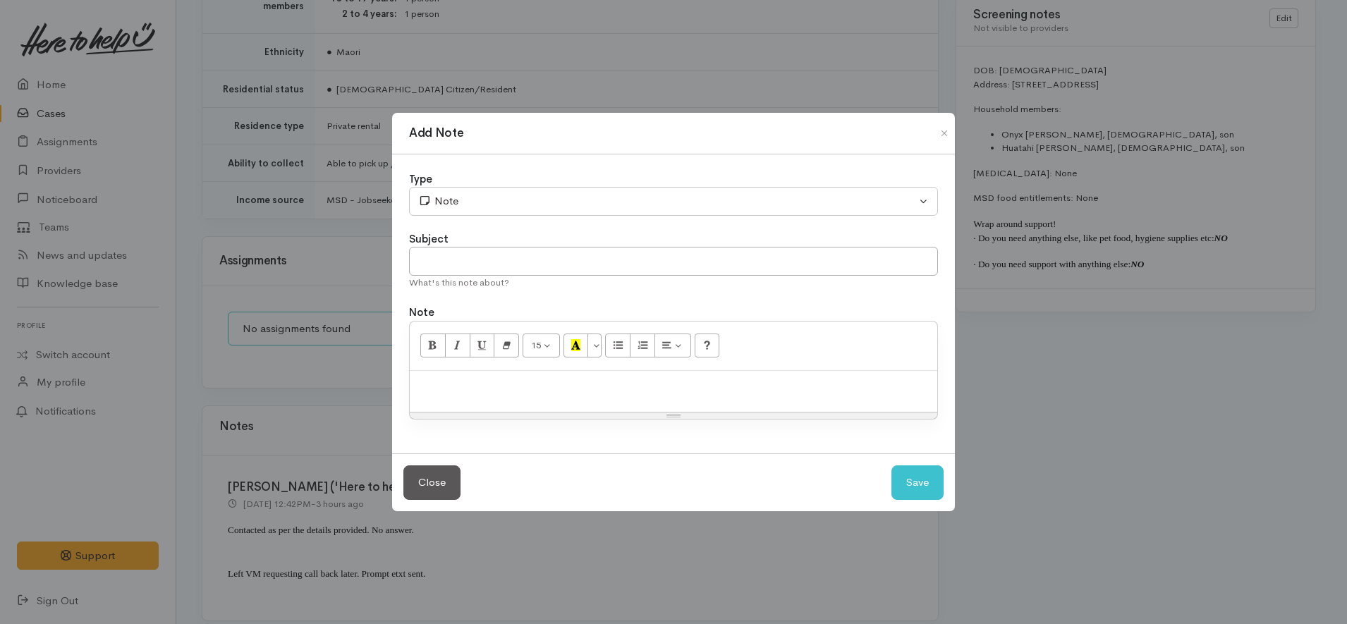
click at [677, 396] on div at bounding box center [674, 392] width 528 height 42
click at [919, 478] on button "Save" at bounding box center [918, 483] width 52 height 35
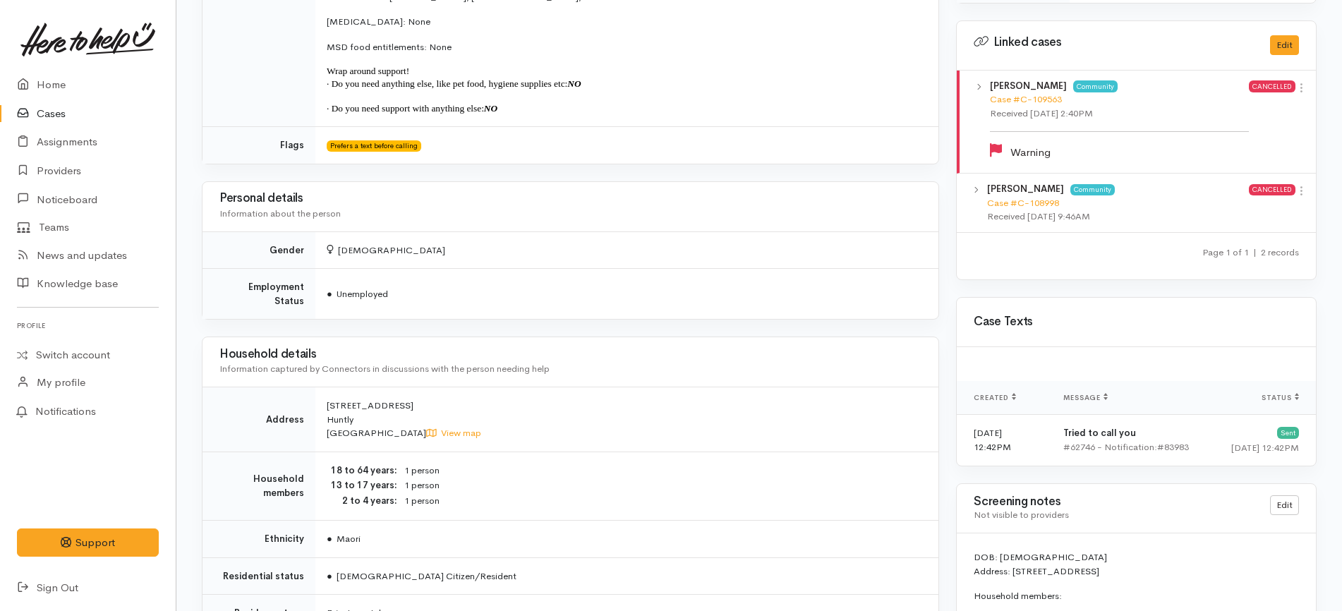
scroll to position [0, 0]
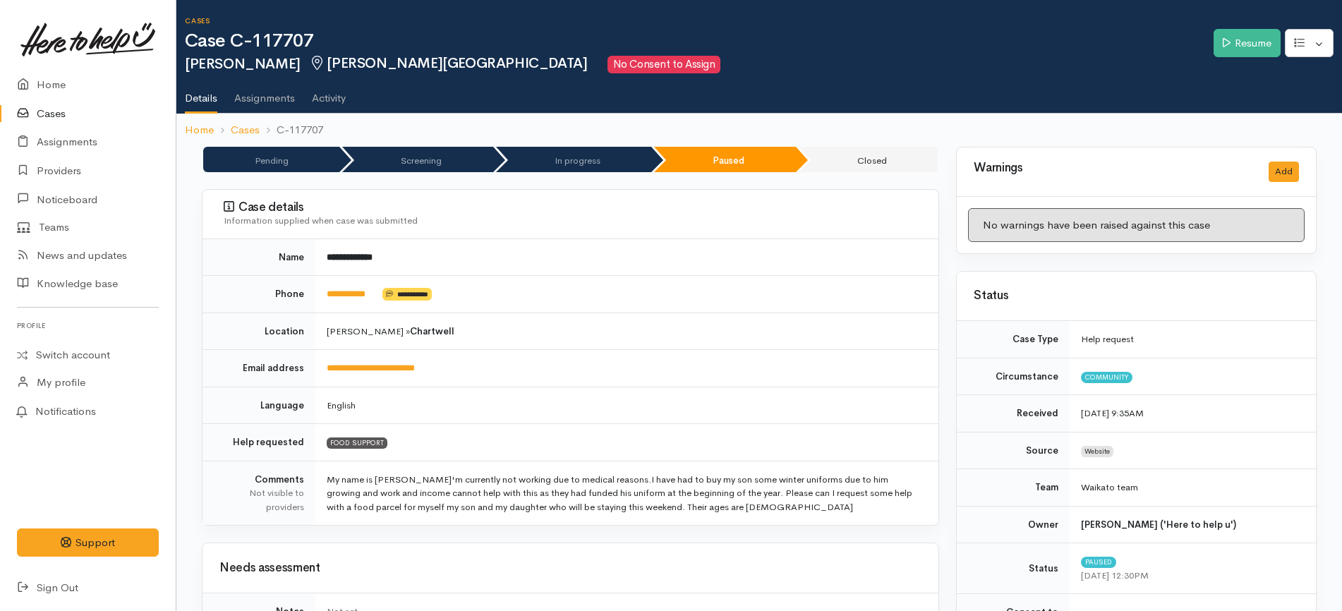
click at [623, 214] on div "Information supplied when case was submitted" at bounding box center [573, 221] width 698 height 14
drag, startPoint x: 384, startPoint y: 301, endPoint x: 329, endPoint y: 299, distance: 55.8
click at [329, 299] on td "**********" at bounding box center [626, 294] width 623 height 37
copy td "**********"
click at [1225, 42] on icon at bounding box center [1227, 42] width 8 height 11
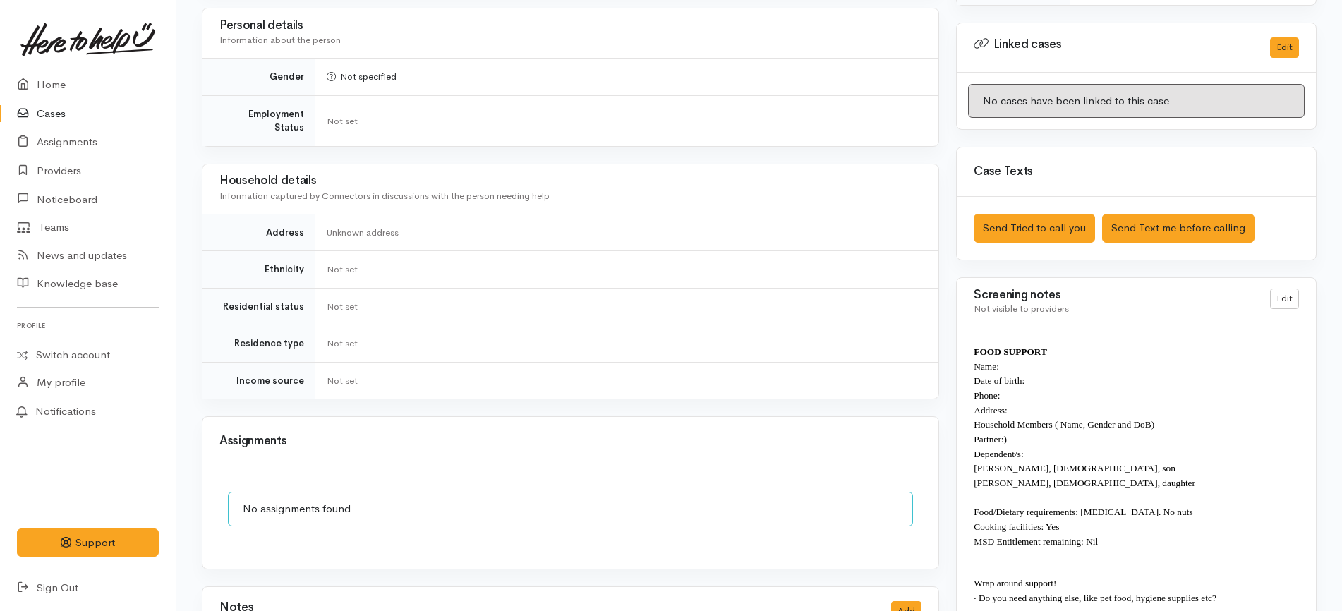
scroll to position [822, 0]
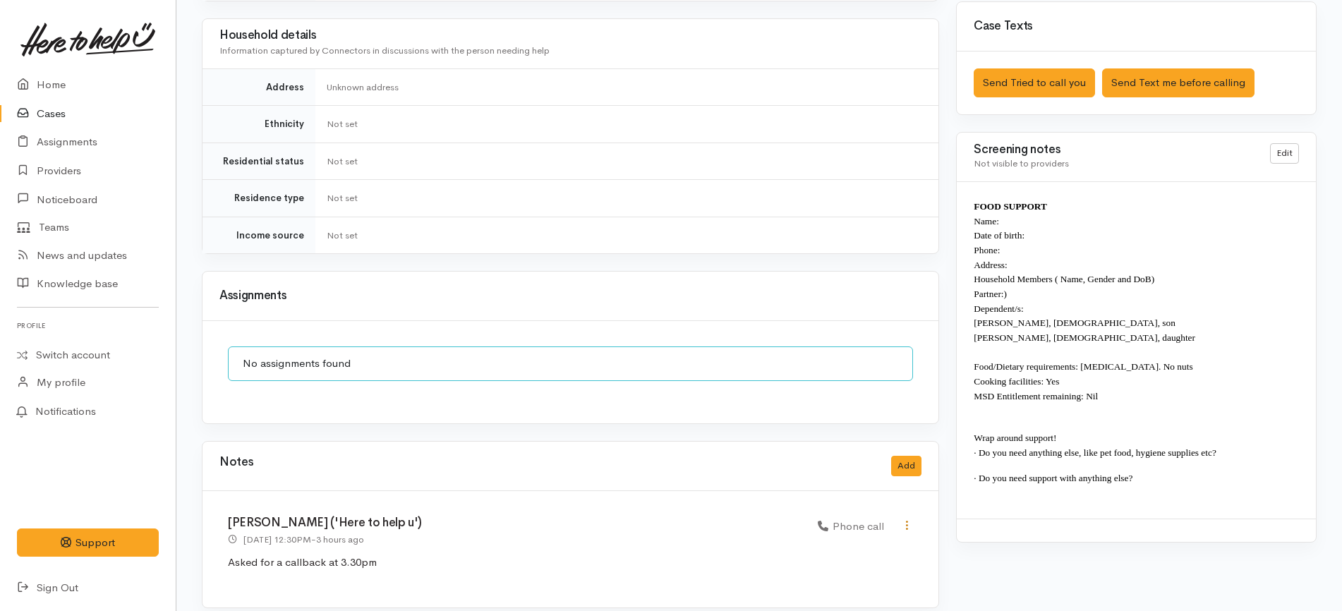
click at [906, 519] on icon at bounding box center [907, 525] width 12 height 12
click at [857, 542] on link "Edit" at bounding box center [856, 553] width 111 height 22
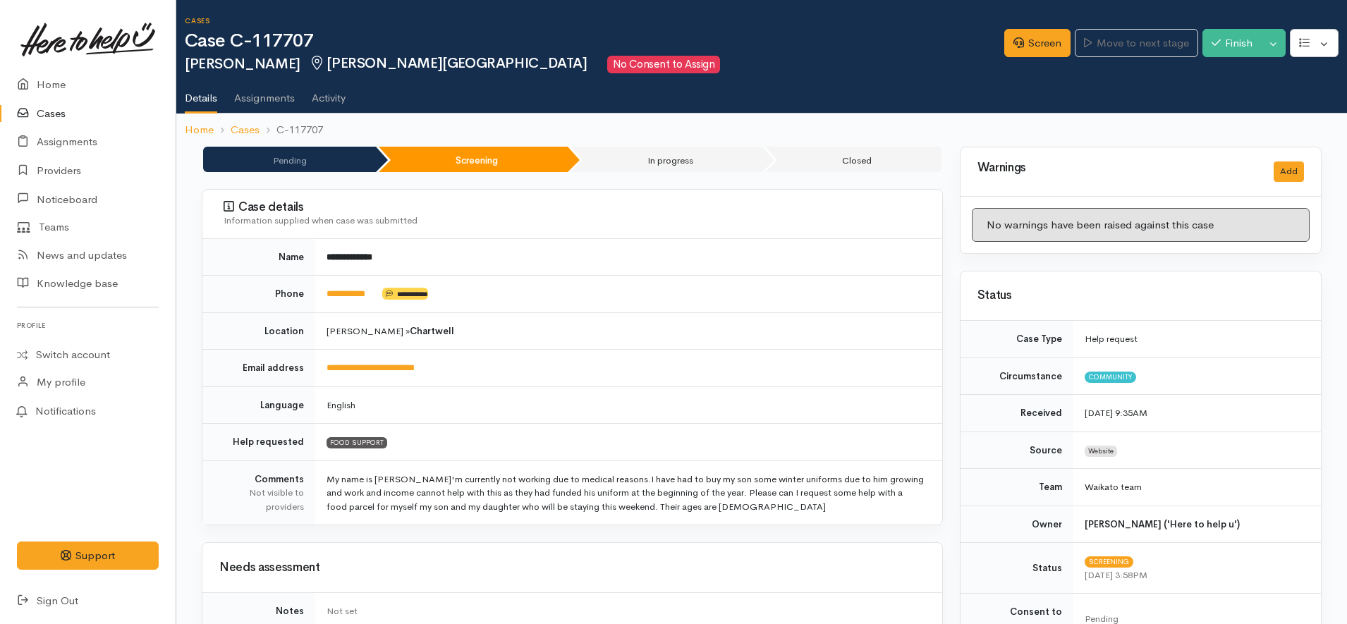
select select "3"
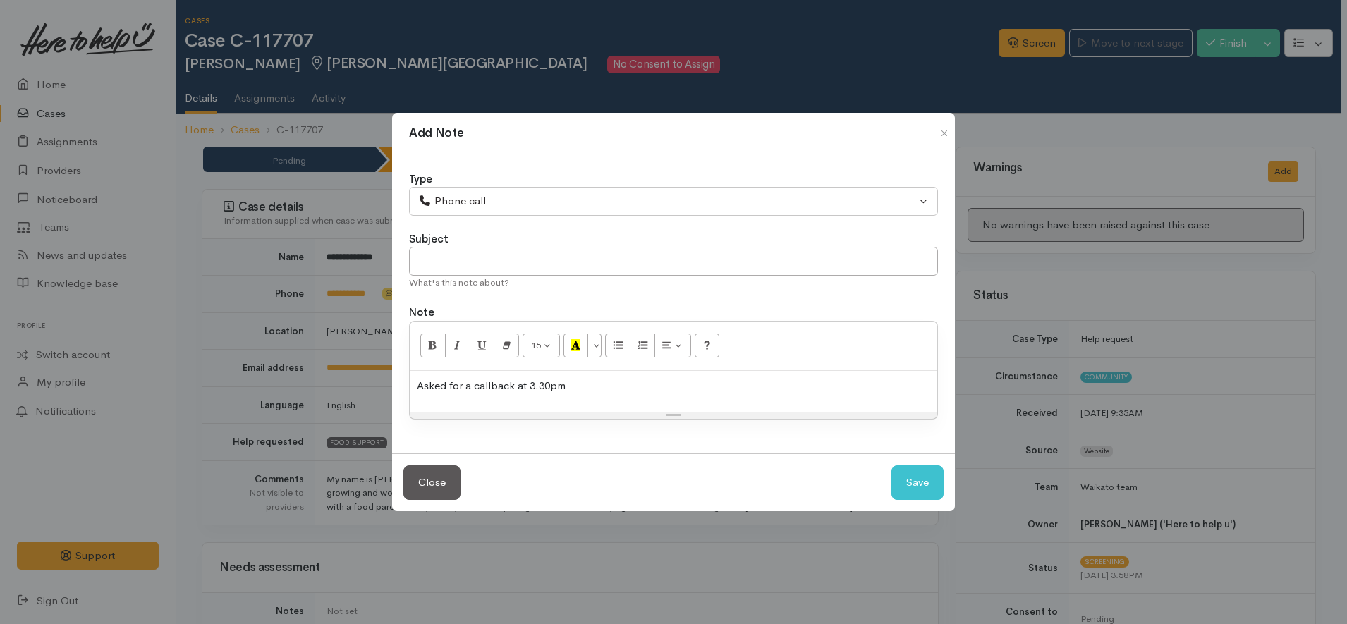
click at [566, 393] on p "Asked for a callback at 3.30pm" at bounding box center [674, 386] width 514 height 16
click at [908, 476] on button "Save" at bounding box center [918, 483] width 52 height 35
select select "1"
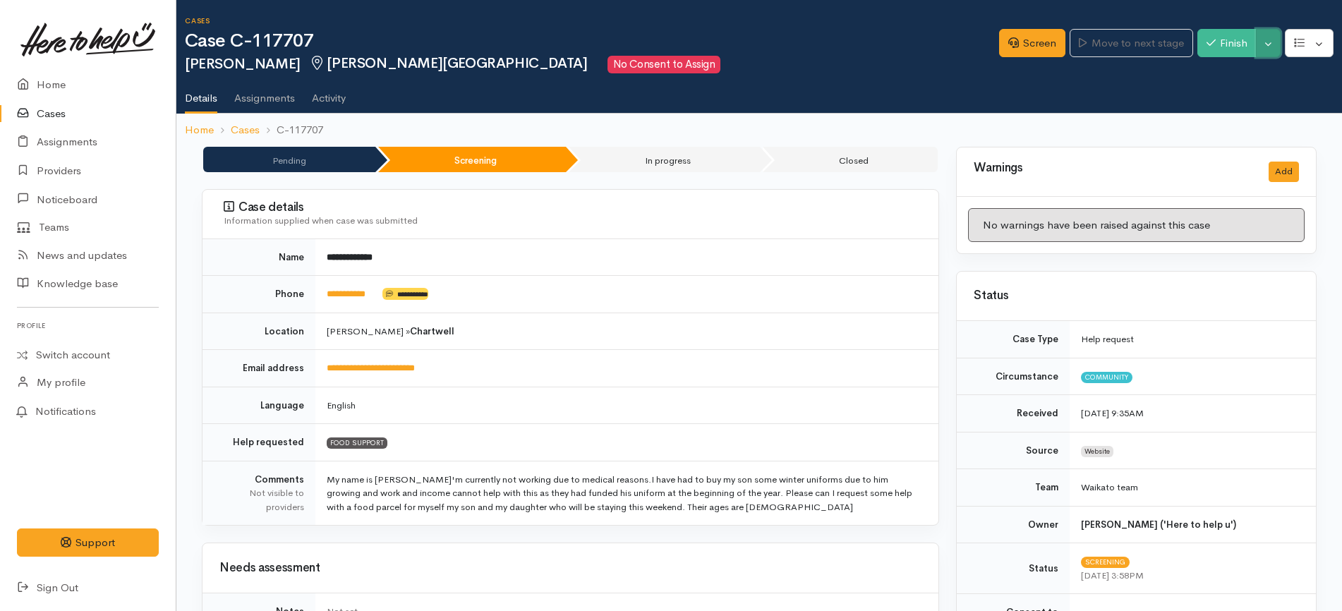
click at [1276, 51] on button "Toggle Dropdown" at bounding box center [1268, 43] width 25 height 29
click at [1251, 71] on link "Pause" at bounding box center [1223, 77] width 111 height 22
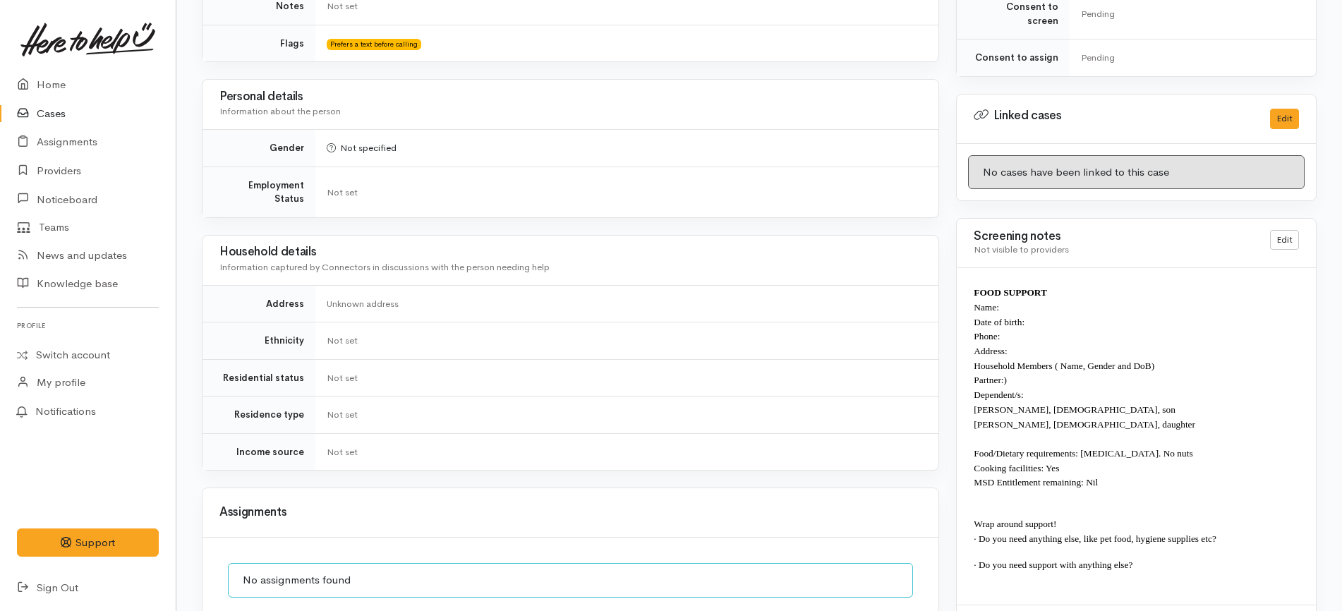
scroll to position [822, 0]
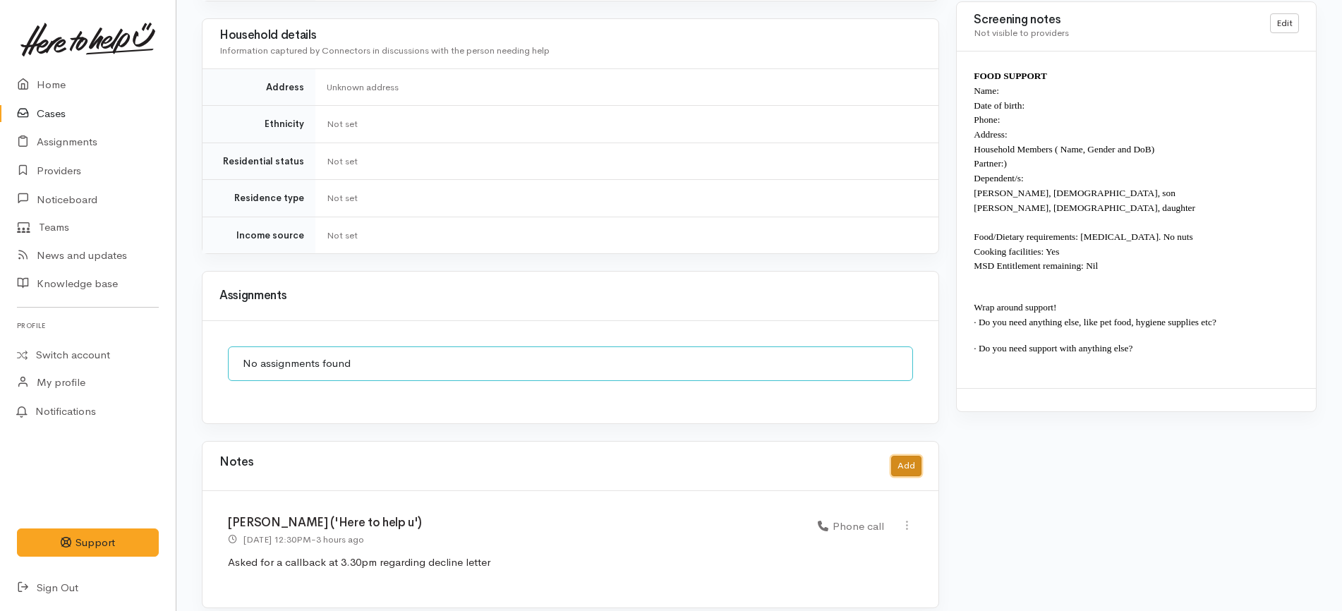
click at [903, 456] on button "Add" at bounding box center [906, 466] width 30 height 20
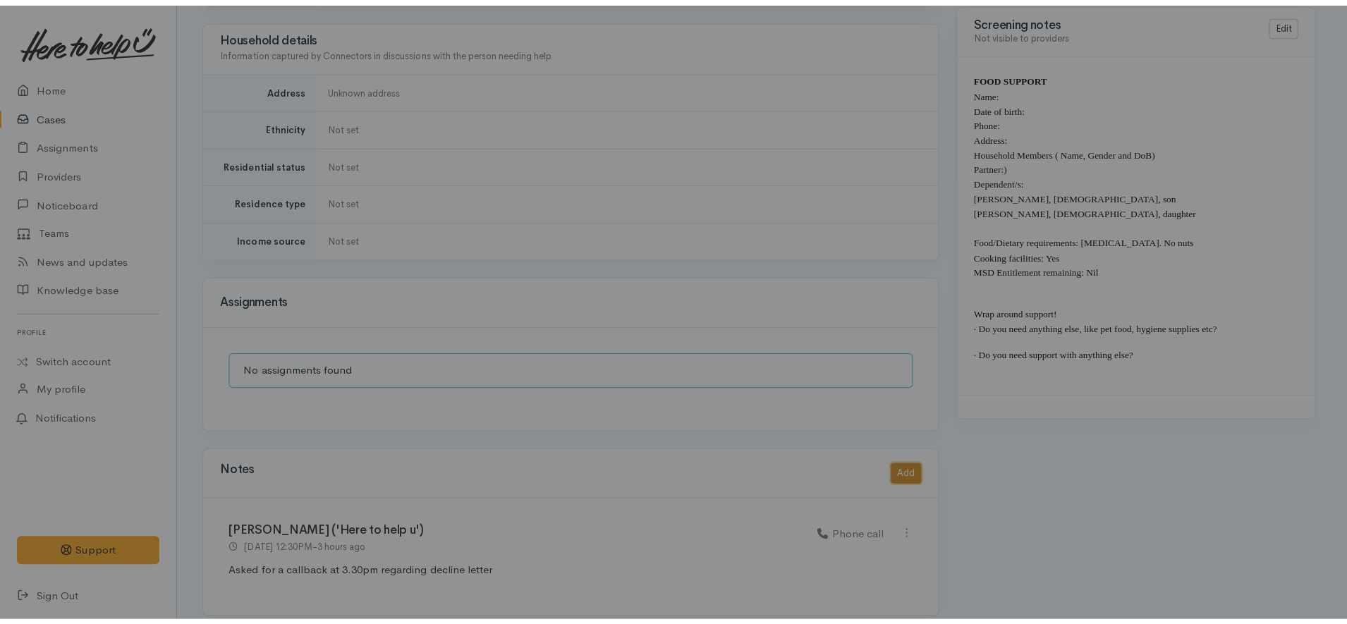
scroll to position [808, 0]
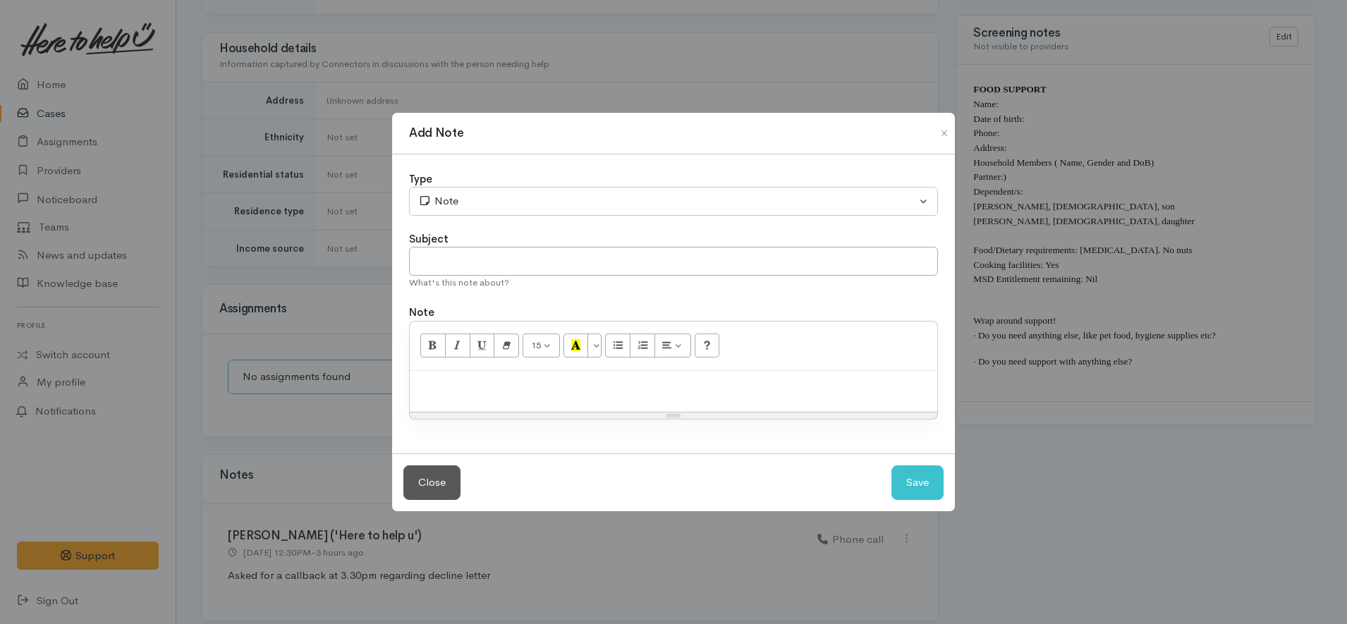
click at [642, 392] on p at bounding box center [674, 386] width 514 height 16
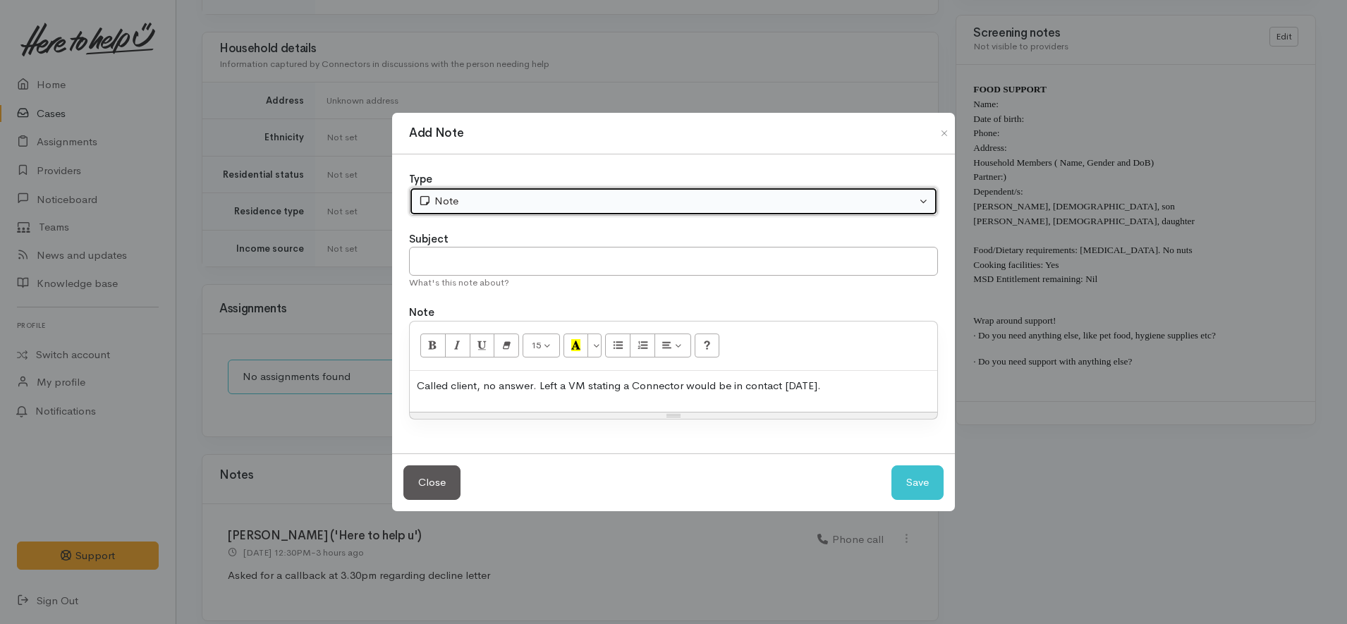
click at [511, 207] on div "Note" at bounding box center [667, 201] width 498 height 16
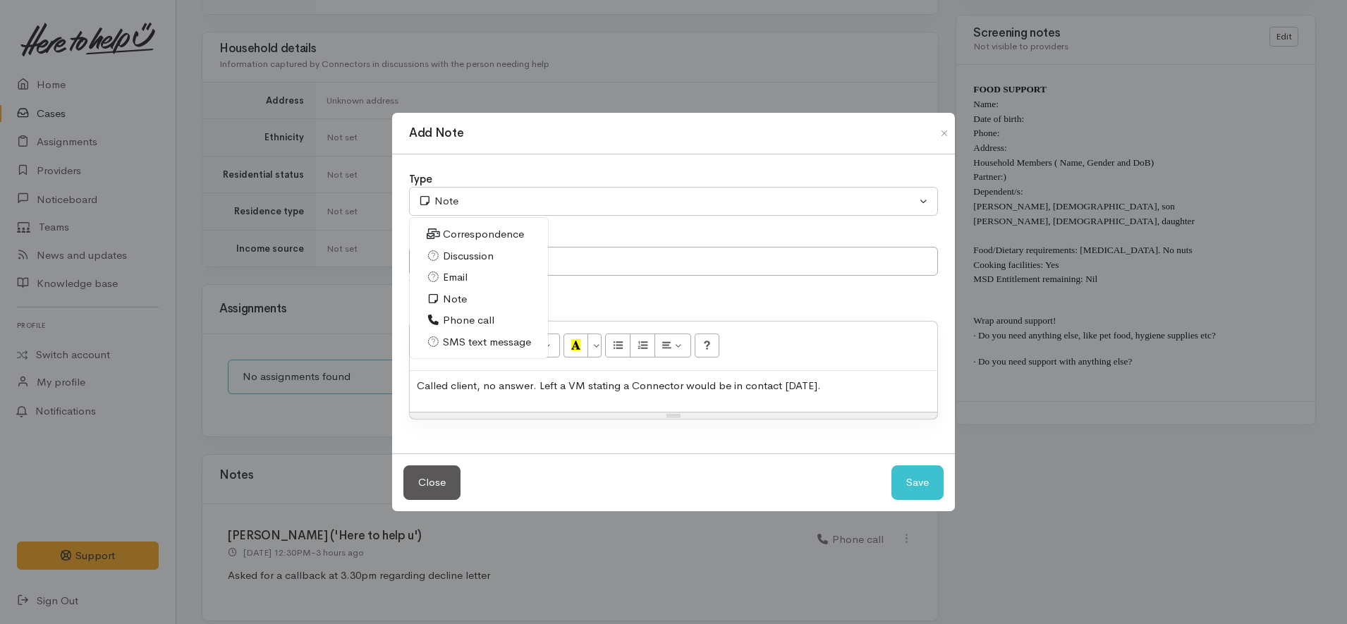
click at [461, 323] on span "Phone call" at bounding box center [468, 321] width 51 height 16
click at [931, 477] on button "Save" at bounding box center [918, 483] width 52 height 35
select select "1"
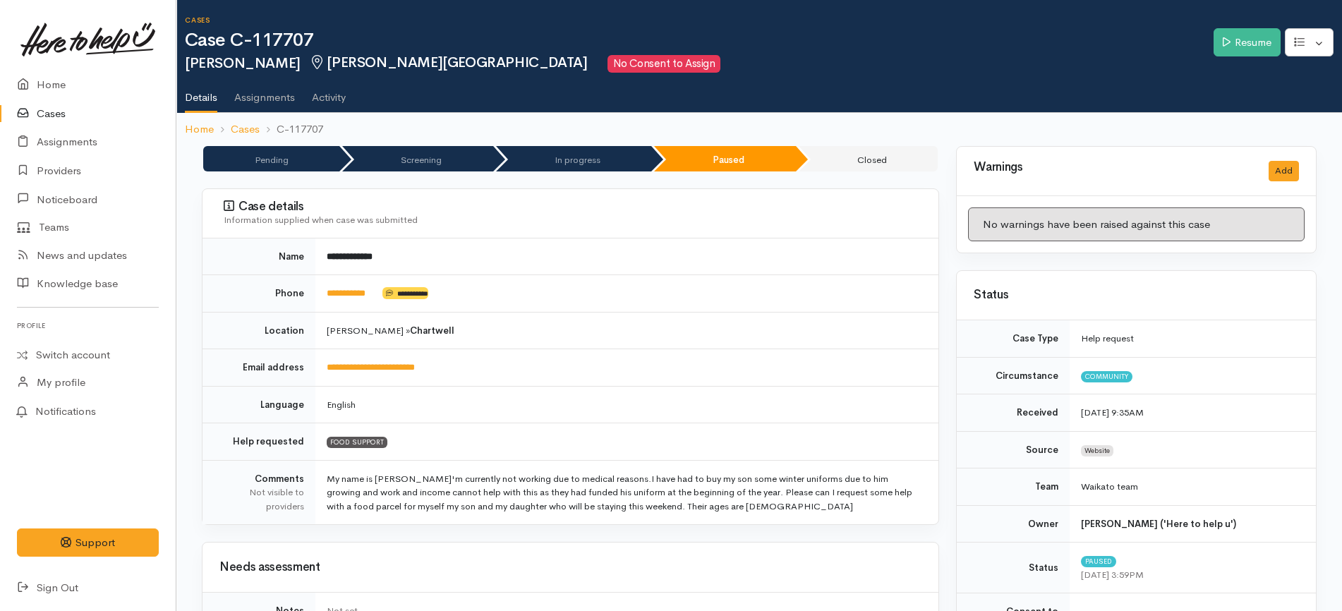
scroll to position [0, 0]
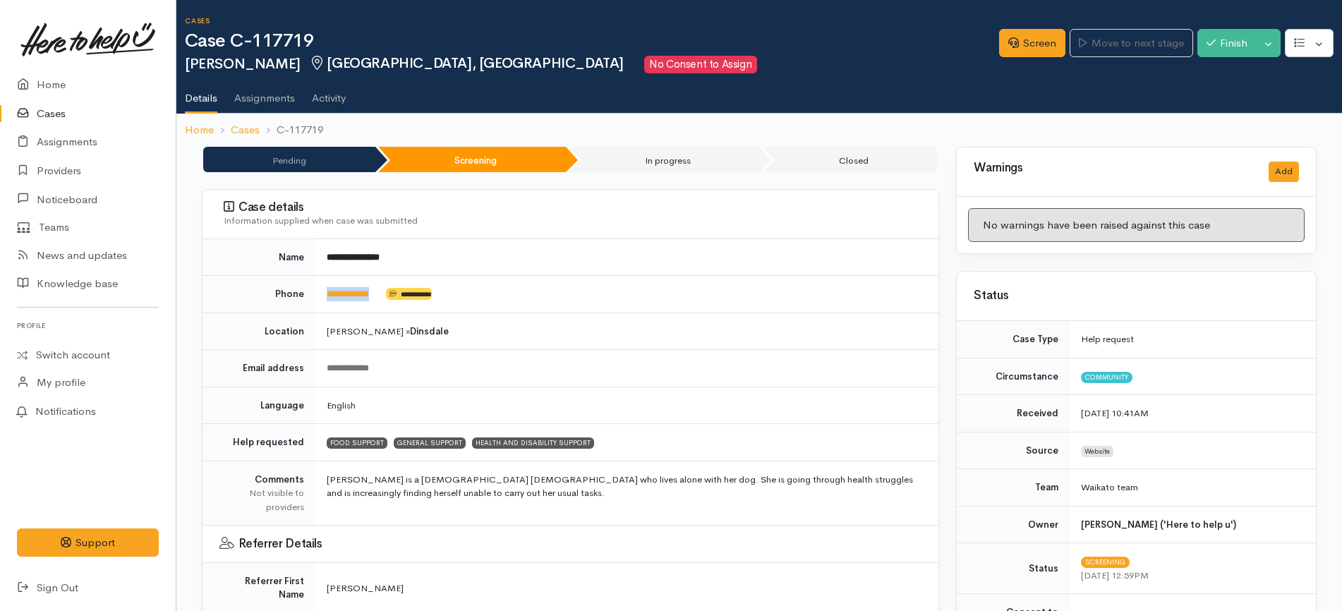
drag, startPoint x: 390, startPoint y: 286, endPoint x: 325, endPoint y: 297, distance: 65.8
click at [325, 297] on td "**********" at bounding box center [626, 294] width 623 height 37
copy td "**********"
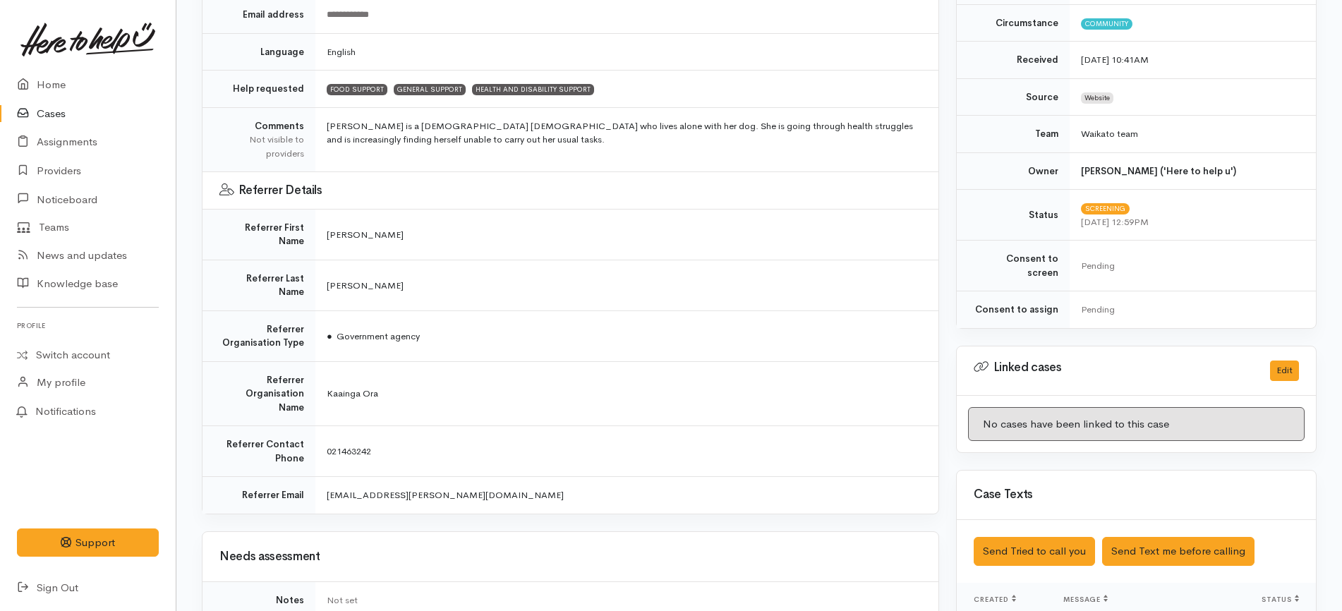
scroll to position [705, 0]
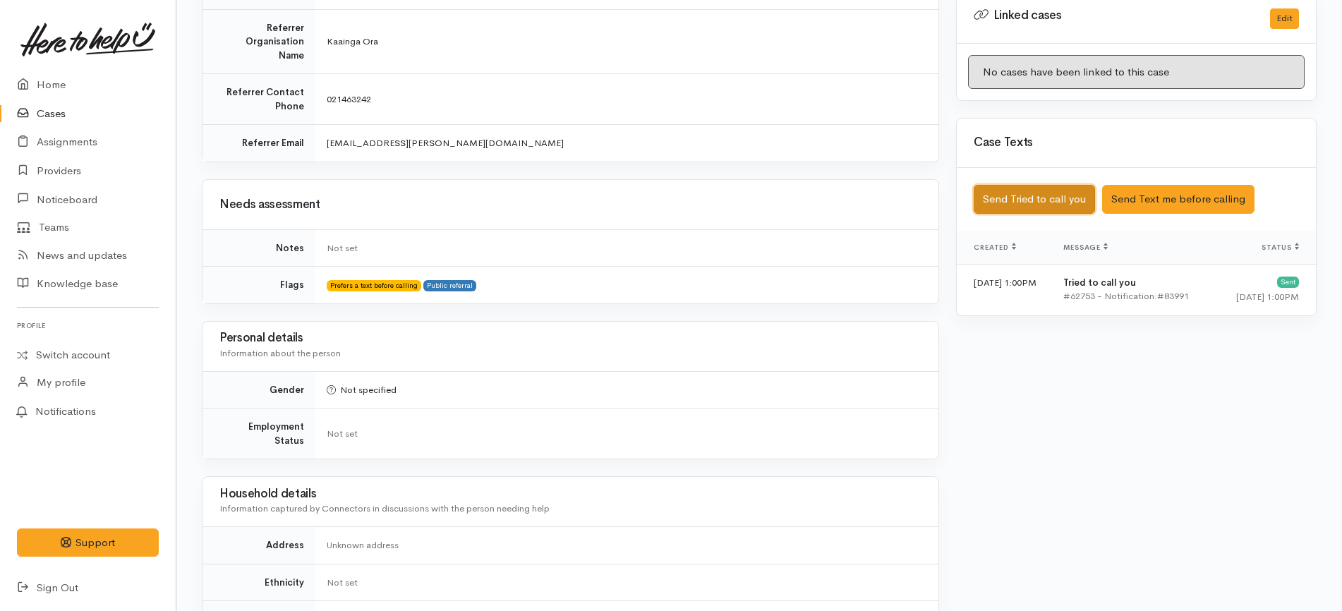
click at [1074, 192] on button "Send Tried to call you" at bounding box center [1034, 199] width 121 height 29
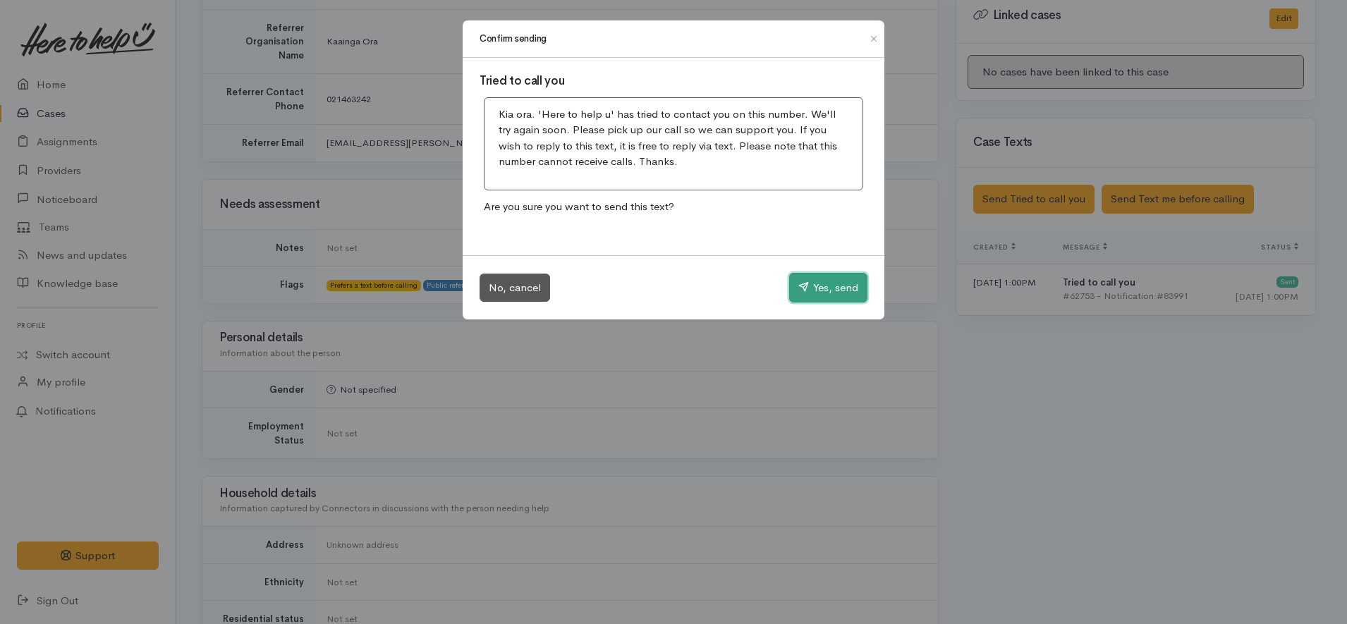
click at [840, 277] on button "Yes, send" at bounding box center [828, 288] width 78 height 30
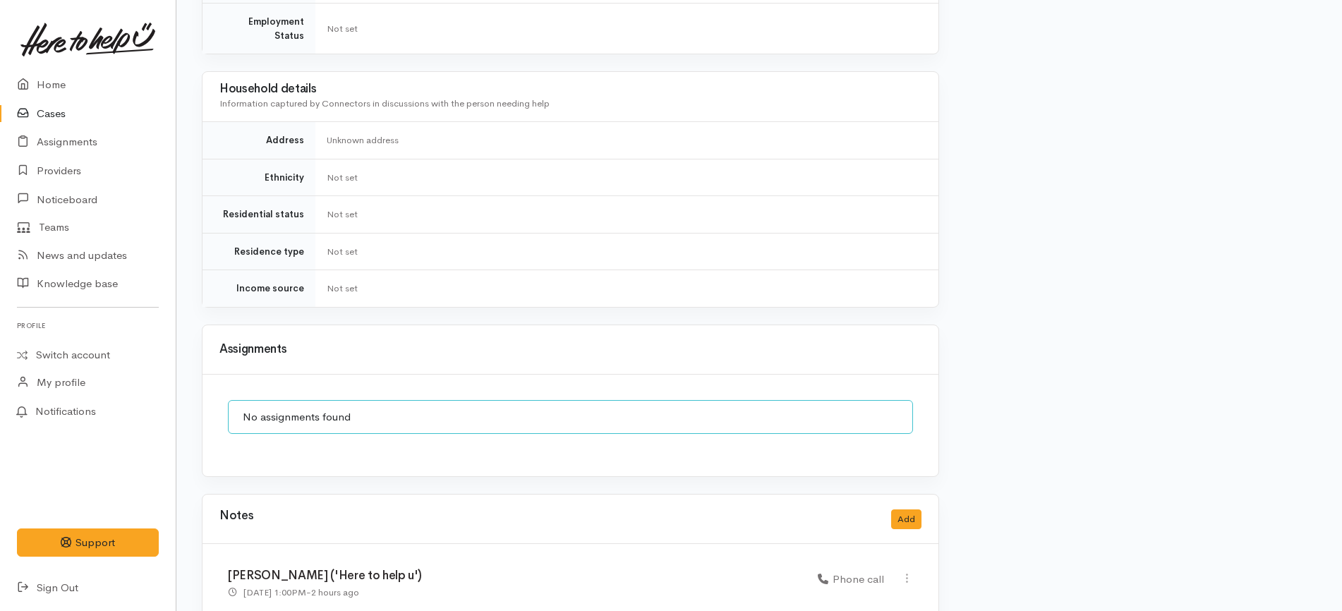
scroll to position [1171, 0]
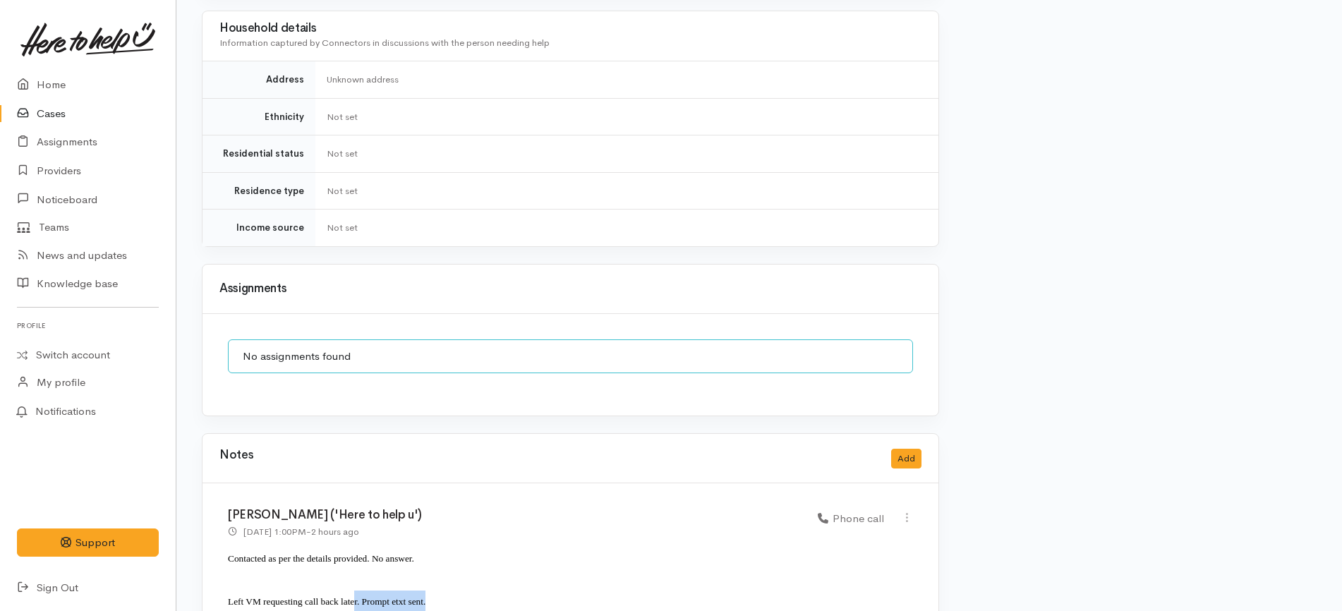
drag, startPoint x: 453, startPoint y: 551, endPoint x: 326, endPoint y: 545, distance: 127.1
click at [336, 590] on p "Left VM requesting call back later. Prompt etxt sent." at bounding box center [570, 600] width 685 height 21
drag, startPoint x: 252, startPoint y: 527, endPoint x: 218, endPoint y: 497, distance: 45.5
click at [218, 497] on div "Katarina Daly ('Here to help u') 12 Sep 2025 1:00PM - 2 hours ago Phone call" at bounding box center [570, 565] width 736 height 165
drag, startPoint x: 456, startPoint y: 554, endPoint x: 222, endPoint y: 501, distance: 239.4
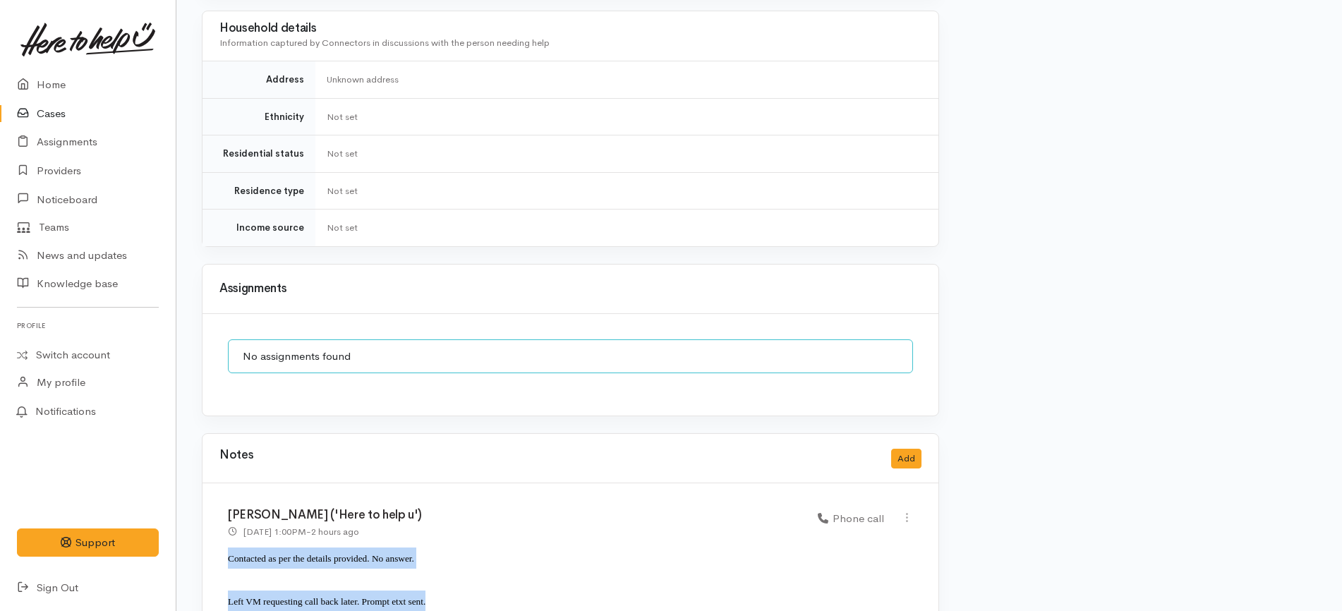
click at [222, 501] on div "Katarina Daly ('Here to help u') 12 Sep 2025 1:00PM - 2 hours ago Phone call" at bounding box center [570, 565] width 736 height 165
copy div "Contacted as per the details provided. No answer. Left VM requesting call back …"
click at [911, 449] on button "Add" at bounding box center [906, 459] width 30 height 20
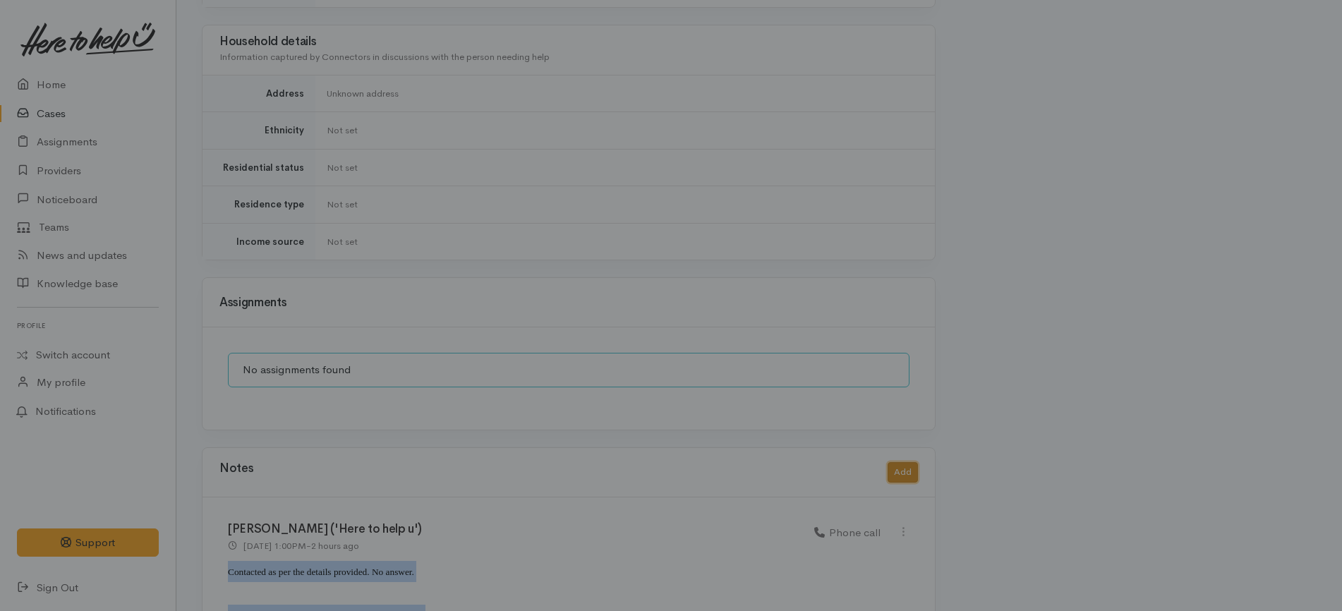
scroll to position [1158, 0]
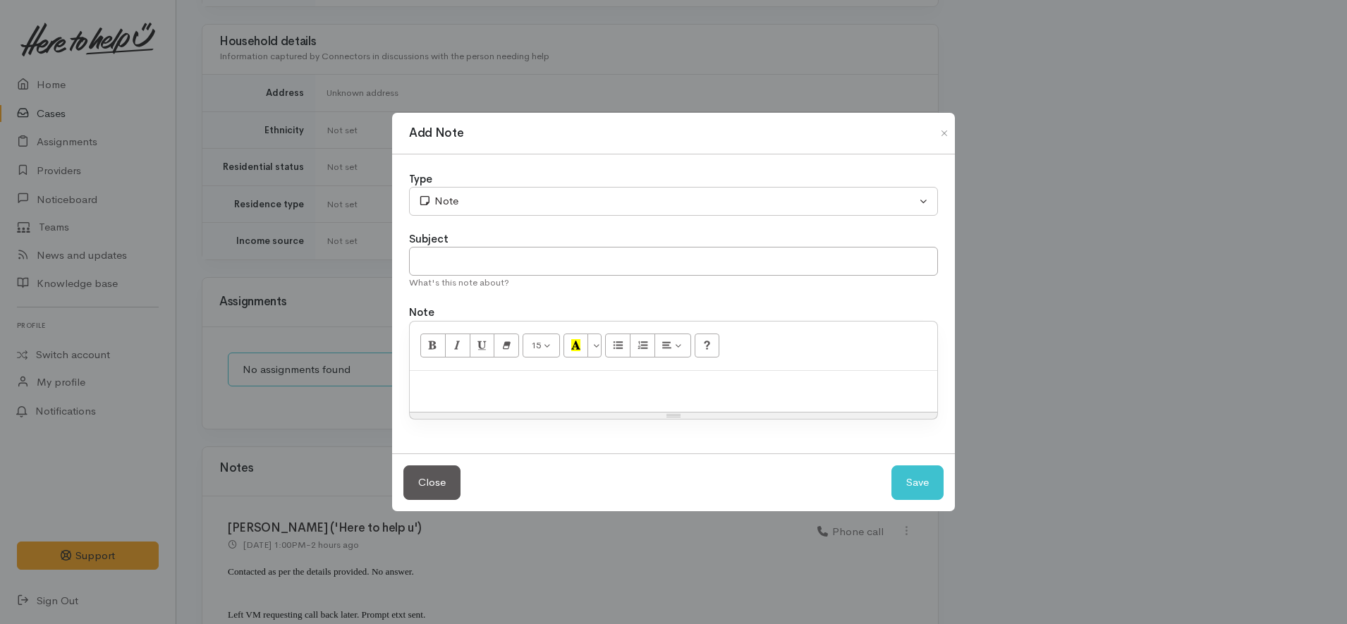
click at [622, 383] on p at bounding box center [674, 386] width 514 height 16
paste div
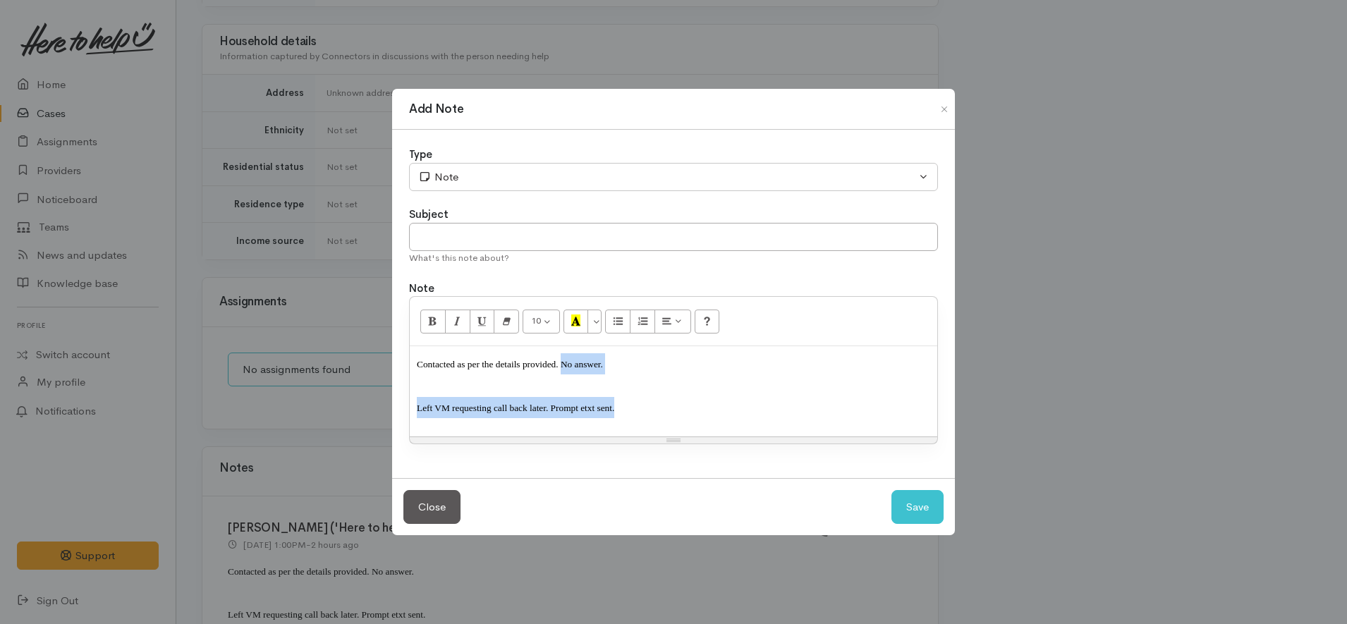
drag, startPoint x: 652, startPoint y: 408, endPoint x: 563, endPoint y: 370, distance: 96.7
click at [563, 370] on div "Contacted as per the details provided. No answer. Left VM requesting call back …" at bounding box center [674, 391] width 528 height 90
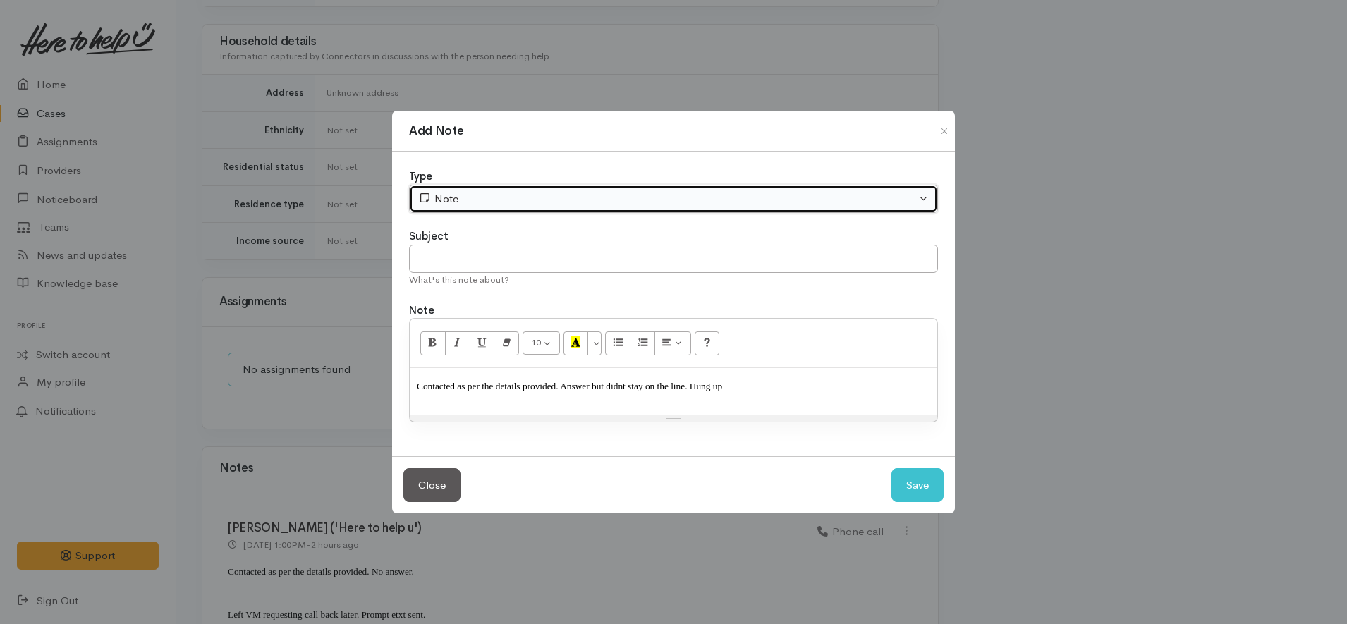
click at [532, 186] on button "Note" at bounding box center [673, 199] width 529 height 29
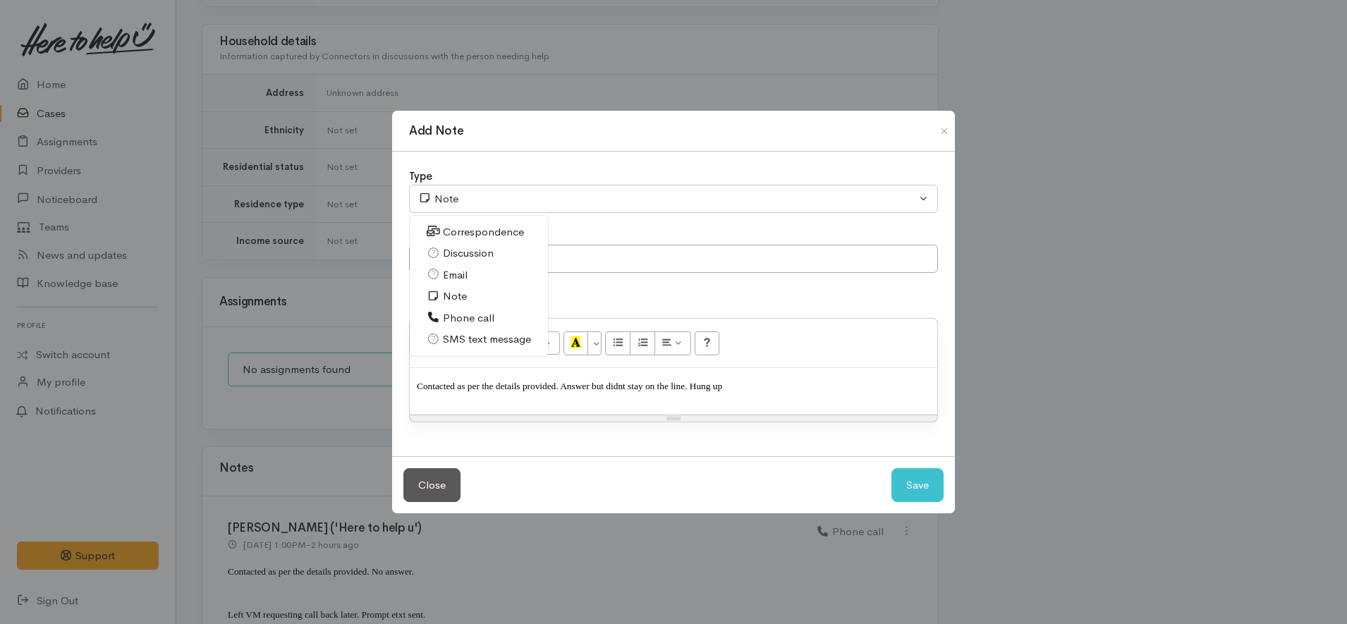
click at [444, 315] on span "Phone call" at bounding box center [468, 318] width 51 height 16
click at [684, 390] on span "Contacted as per the details provided. Answer but didnt stay on the line. Hung …" at bounding box center [569, 386] width 305 height 11
click at [904, 482] on button "Save" at bounding box center [918, 485] width 52 height 35
select select "1"
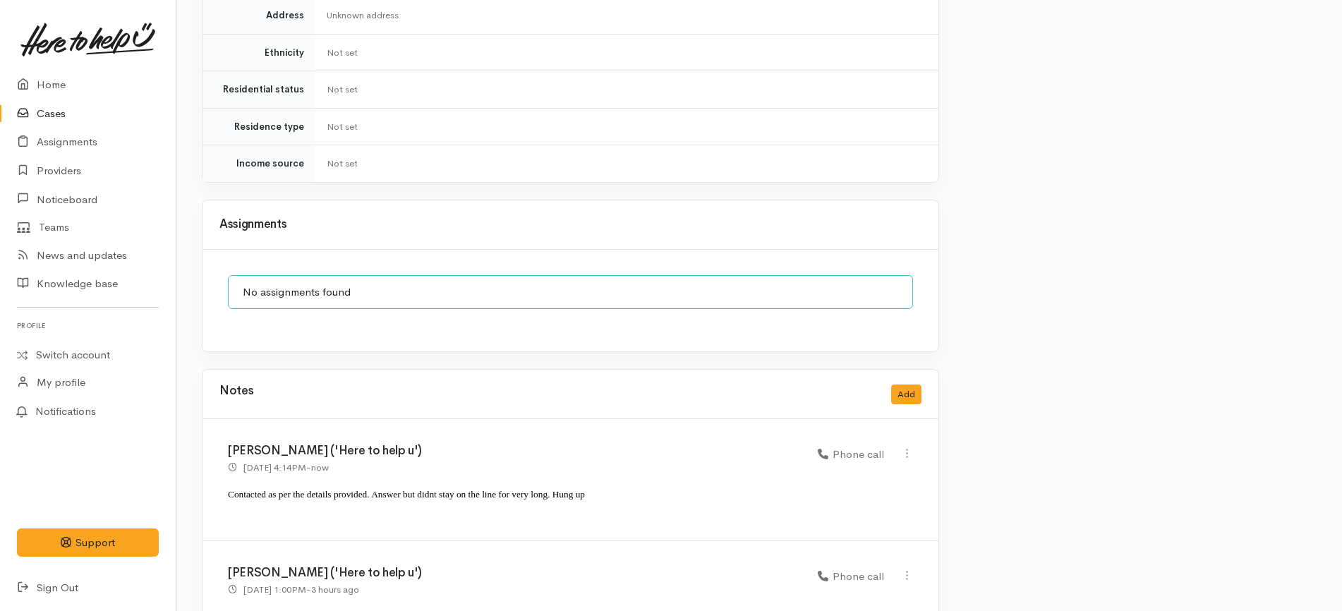
scroll to position [1293, 0]
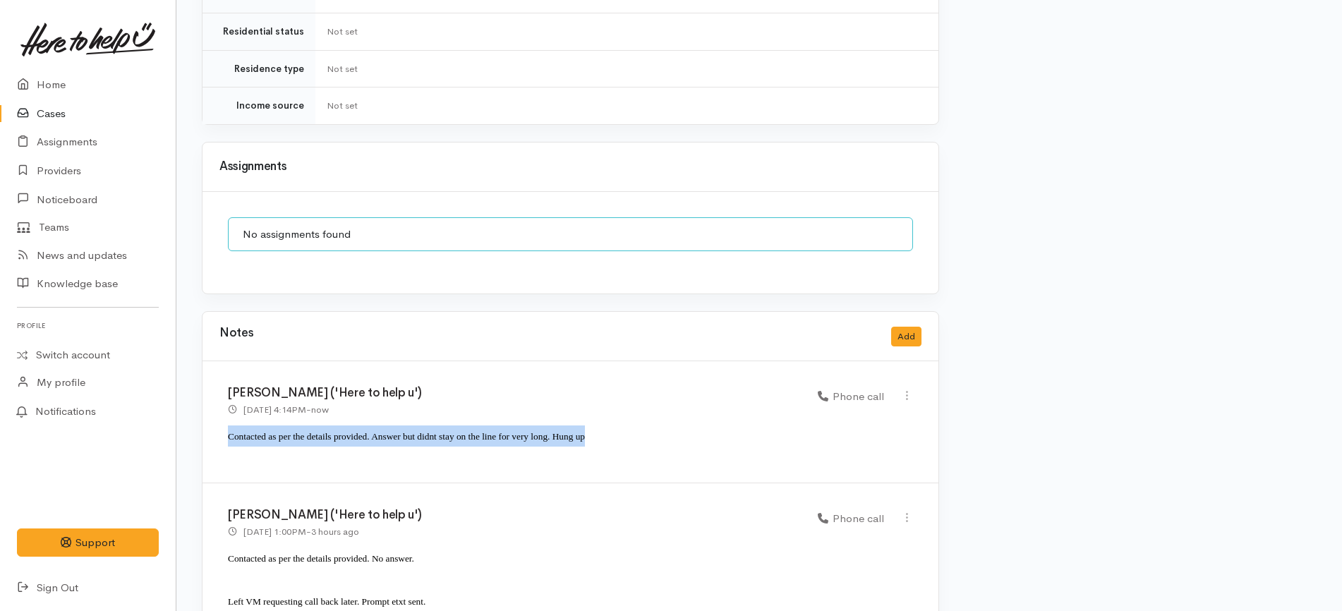
drag, startPoint x: 599, startPoint y: 384, endPoint x: 227, endPoint y: 401, distance: 372.1
click at [227, 401] on div "Katarina Daly ('Here to help u') 12 Sep 2025 4:14PM - now Phone call" at bounding box center [570, 422] width 736 height 122
copy span "Contacted as per the details provided. Answer but didnt stay on the line for ve…"
click at [904, 327] on button "Add" at bounding box center [906, 337] width 30 height 20
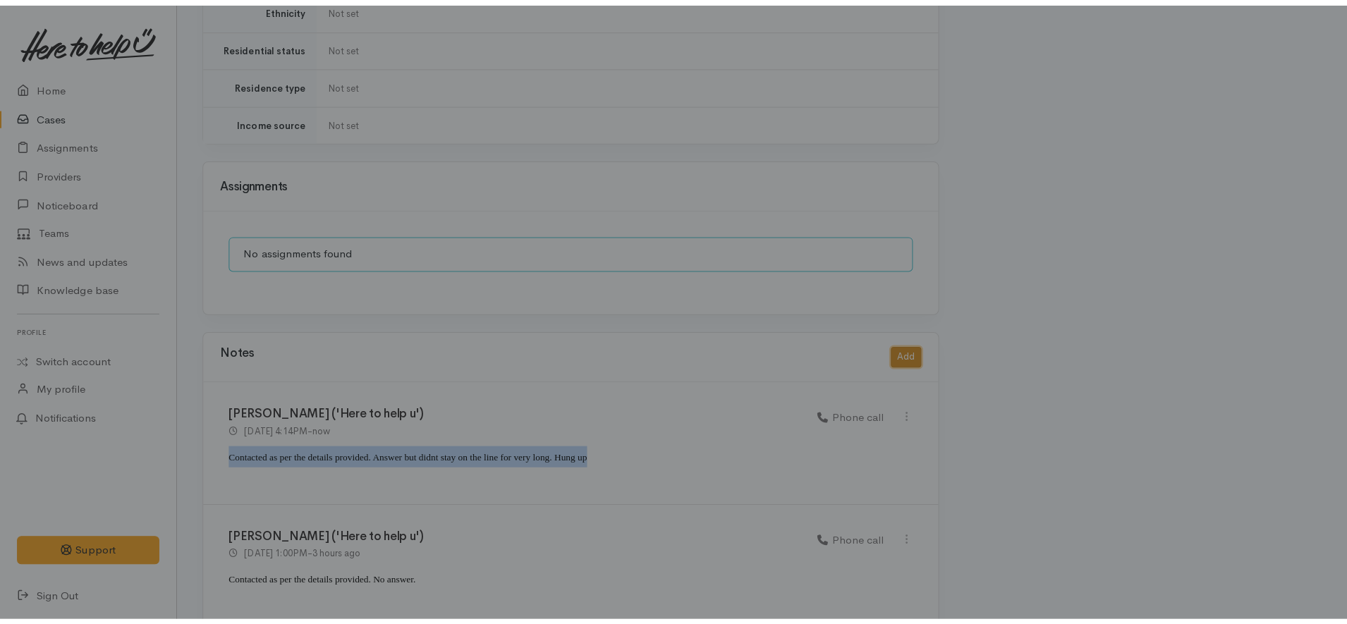
scroll to position [1280, 0]
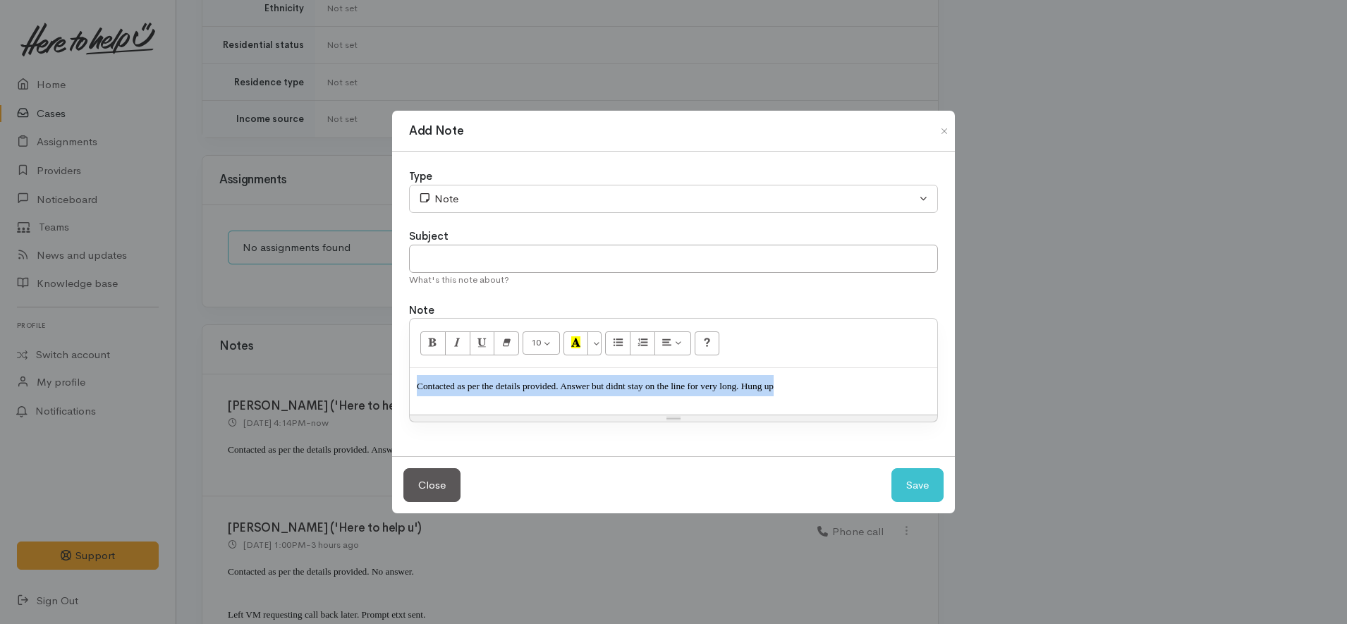
drag, startPoint x: 789, startPoint y: 388, endPoint x: 406, endPoint y: 394, distance: 382.4
click at [406, 394] on div "Type Correspondence Discussion Email Note Phone call SMS text message Note Subj…" at bounding box center [673, 304] width 563 height 305
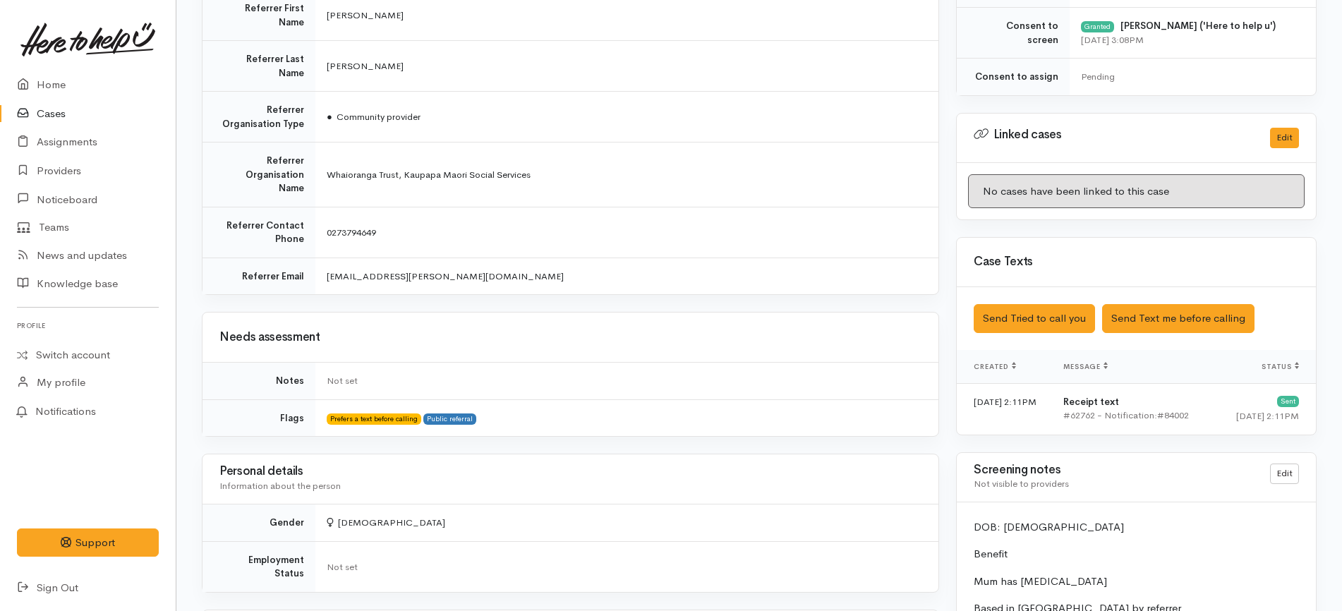
scroll to position [57, 0]
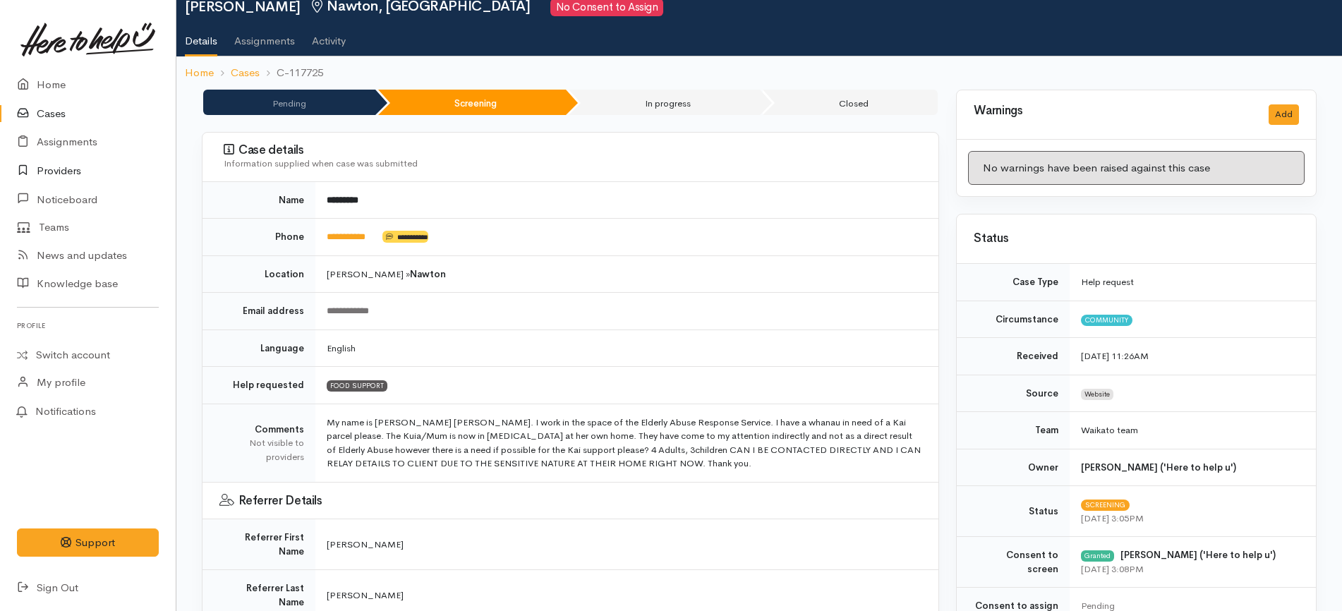
click at [99, 165] on link "Providers" at bounding box center [88, 171] width 176 height 29
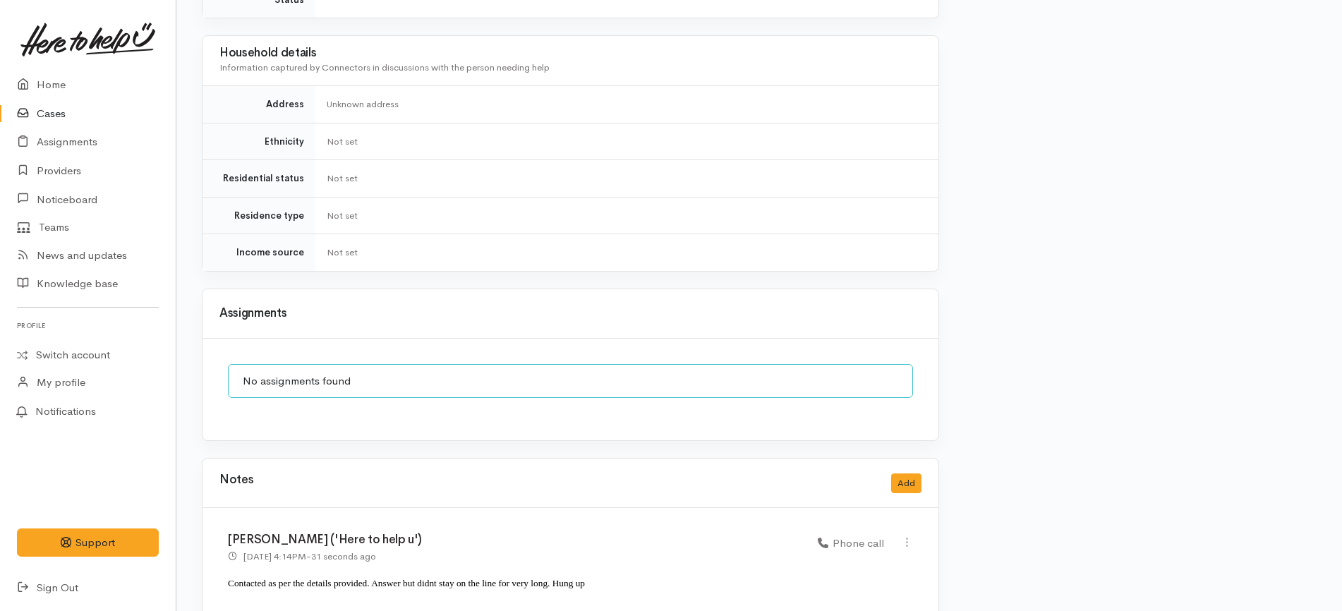
scroll to position [1293, 0]
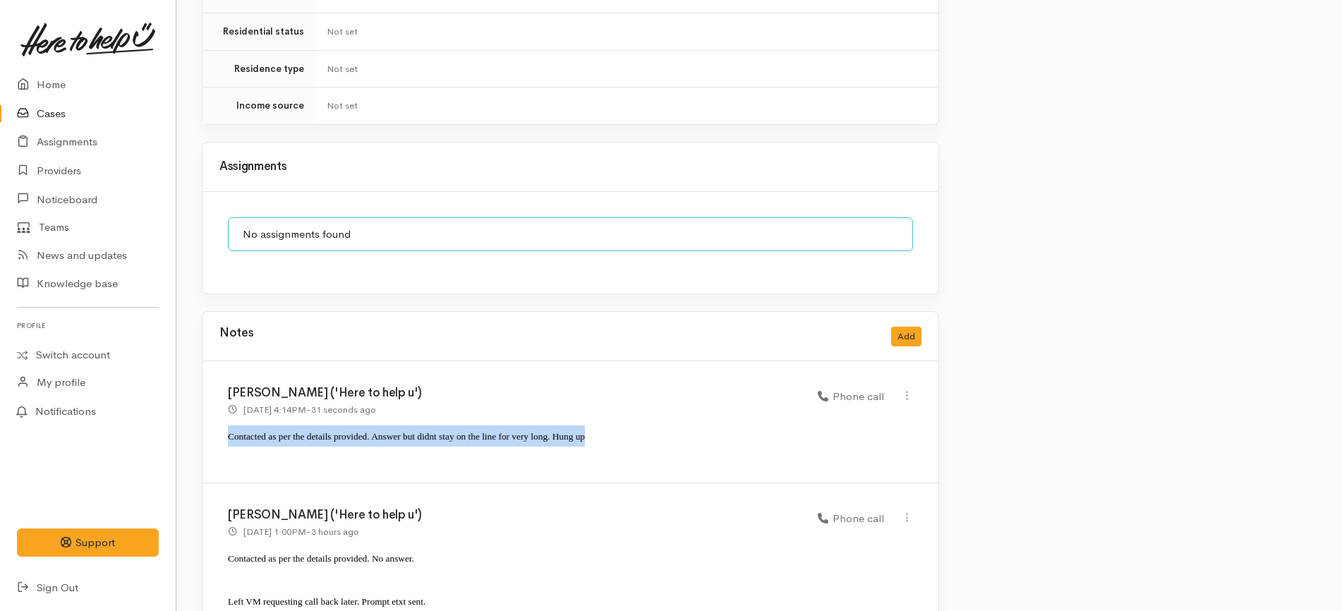
drag, startPoint x: 626, startPoint y: 384, endPoint x: 224, endPoint y: 387, distance: 402.1
click at [224, 387] on div "[PERSON_NAME] ('Here to help u') [DATE] 4:14PM - 31 seconds ago Phone call" at bounding box center [570, 422] width 736 height 122
copy span "Contacted as per the details provided. Answer but didnt stay on the line for ve…"
click at [907, 327] on button "Add" at bounding box center [906, 337] width 30 height 20
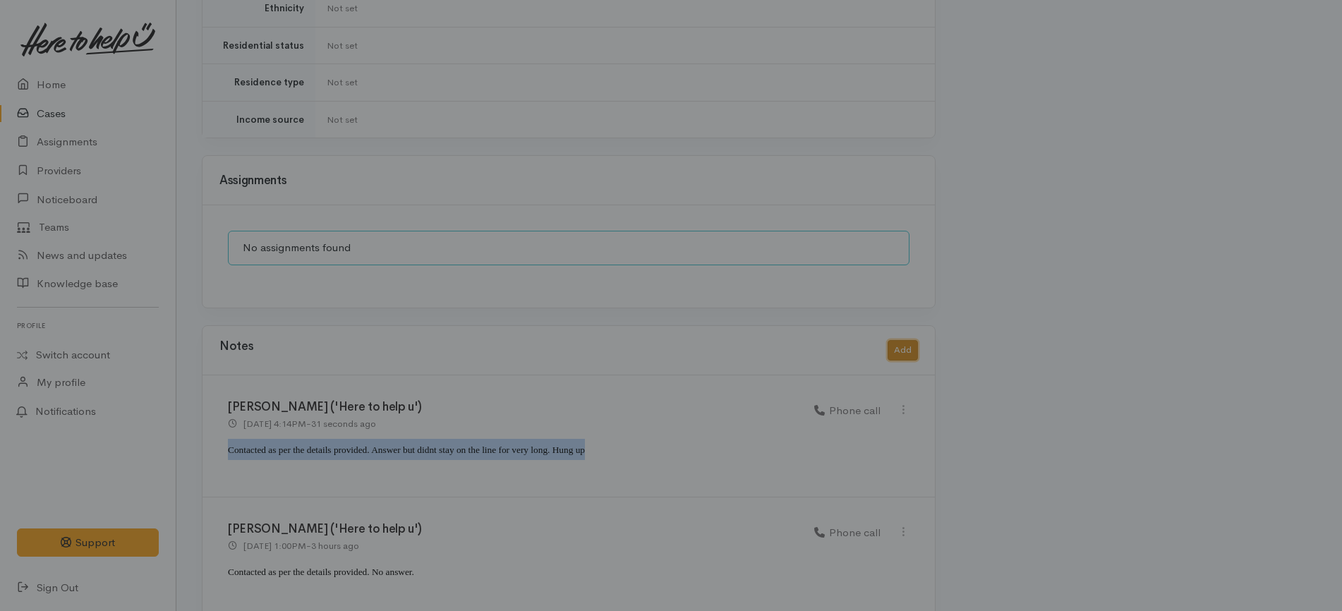
scroll to position [1280, 0]
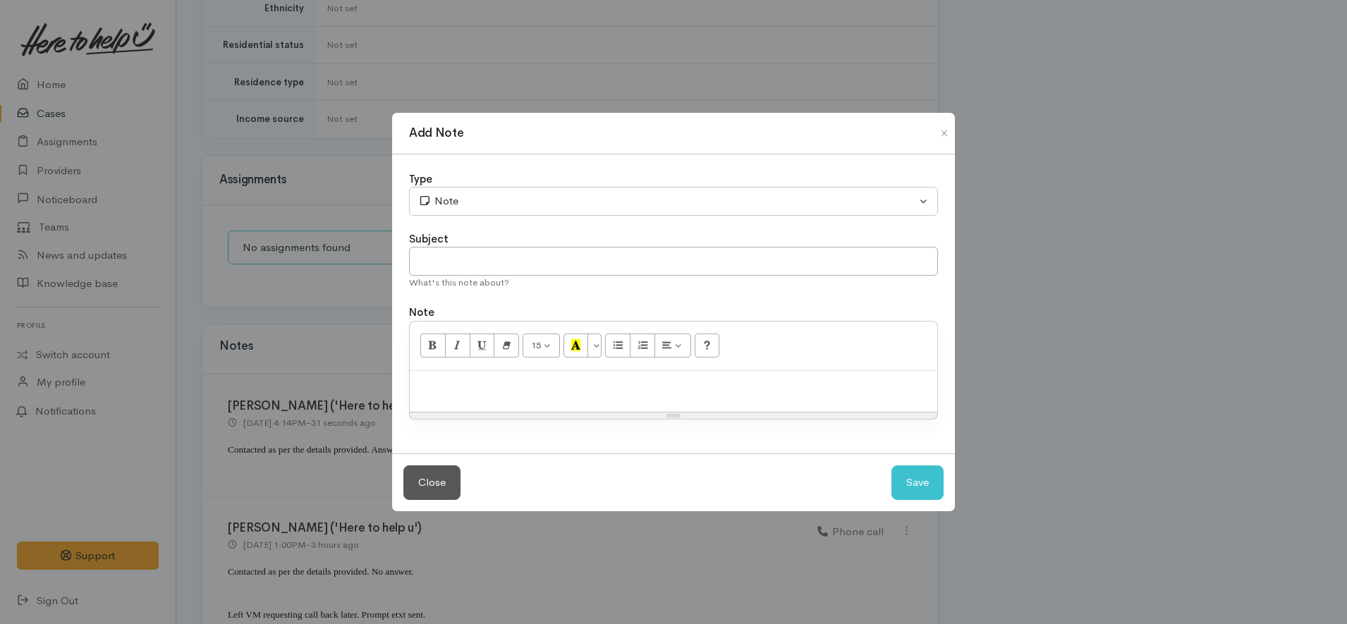
click at [648, 385] on p at bounding box center [674, 386] width 514 height 16
paste div
click at [734, 384] on span "Contacted as per the details provided. Answer but didnt stay on the line for ve…" at bounding box center [595, 386] width 357 height 11
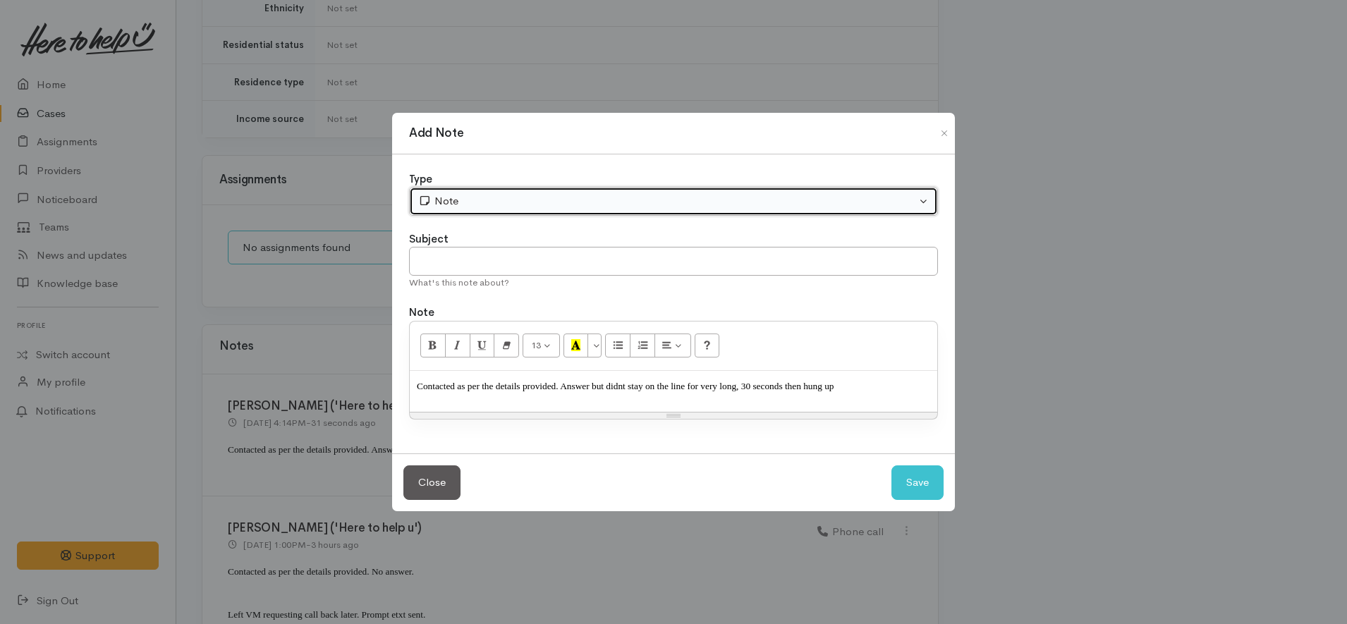
click at [488, 198] on div "Note" at bounding box center [667, 201] width 498 height 16
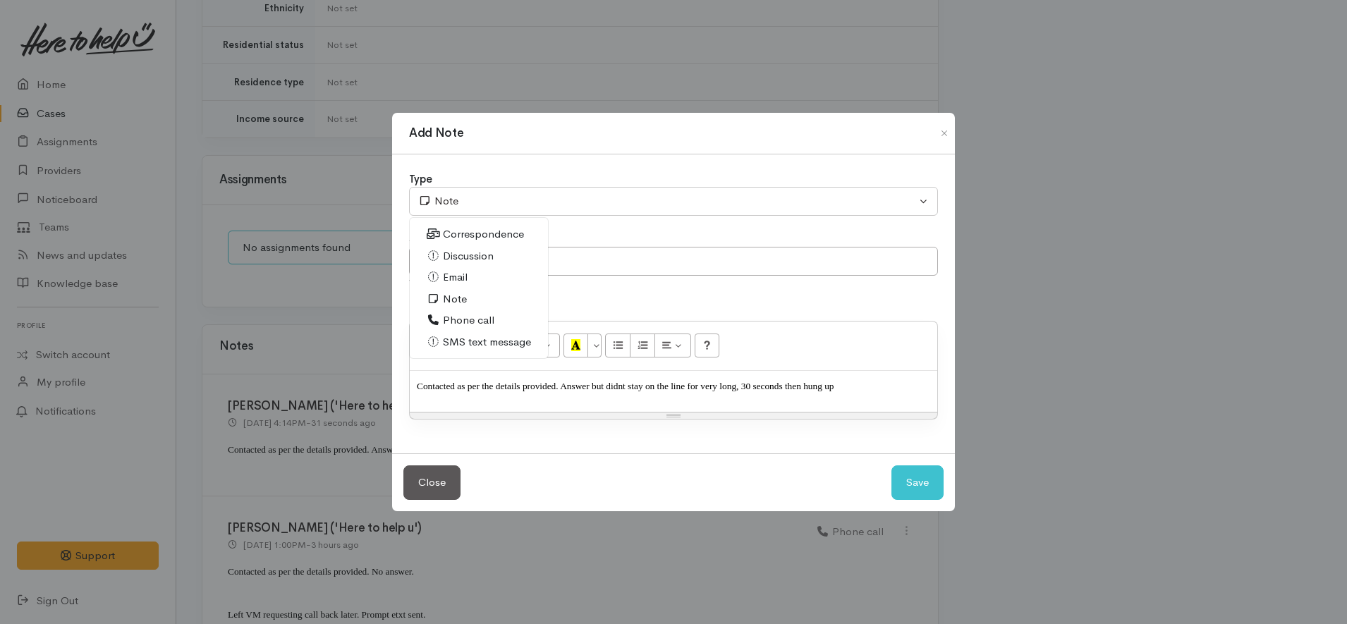
click at [479, 318] on span "Phone call" at bounding box center [468, 321] width 51 height 16
click at [913, 484] on button "Save" at bounding box center [918, 483] width 52 height 35
select select "1"
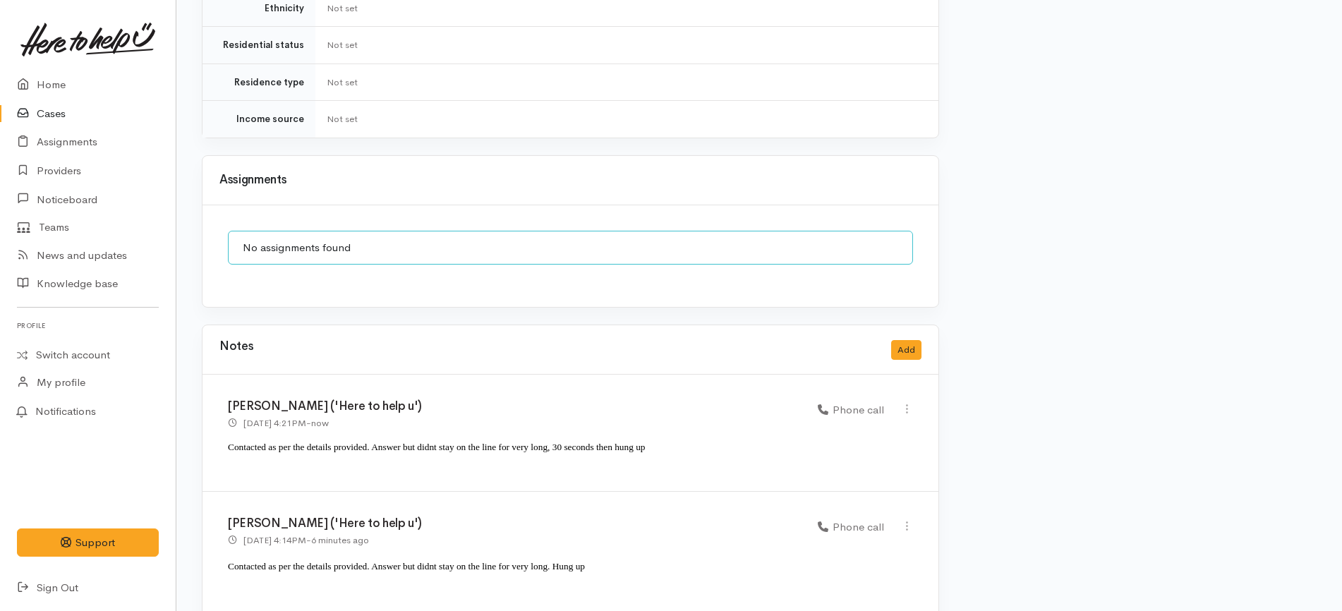
scroll to position [1410, 0]
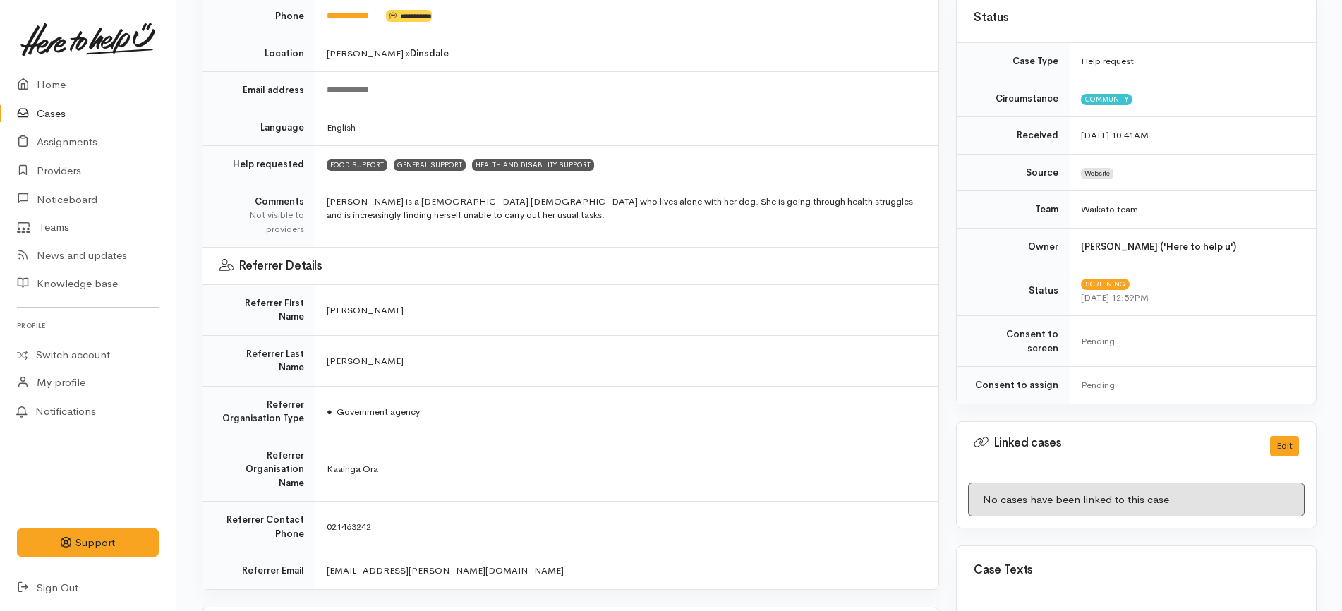
scroll to position [529, 0]
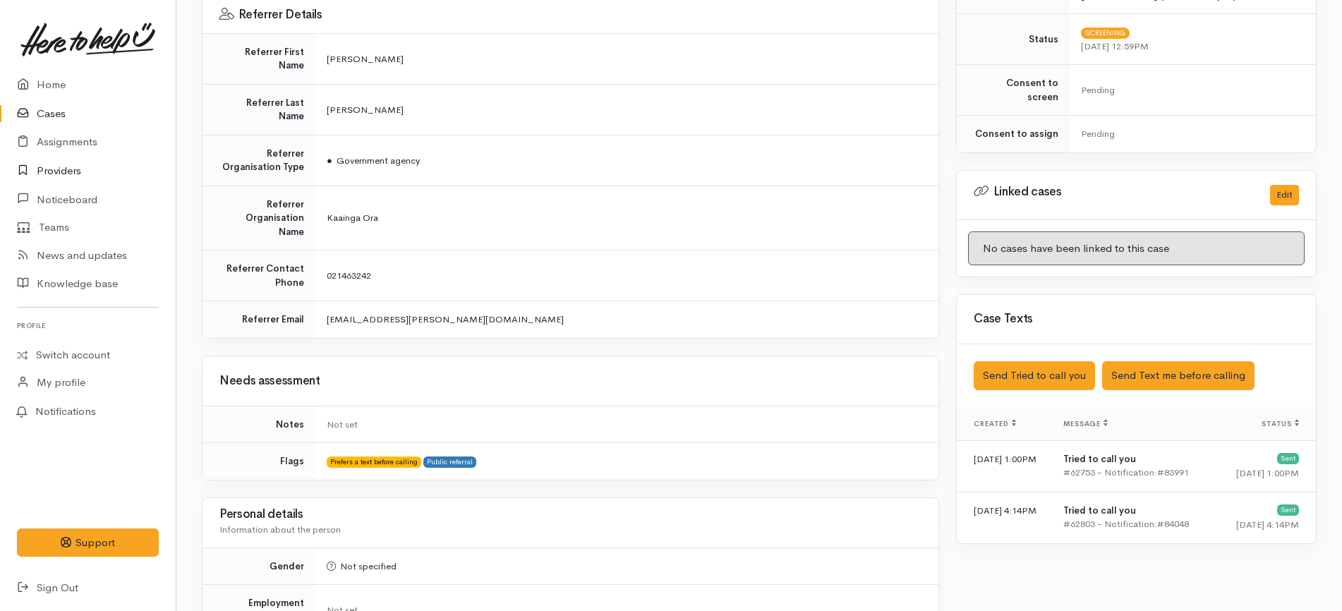
click at [78, 174] on link "Providers" at bounding box center [88, 171] width 176 height 29
